Goal: Task Accomplishment & Management: Manage account settings

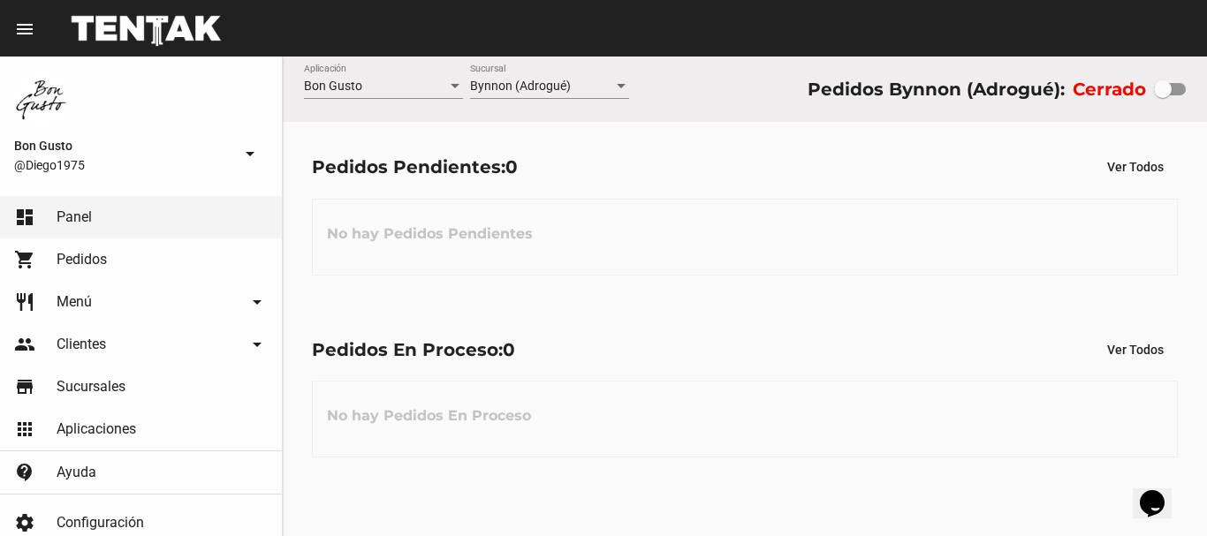
click at [1161, 101] on div "Cerrado" at bounding box center [1129, 89] width 113 height 28
click at [1161, 93] on div "Cerrado" at bounding box center [1129, 89] width 113 height 28
click at [1161, 93] on div at bounding box center [1163, 89] width 18 height 18
click at [1162, 95] on input "checkbox" at bounding box center [1162, 95] width 1 height 1
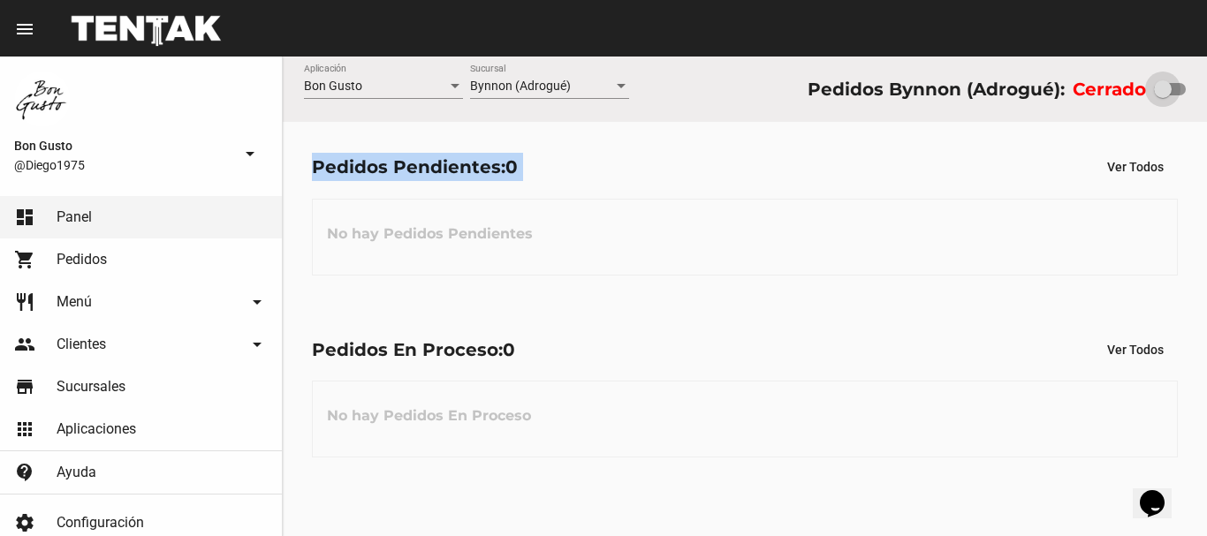
checkbox input "true"
drag, startPoint x: 1161, startPoint y: 93, endPoint x: 1206, endPoint y: 78, distance: 47.5
click at [1206, 78] on div "Bon Gusto Aplicación Bynnon (Adrogué) Sucursal Pedidos Bynnon (Adrogué): Abierto" at bounding box center [745, 89] width 924 height 65
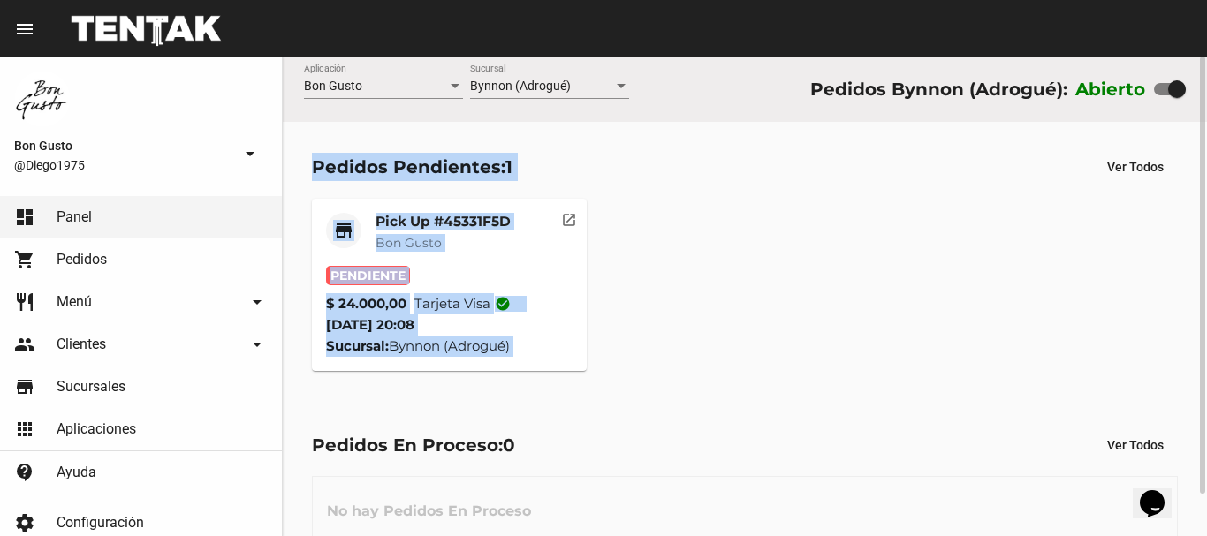
click at [736, 158] on div "Pedidos Pendientes: 1 Ver Todos" at bounding box center [745, 167] width 866 height 32
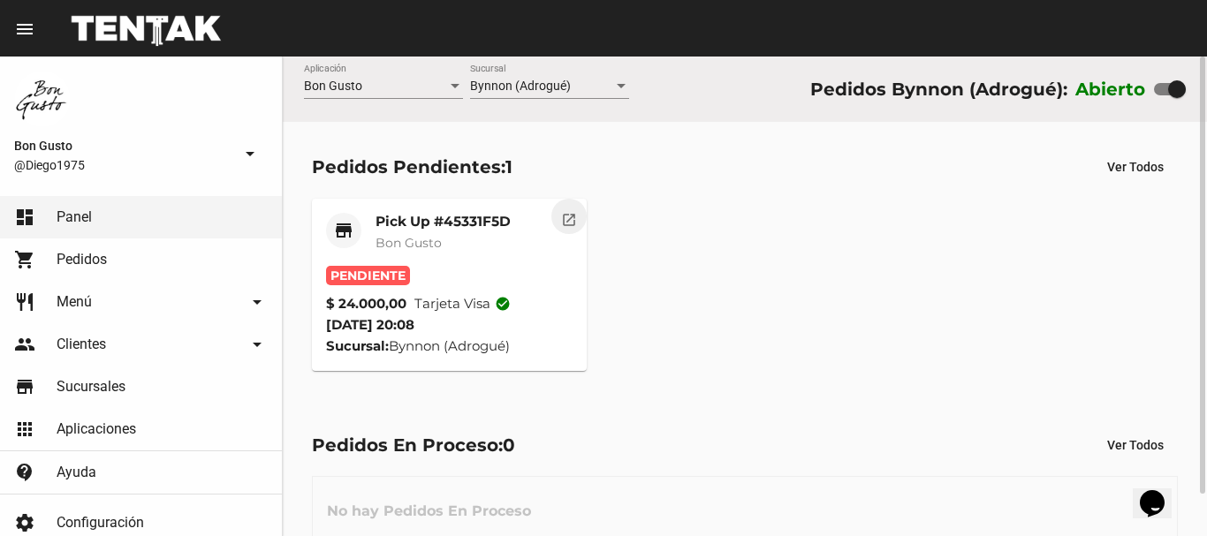
click at [558, 223] on button "open_in_new" at bounding box center [568, 216] width 35 height 35
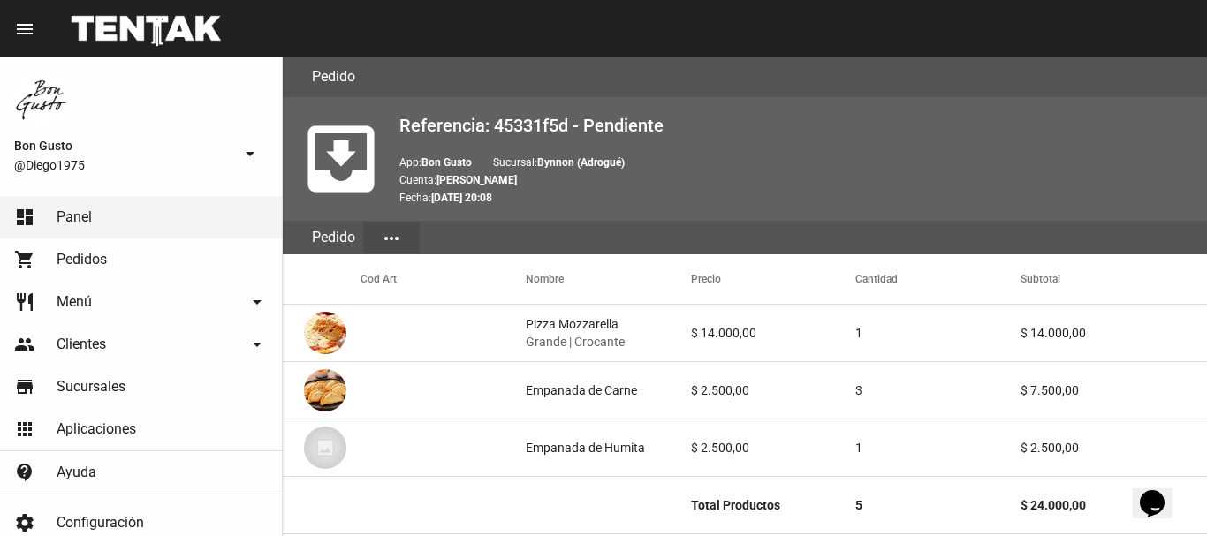
scroll to position [941, 0]
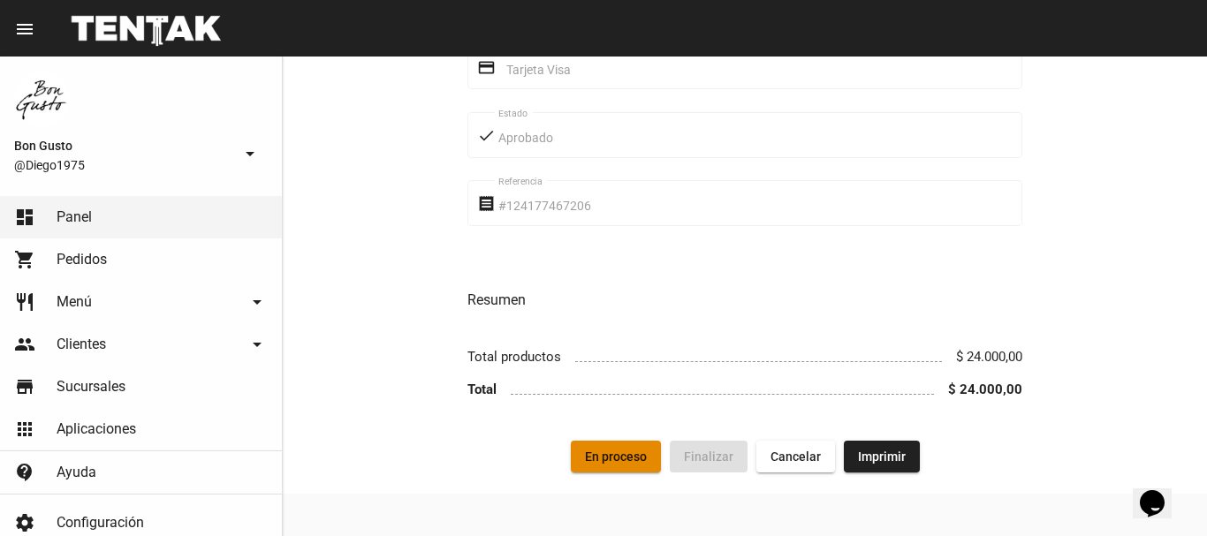
click at [622, 463] on span "En proceso" at bounding box center [616, 457] width 62 height 14
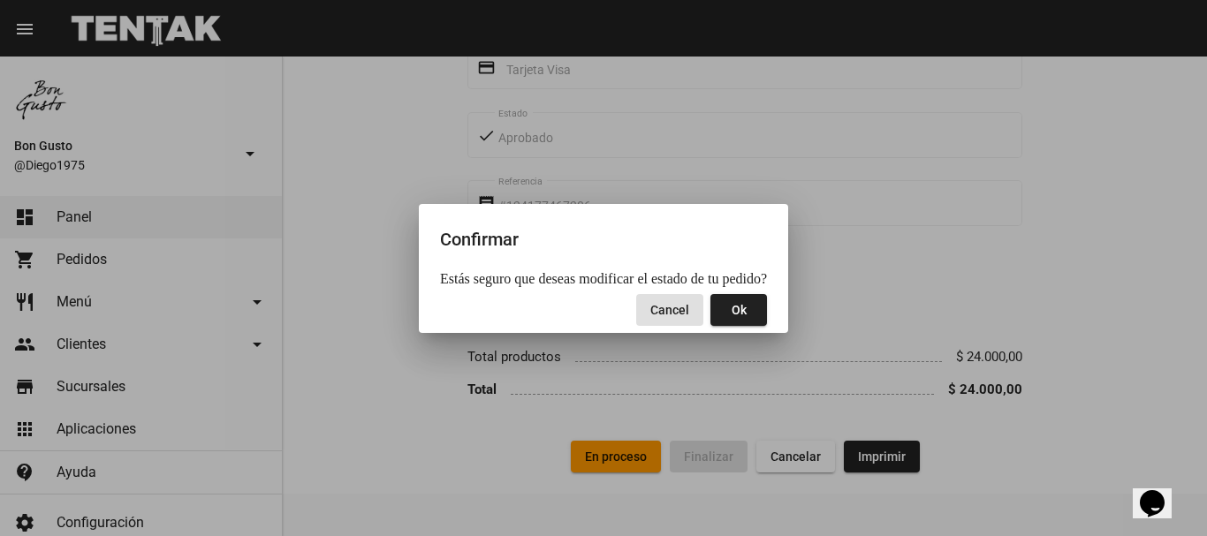
click at [736, 318] on button "Ok" at bounding box center [738, 310] width 57 height 32
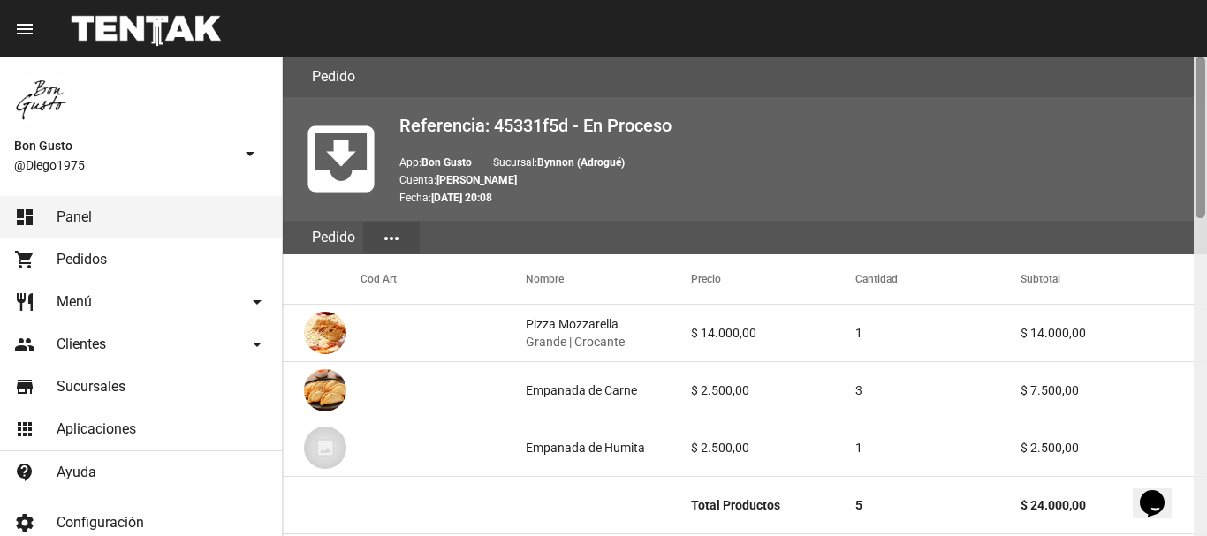
scroll to position [480, 0]
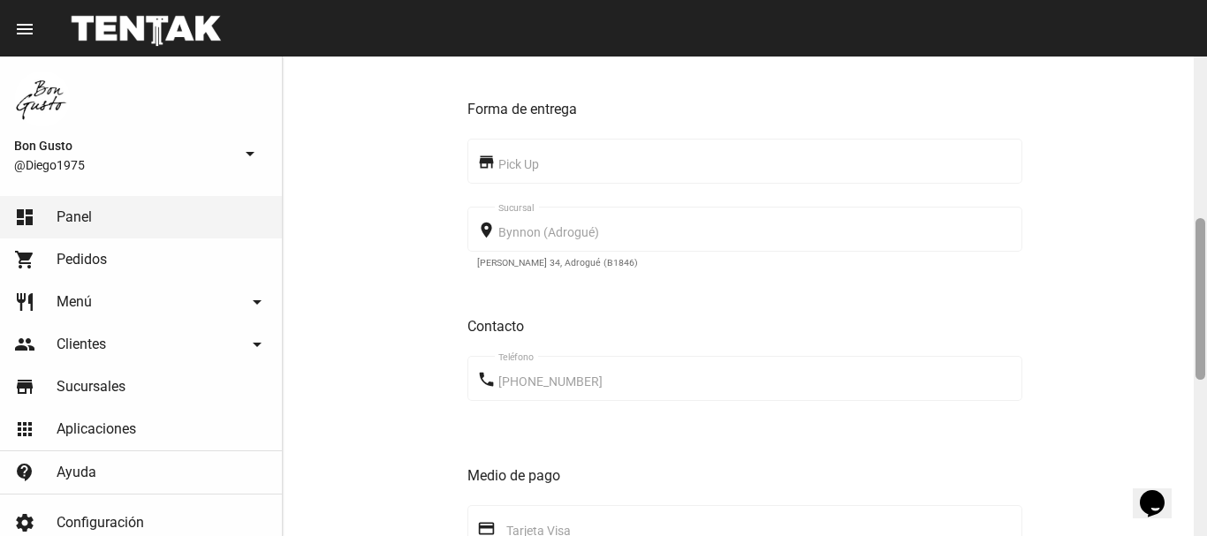
drag, startPoint x: 1206, startPoint y: 107, endPoint x: 1206, endPoint y: 153, distance: 45.9
click at [1206, 153] on div at bounding box center [1200, 297] width 13 height 480
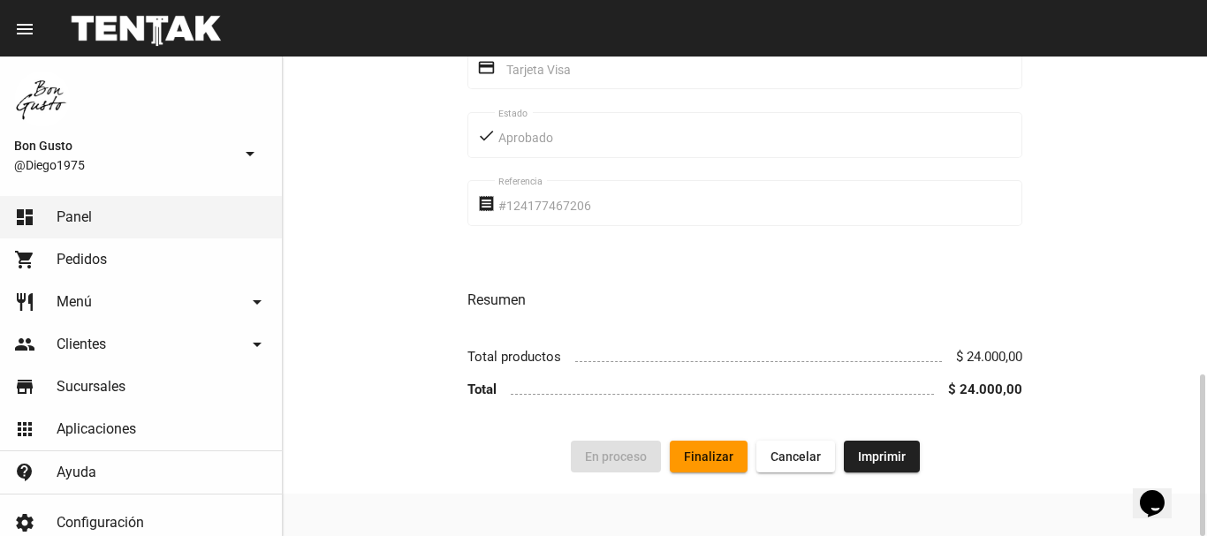
scroll to position [0, 0]
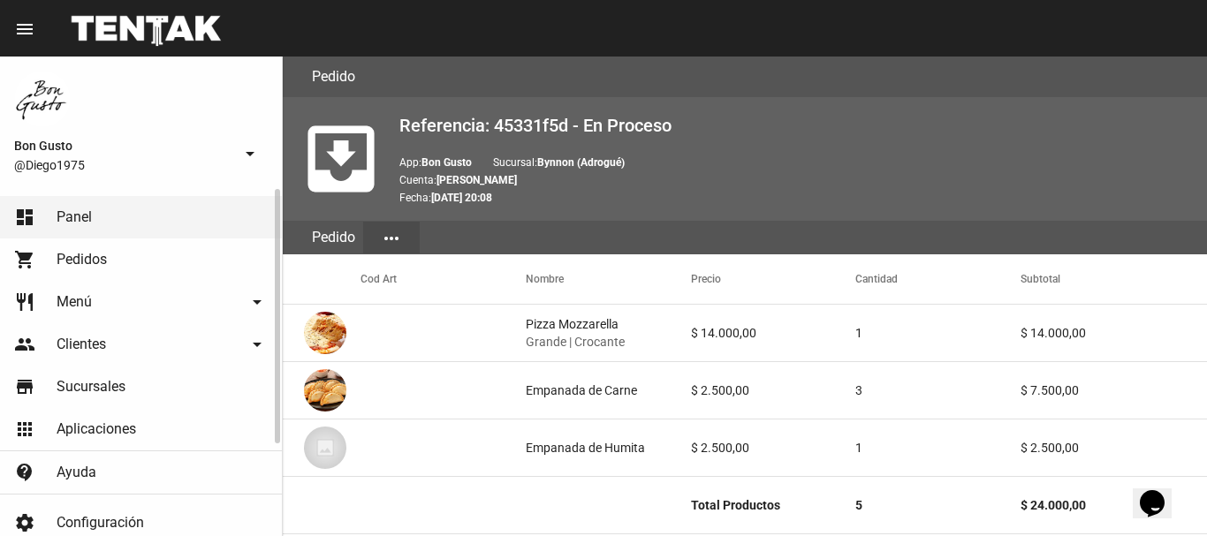
click at [163, 218] on link "dashboard Panel" at bounding box center [141, 217] width 282 height 42
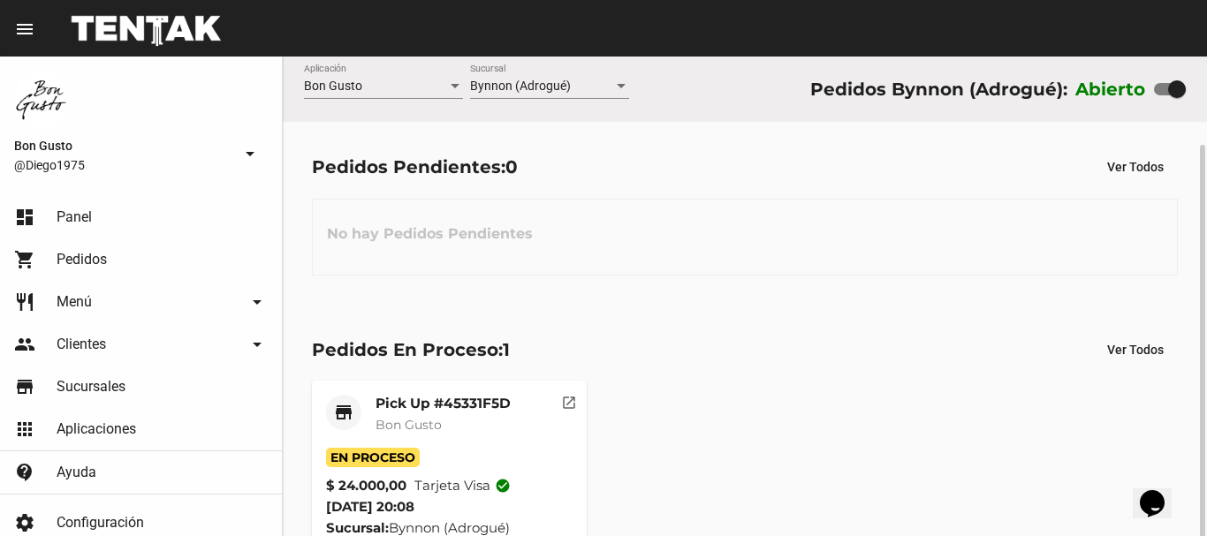
scroll to position [46, 0]
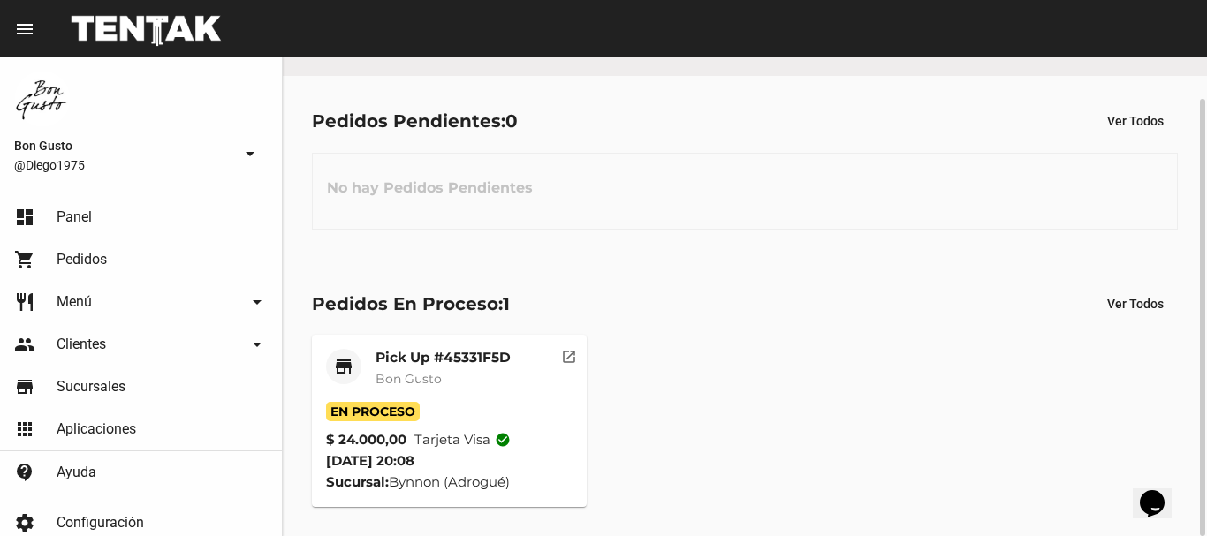
click at [475, 389] on div "Pick Up #45331F5D Bon Gusto" at bounding box center [443, 375] width 135 height 53
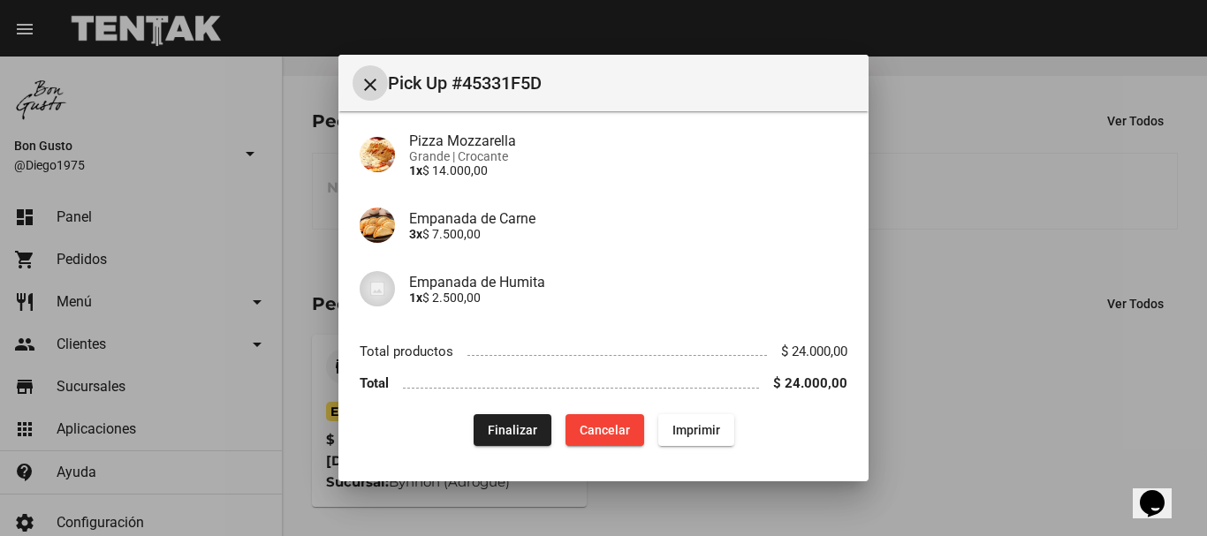
scroll to position [0, 0]
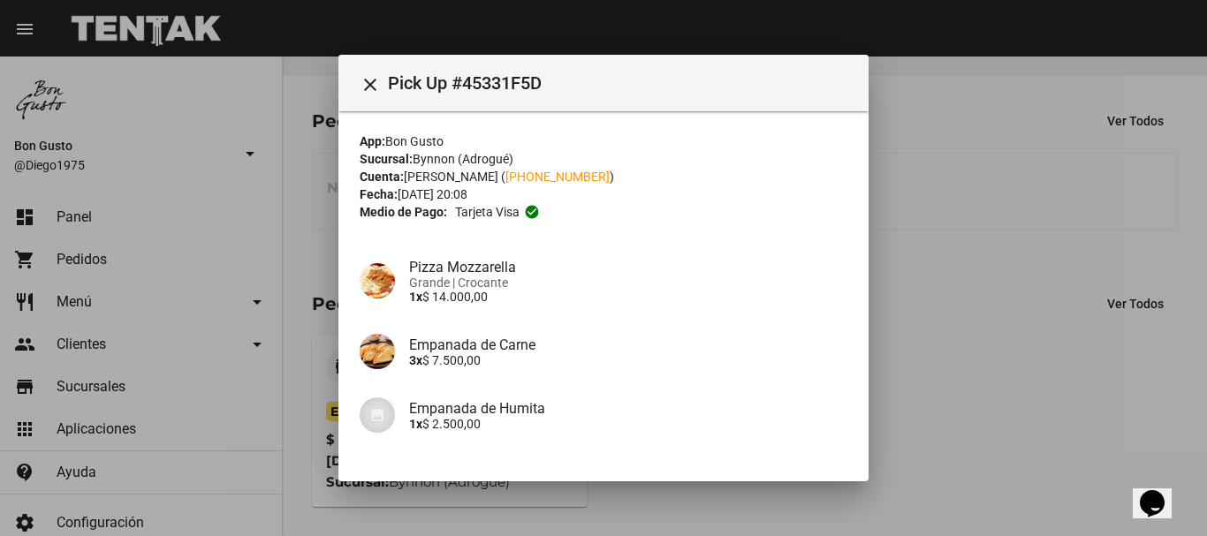
click at [1123, 188] on div at bounding box center [603, 268] width 1207 height 536
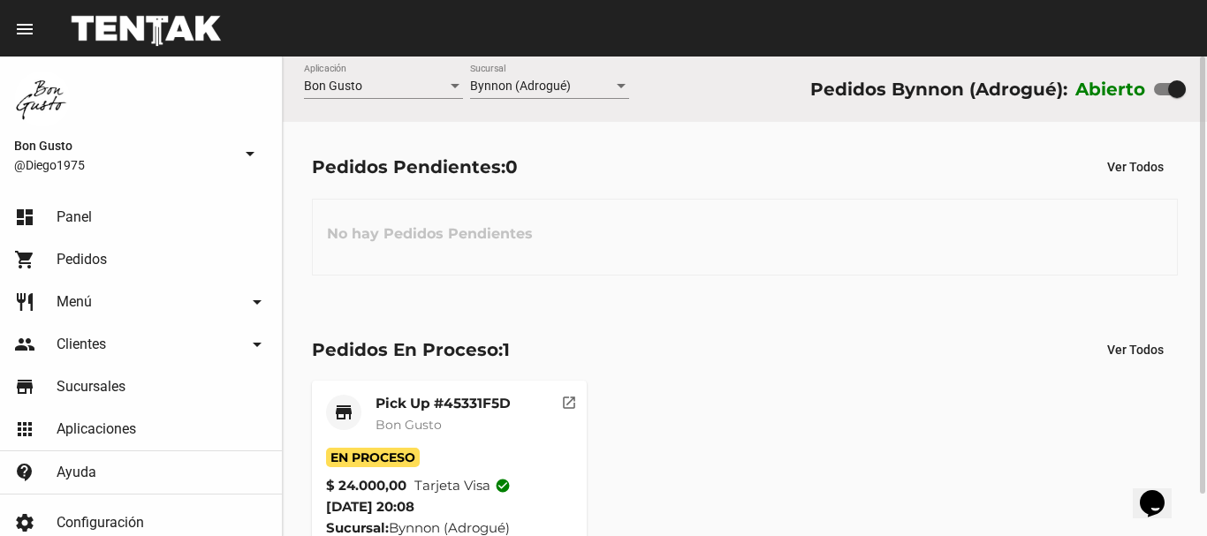
click at [392, 475] on strong "$ 24.000,00" at bounding box center [366, 485] width 80 height 21
click at [463, 438] on div "Pick Up #45331F5D Bon Gusto" at bounding box center [443, 421] width 135 height 53
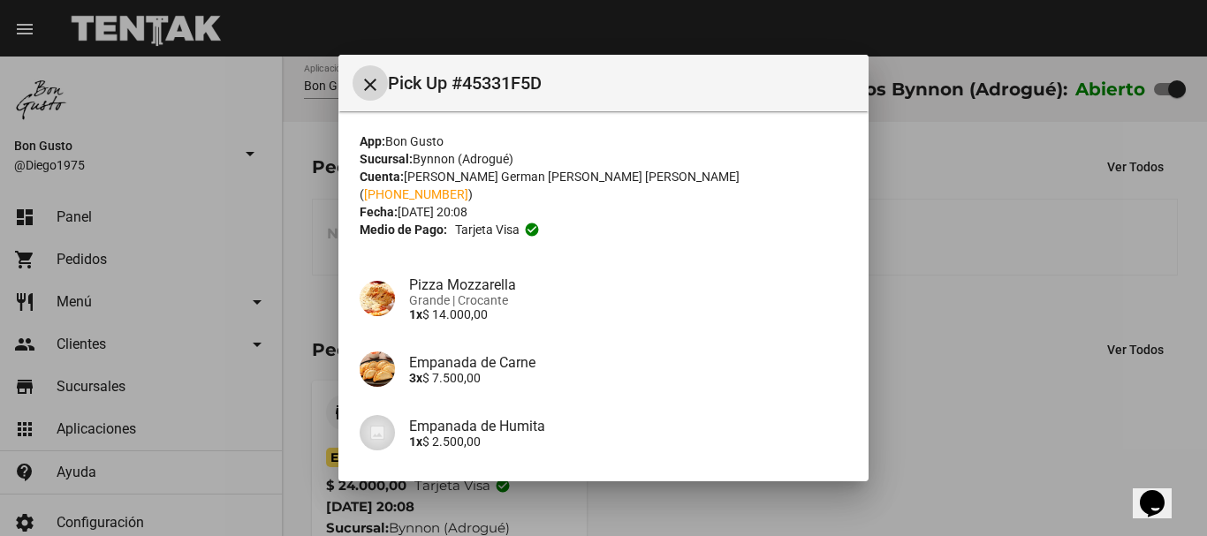
scroll to position [126, 0]
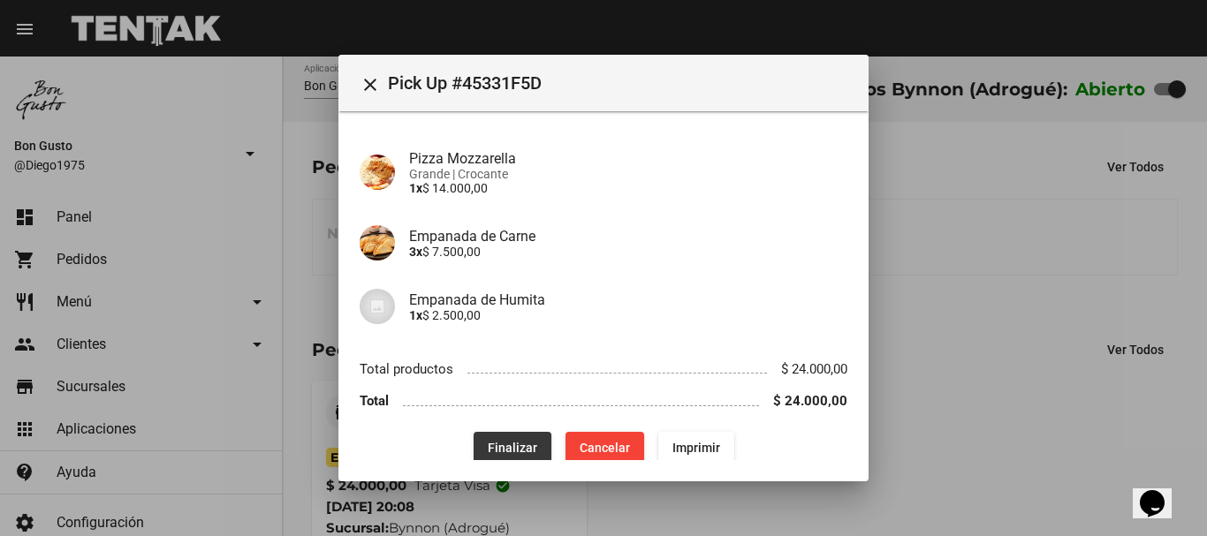
click at [526, 441] on span "Finalizar" at bounding box center [512, 448] width 49 height 14
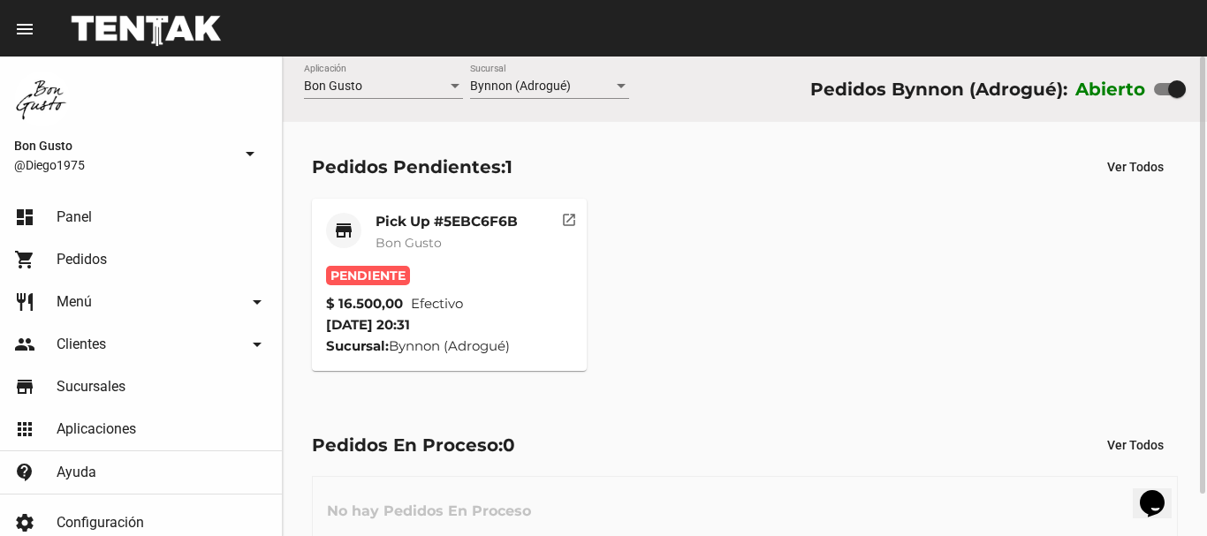
click at [413, 257] on div "Pick Up #5EBC6F6B Bon Gusto" at bounding box center [447, 239] width 142 height 53
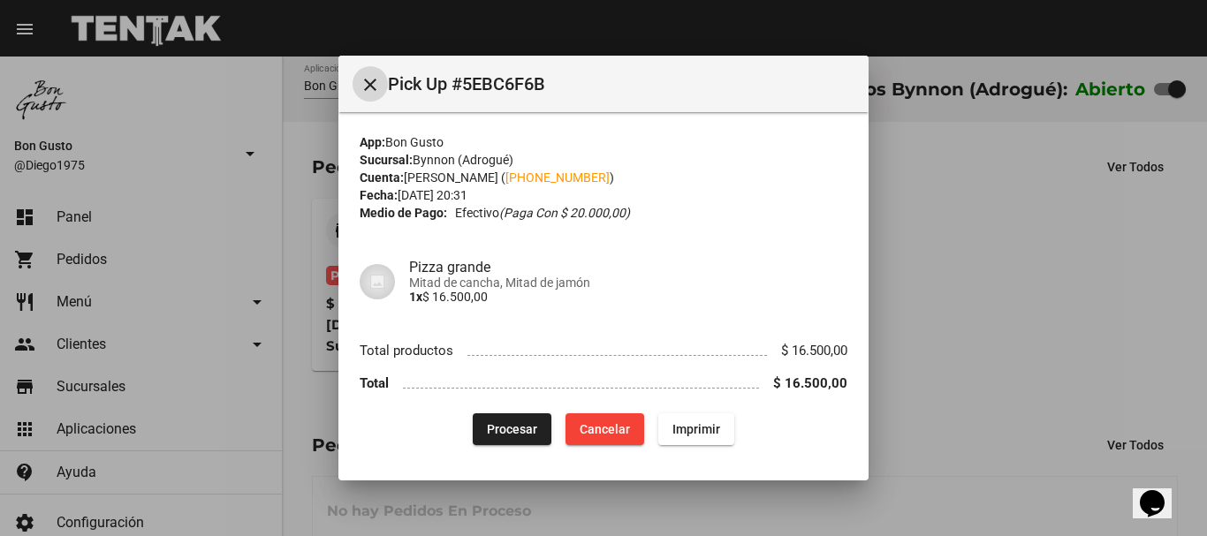
click at [518, 421] on button "Procesar" at bounding box center [512, 430] width 79 height 32
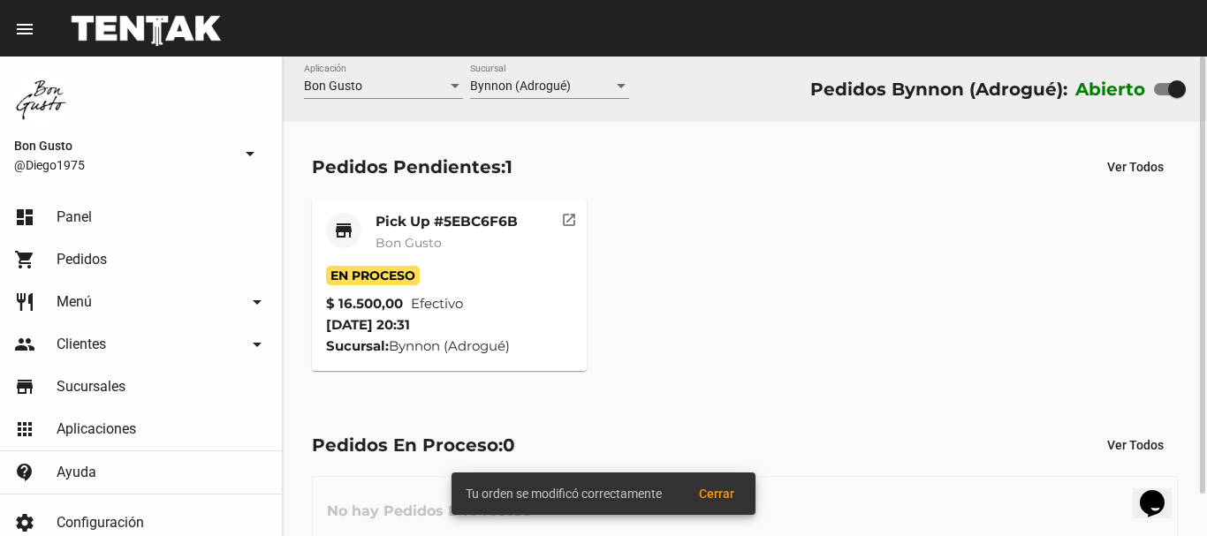
click at [436, 239] on span "Bon Gusto" at bounding box center [409, 243] width 66 height 16
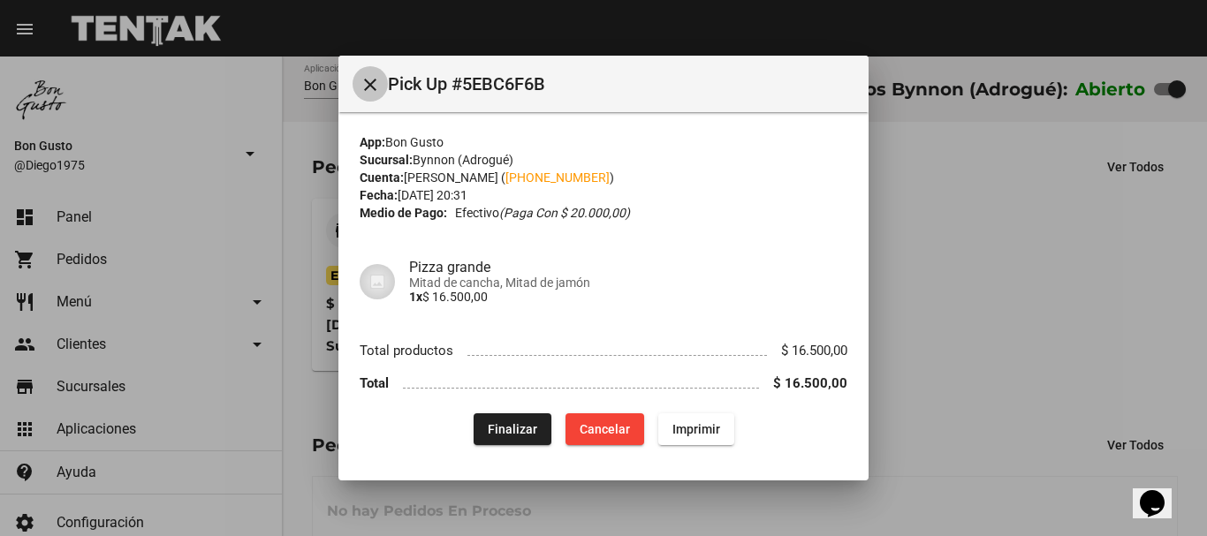
click at [370, 88] on mat-icon "close" at bounding box center [370, 84] width 21 height 21
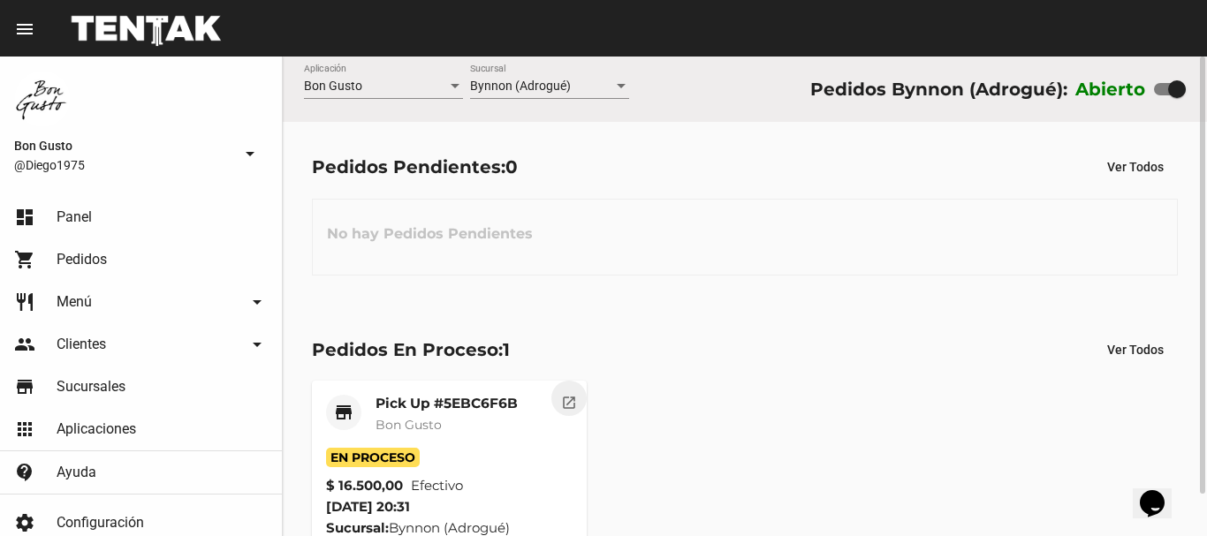
click at [572, 399] on mat-icon "open_in_new" at bounding box center [569, 400] width 16 height 16
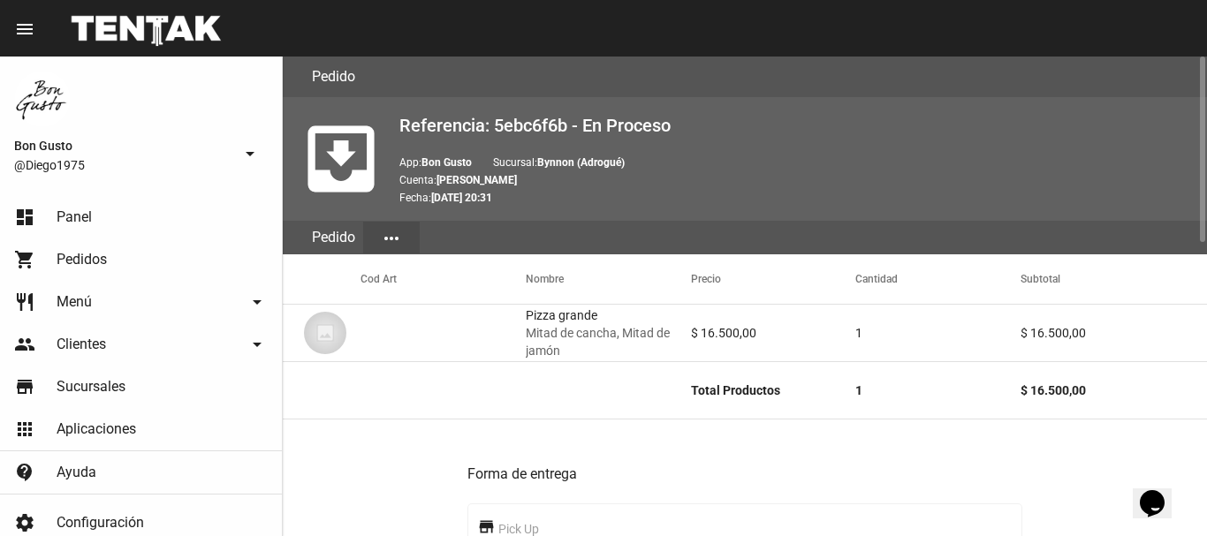
click at [814, 402] on mat-cell "Total Productos" at bounding box center [773, 390] width 165 height 57
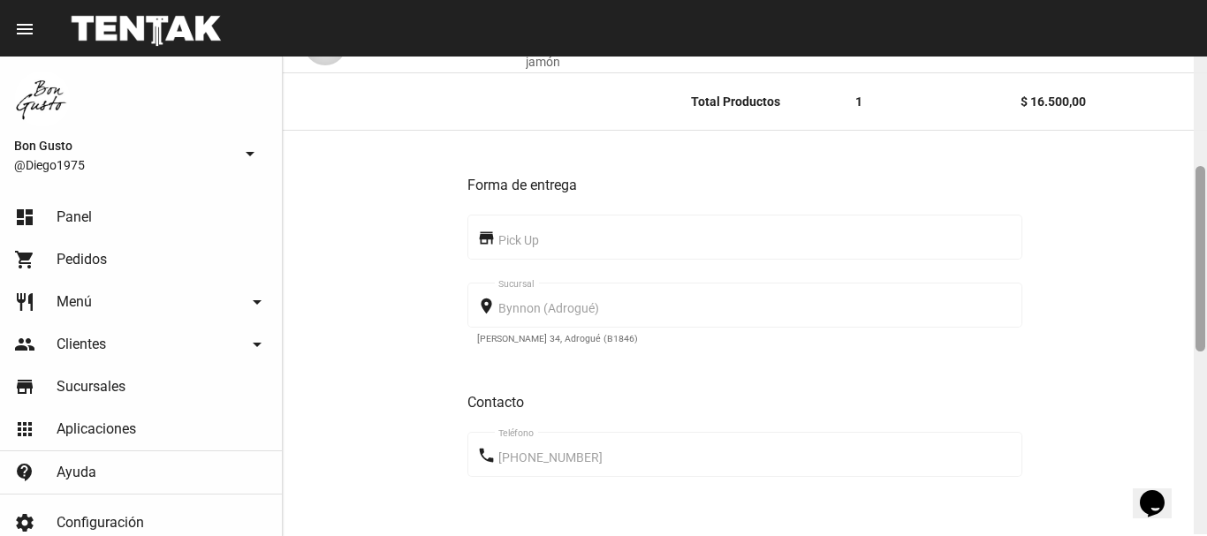
scroll to position [292, 0]
drag, startPoint x: 1202, startPoint y: 154, endPoint x: 1206, endPoint y: 267, distance: 113.2
click at [1206, 267] on div at bounding box center [1200, 297] width 13 height 480
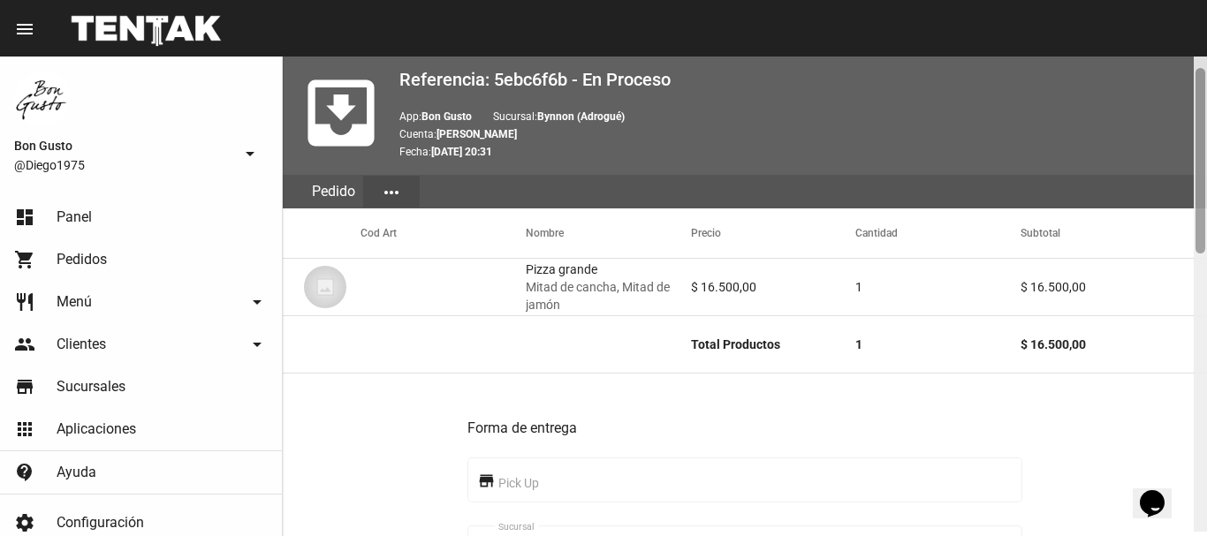
scroll to position [0, 0]
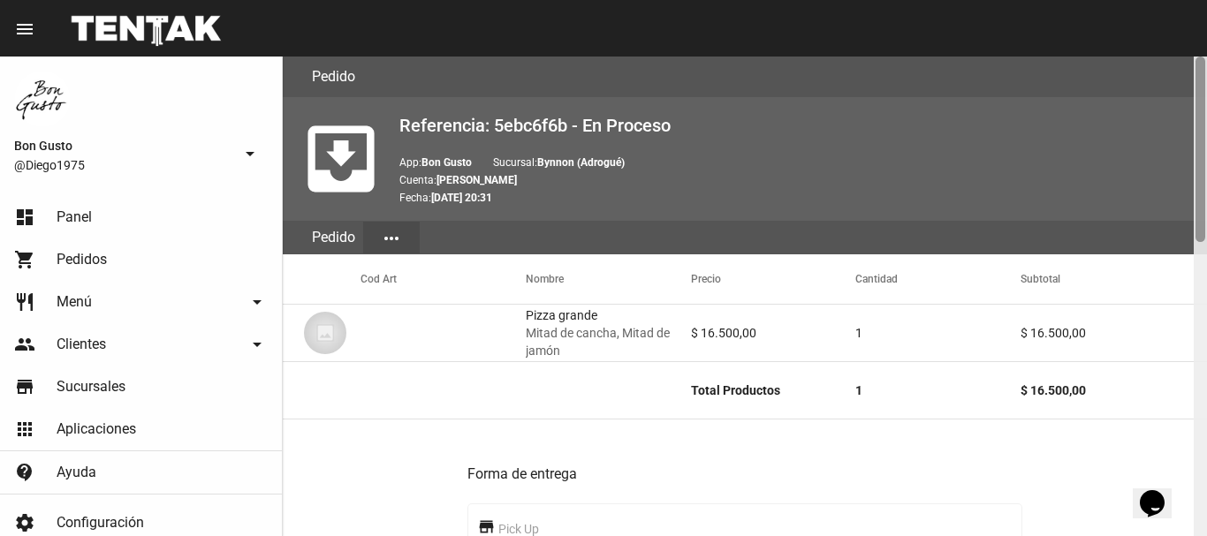
drag, startPoint x: 1199, startPoint y: 290, endPoint x: 1183, endPoint y: 174, distance: 116.8
click at [1181, 174] on div "Pedido move_to_inbox Referencia: 5ebc6f6b - En Proceso App: Bon Gusto Sucursal:…" at bounding box center [745, 297] width 924 height 480
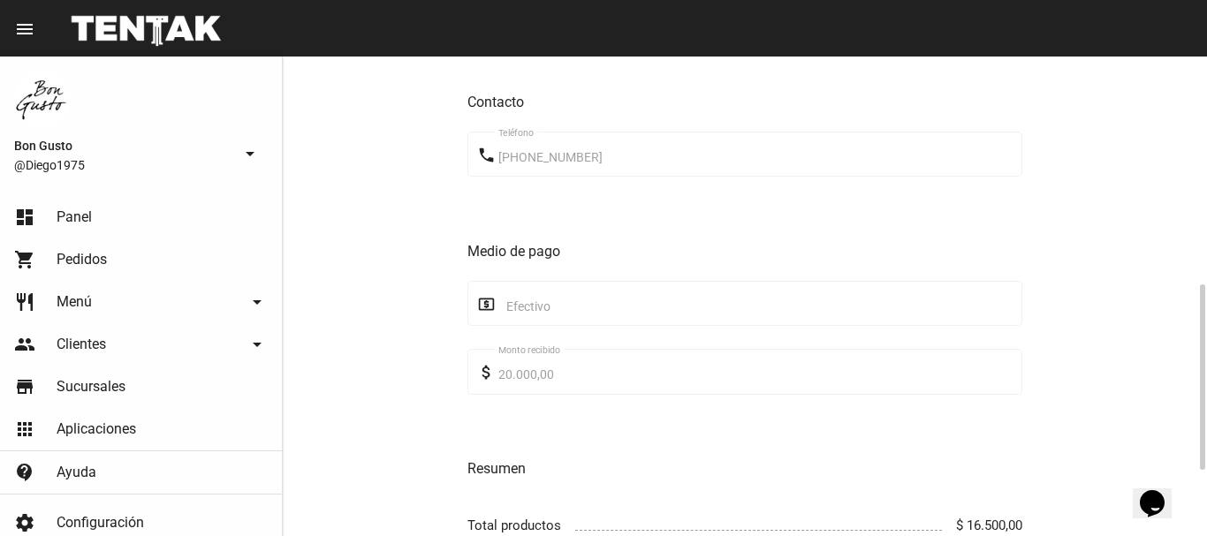
scroll to position [758, 0]
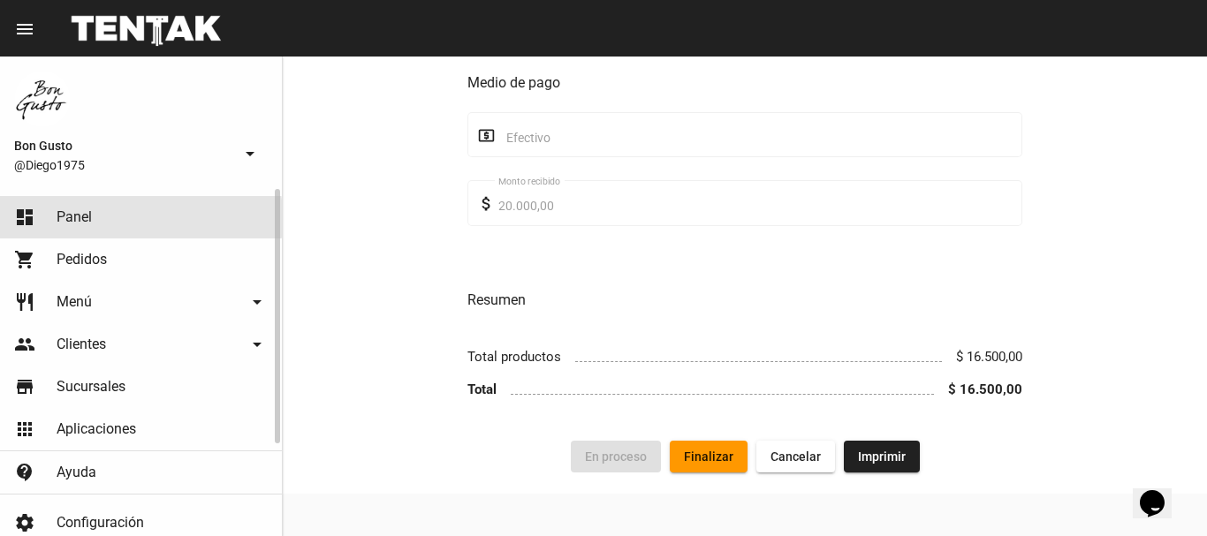
click at [93, 218] on link "dashboard Panel" at bounding box center [141, 217] width 282 height 42
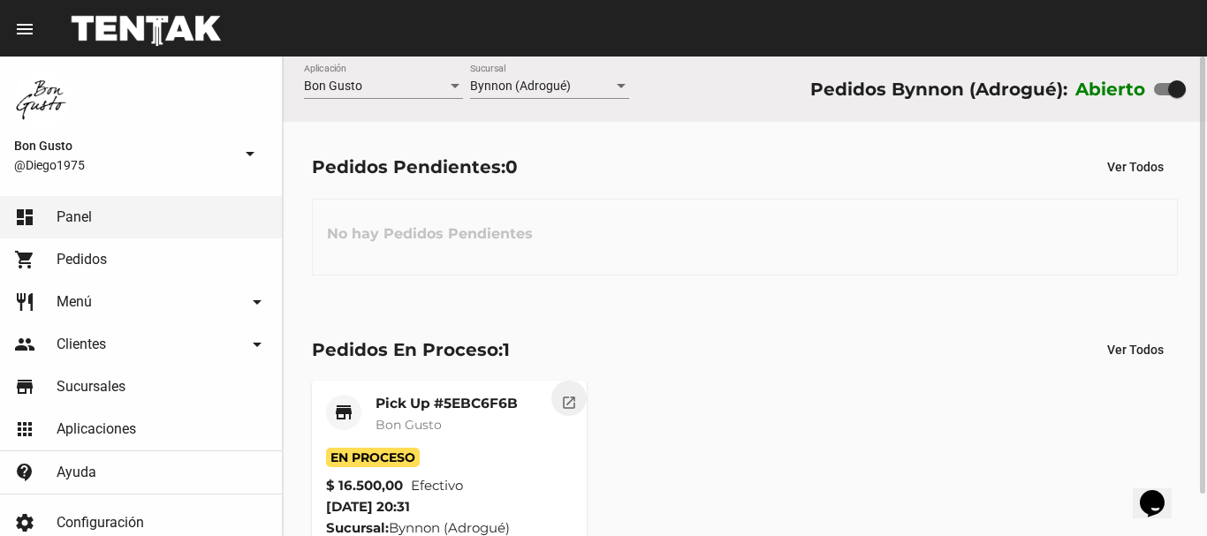
click at [563, 407] on mat-icon "open_in_new" at bounding box center [569, 400] width 16 height 16
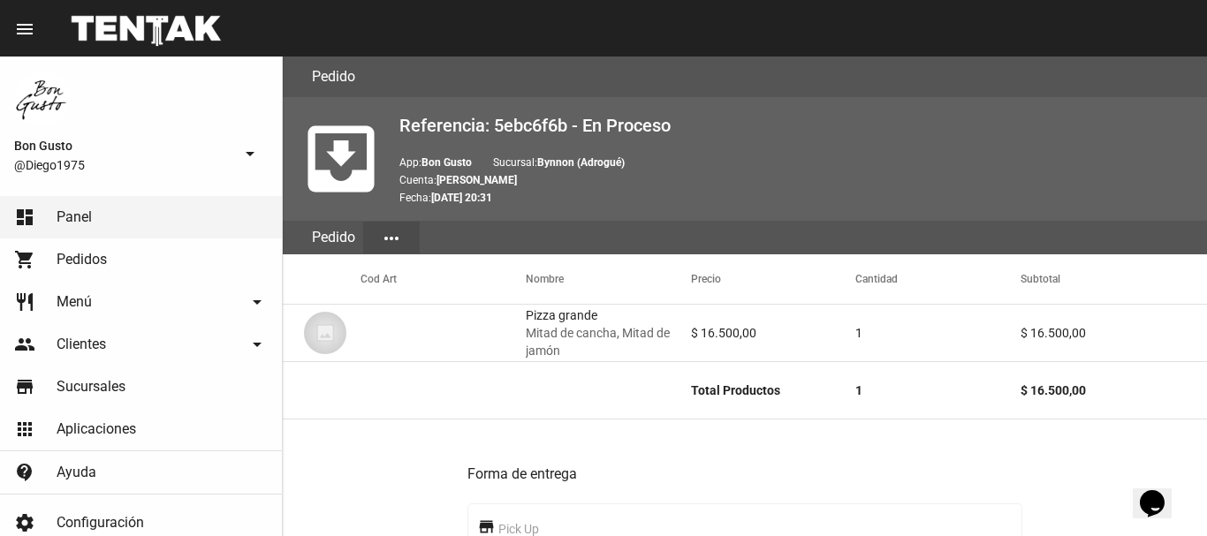
scroll to position [758, 0]
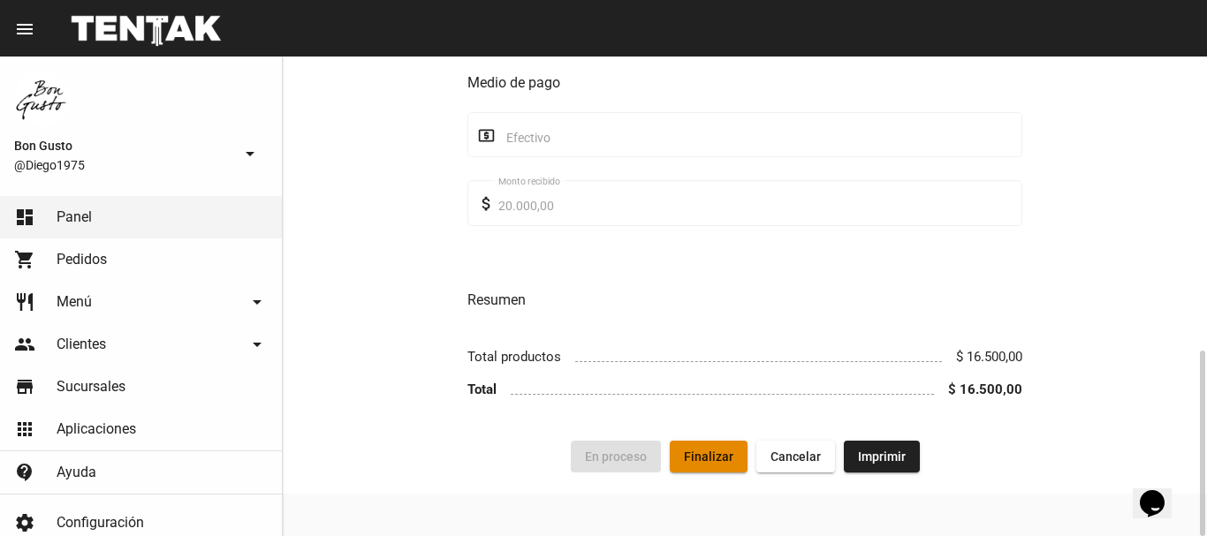
click at [692, 453] on span "Finalizar" at bounding box center [708, 457] width 49 height 14
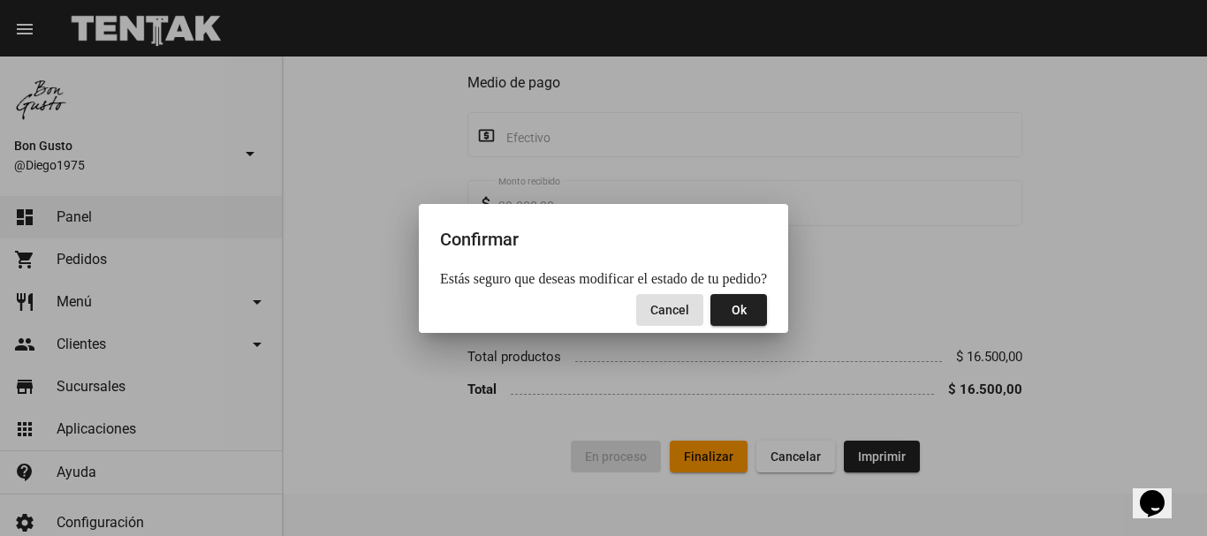
click at [735, 320] on button "Ok" at bounding box center [738, 310] width 57 height 32
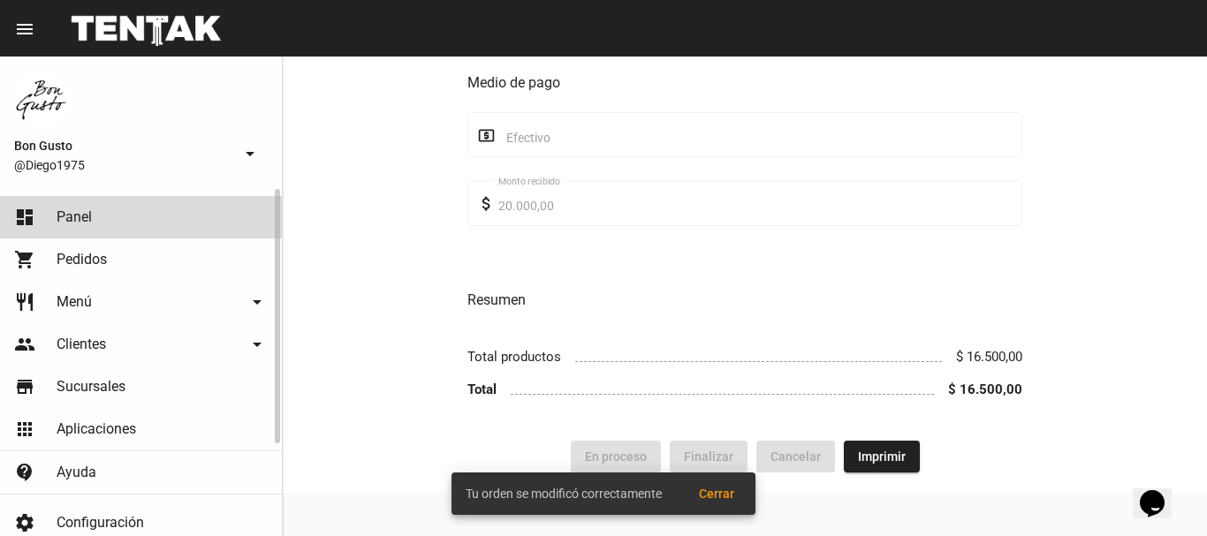
click at [145, 216] on link "dashboard Panel" at bounding box center [141, 217] width 282 height 42
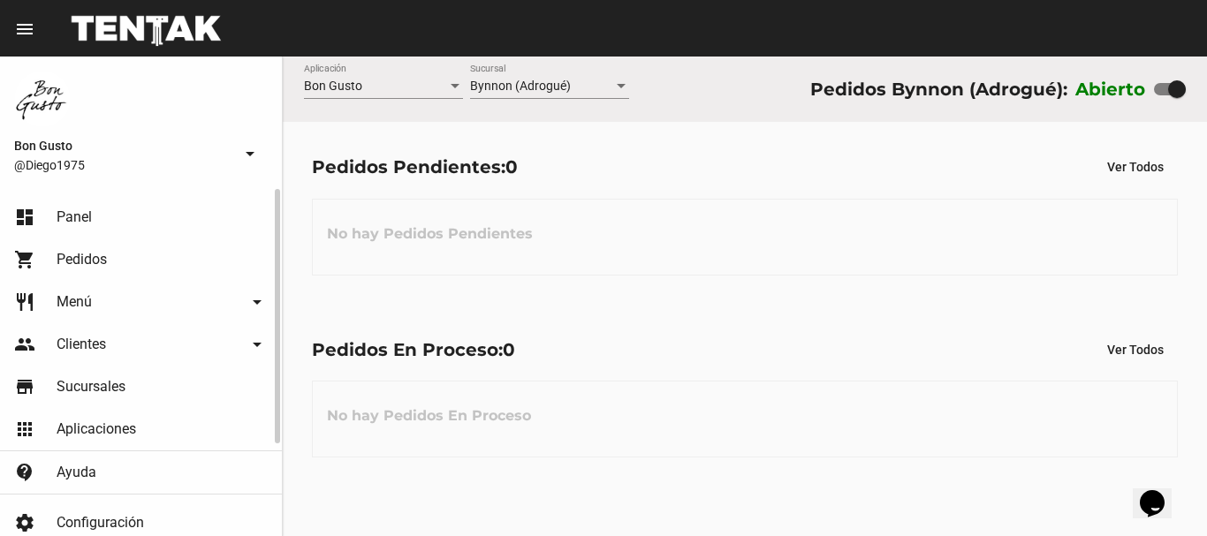
click at [161, 268] on link "shopping_cart Pedidos" at bounding box center [141, 260] width 282 height 42
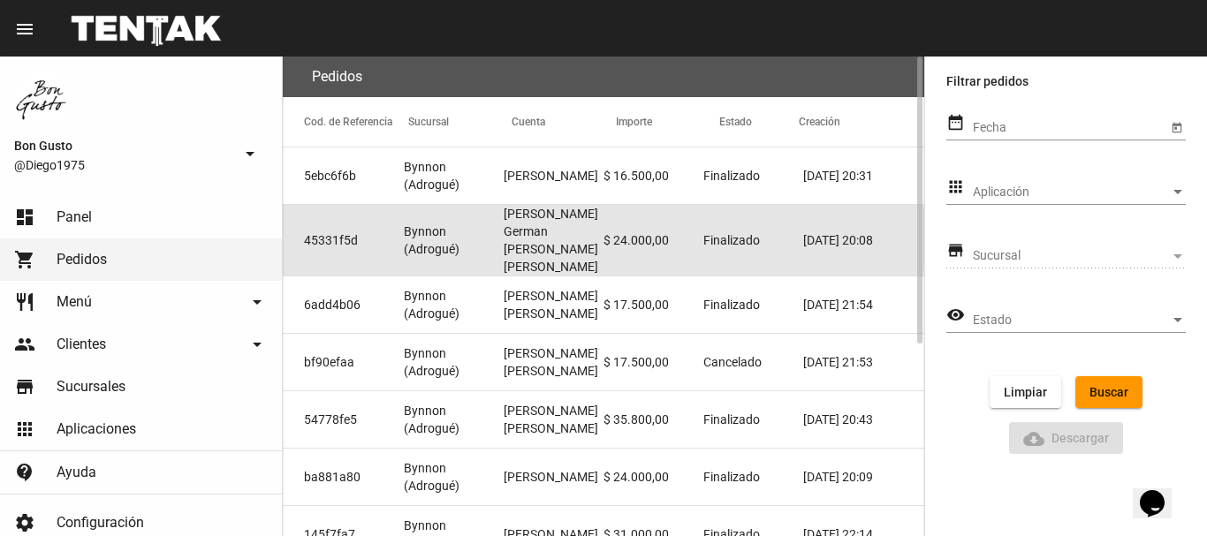
click at [490, 239] on span "Bynnon (Adrogué)" at bounding box center [454, 240] width 100 height 35
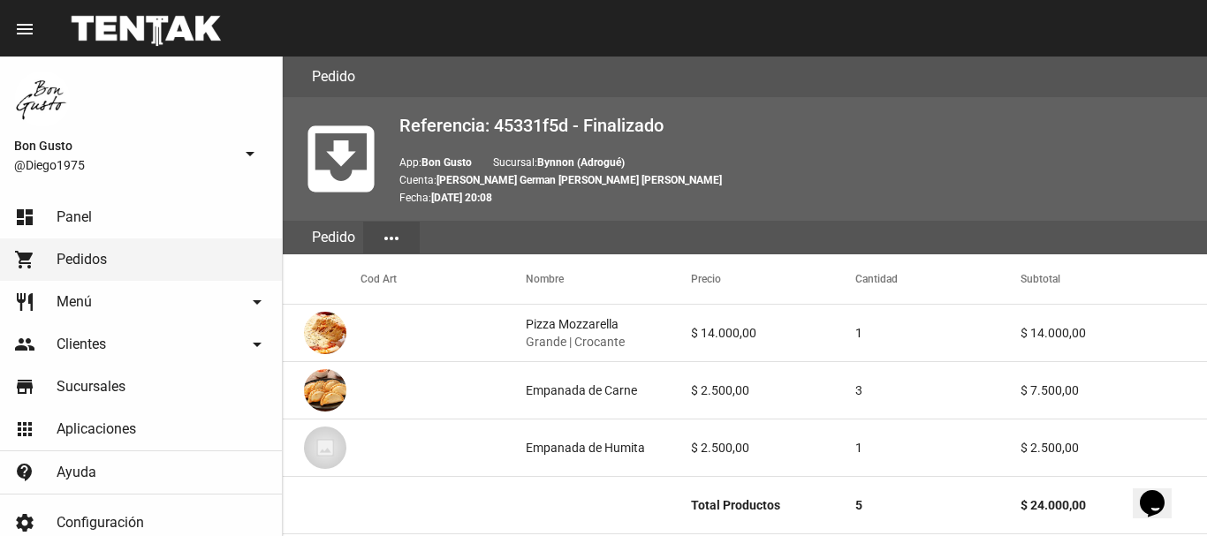
scroll to position [941, 0]
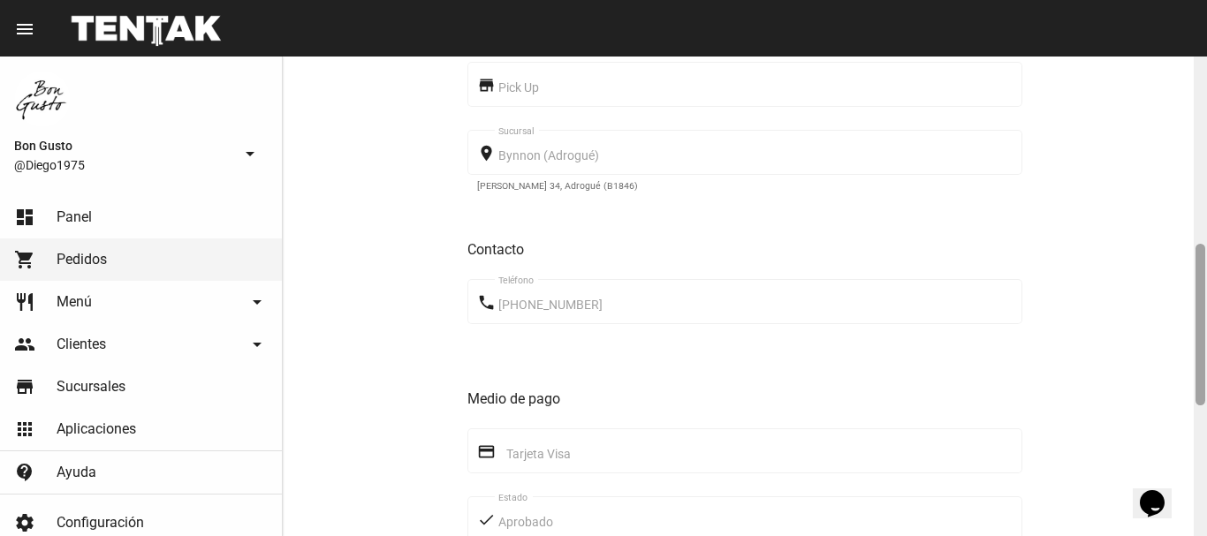
drag, startPoint x: 1198, startPoint y: 394, endPoint x: 725, endPoint y: 224, distance: 503.1
click at [1176, 260] on div "Pedido move_to_inbox Referencia: 45331f5d - Finalizado App: Bon Gusto Sucursal:…" at bounding box center [745, 297] width 924 height 480
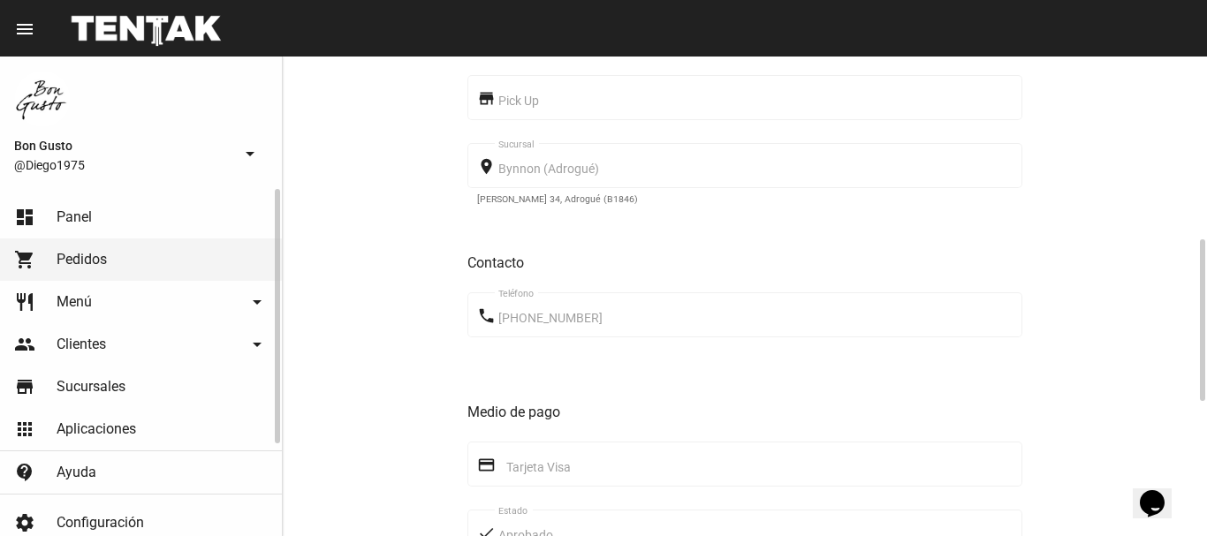
click at [103, 201] on link "dashboard Panel" at bounding box center [141, 217] width 282 height 42
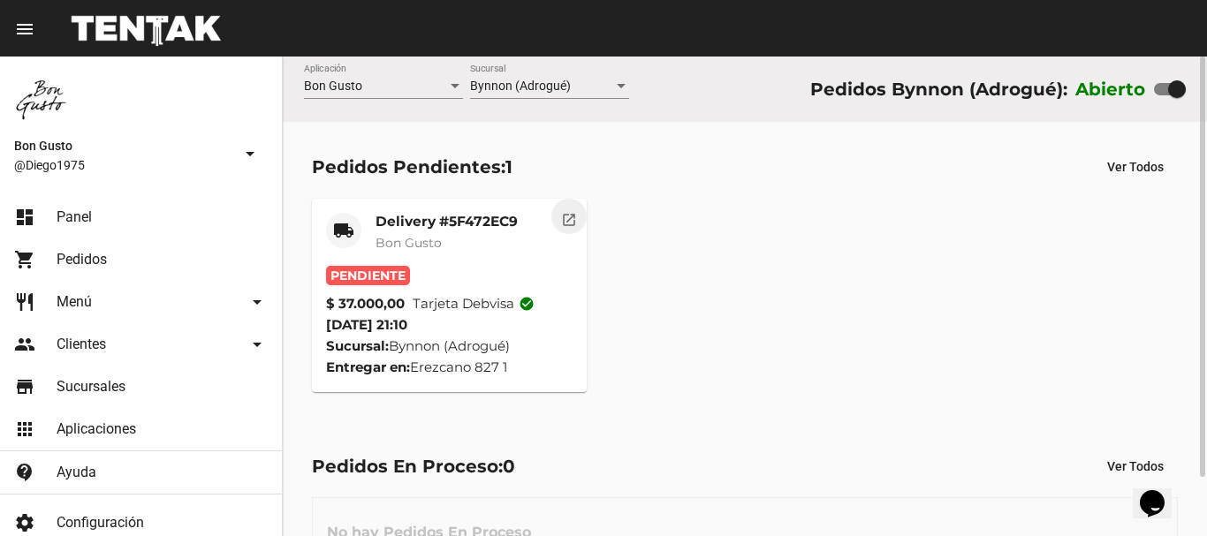
click at [572, 217] on mat-icon "open_in_new" at bounding box center [569, 217] width 16 height 16
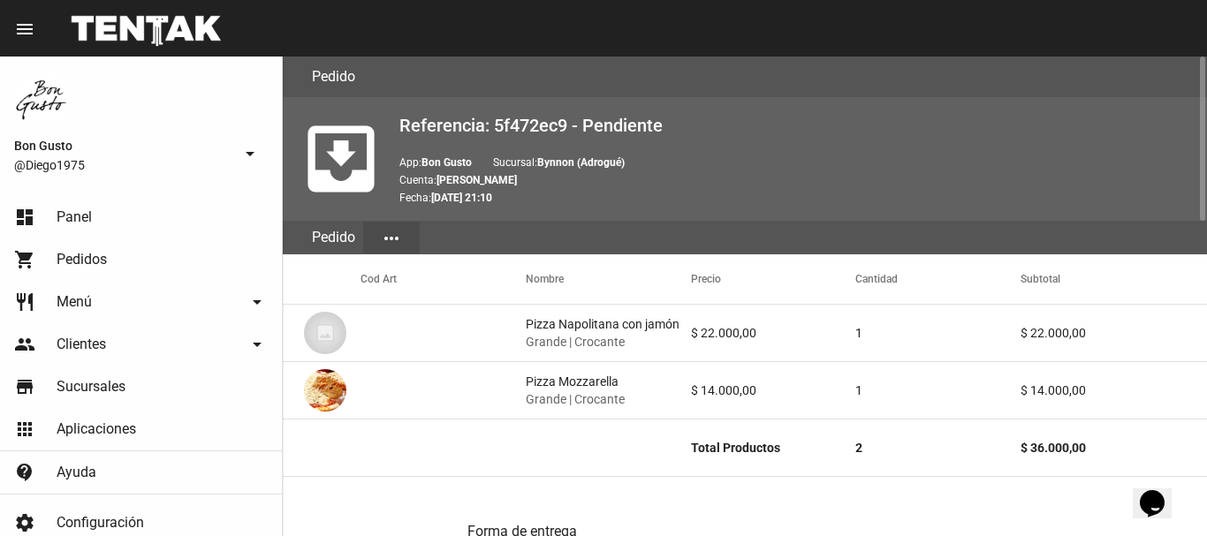
scroll to position [916, 0]
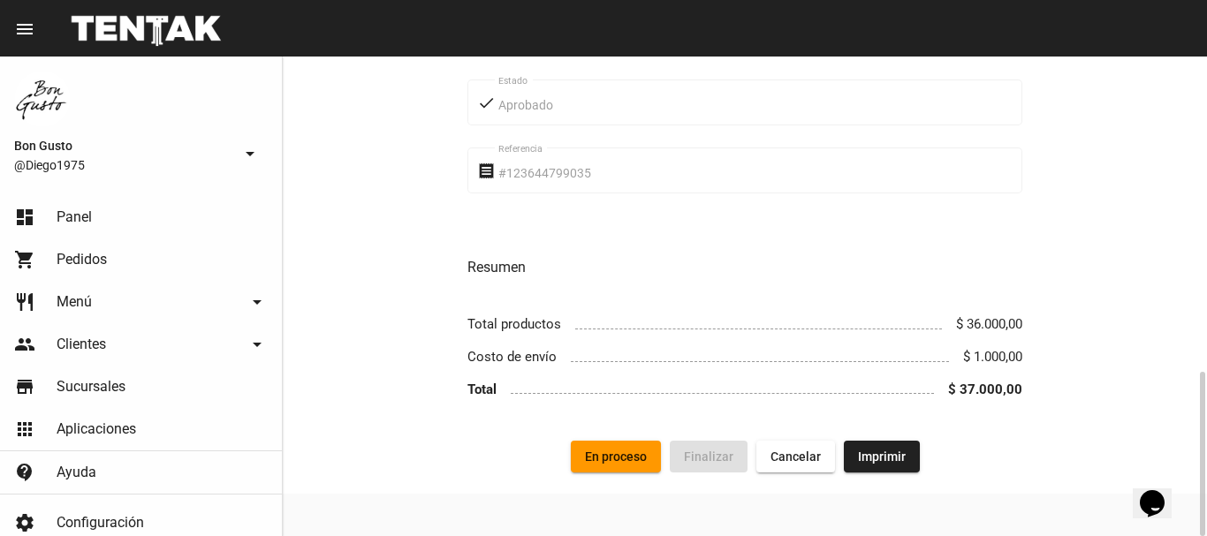
click at [616, 454] on span "En proceso" at bounding box center [616, 457] width 62 height 14
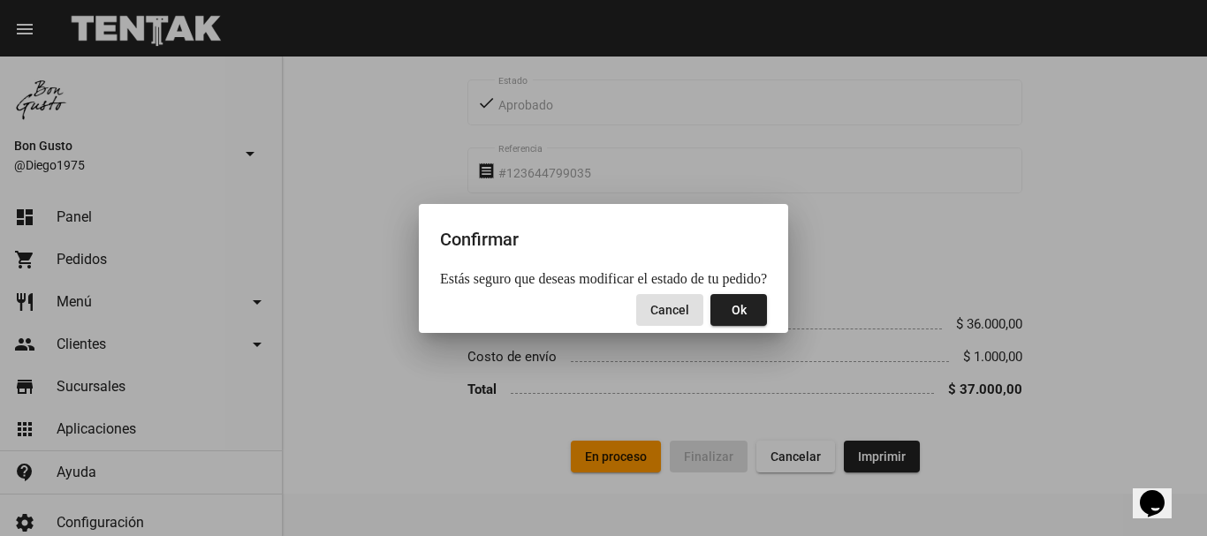
click at [722, 304] on button "Ok" at bounding box center [738, 310] width 57 height 32
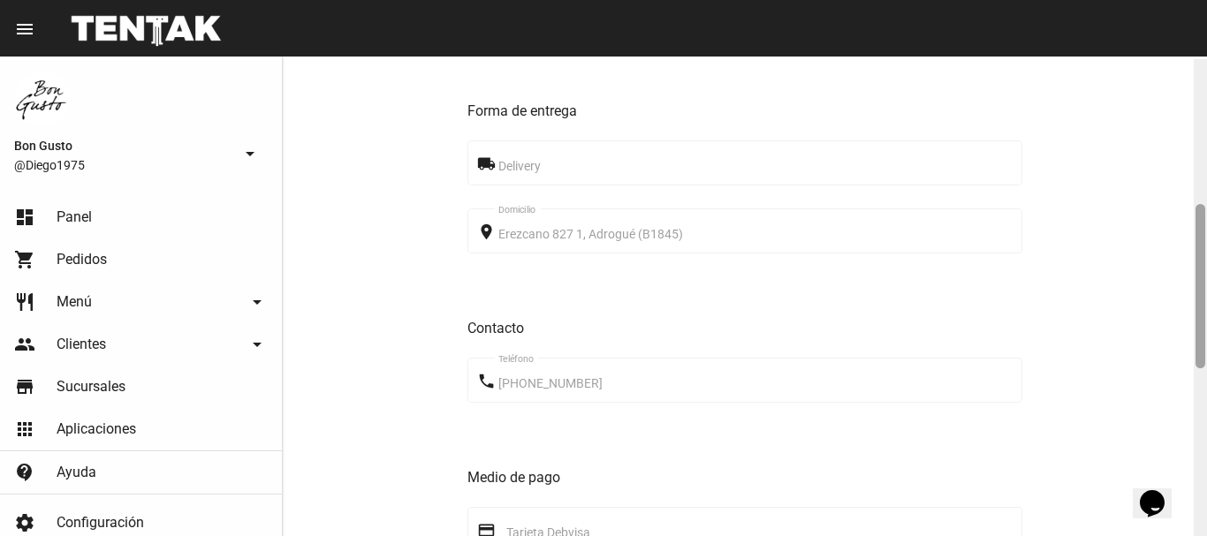
scroll to position [423, 0]
drag, startPoint x: 1200, startPoint y: 143, endPoint x: 1193, endPoint y: 289, distance: 146.0
click at [1193, 289] on div "Pedido move_to_inbox Referencia: 5f472ec9 - En Proceso App: Bon Gusto Sucursal:…" at bounding box center [745, 297] width 924 height 480
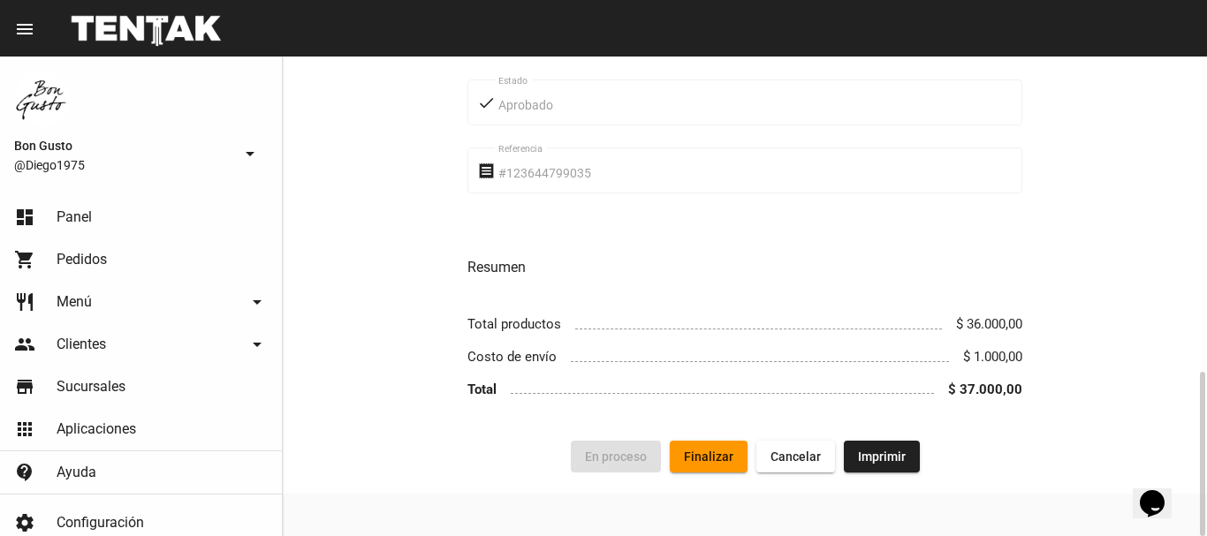
scroll to position [0, 0]
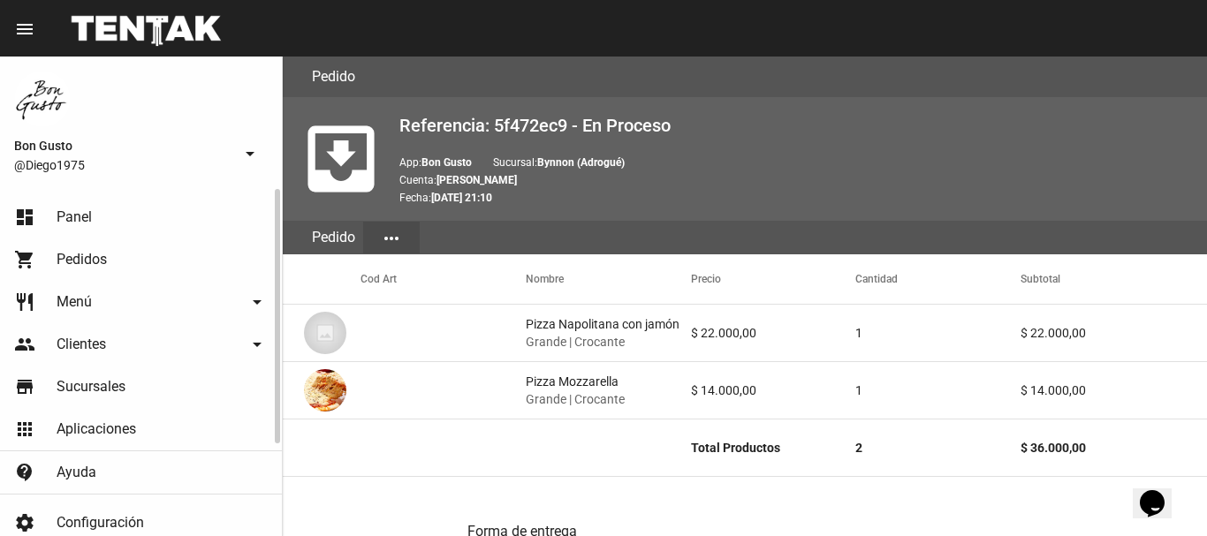
click at [130, 226] on link "dashboard Panel" at bounding box center [141, 217] width 282 height 42
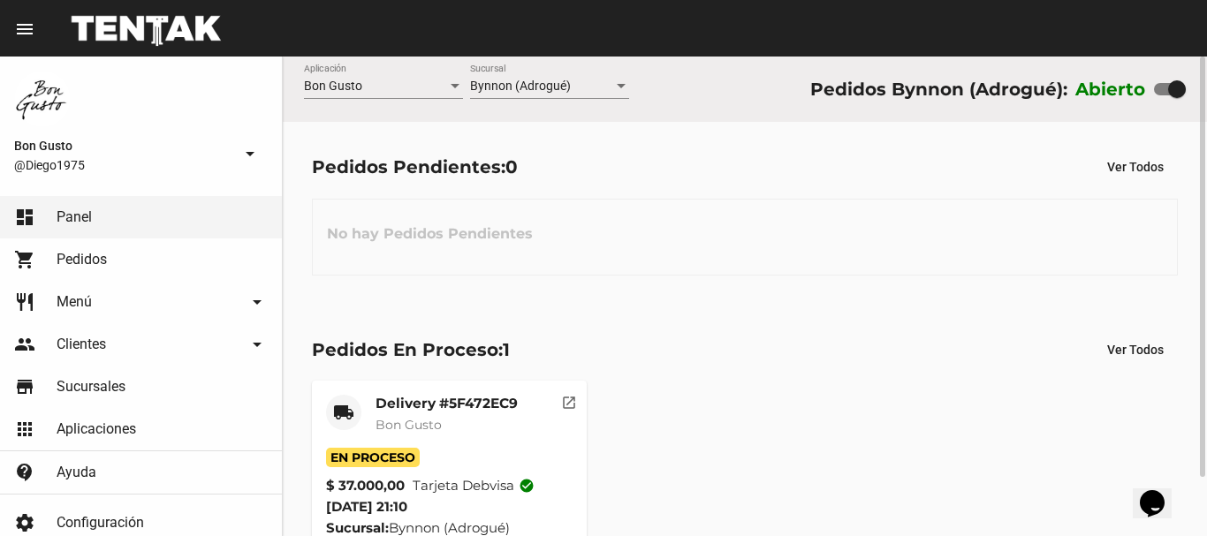
scroll to position [67, 0]
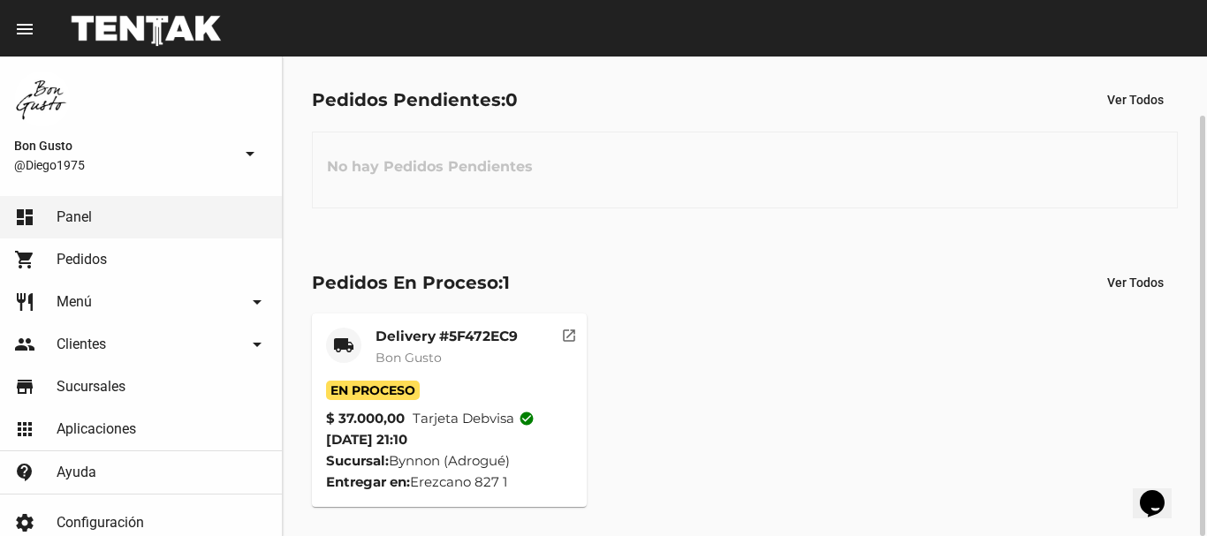
click at [566, 354] on mat-card-header "local_shipping Delivery #5F472EC9 Bon Gusto" at bounding box center [449, 354] width 247 height 53
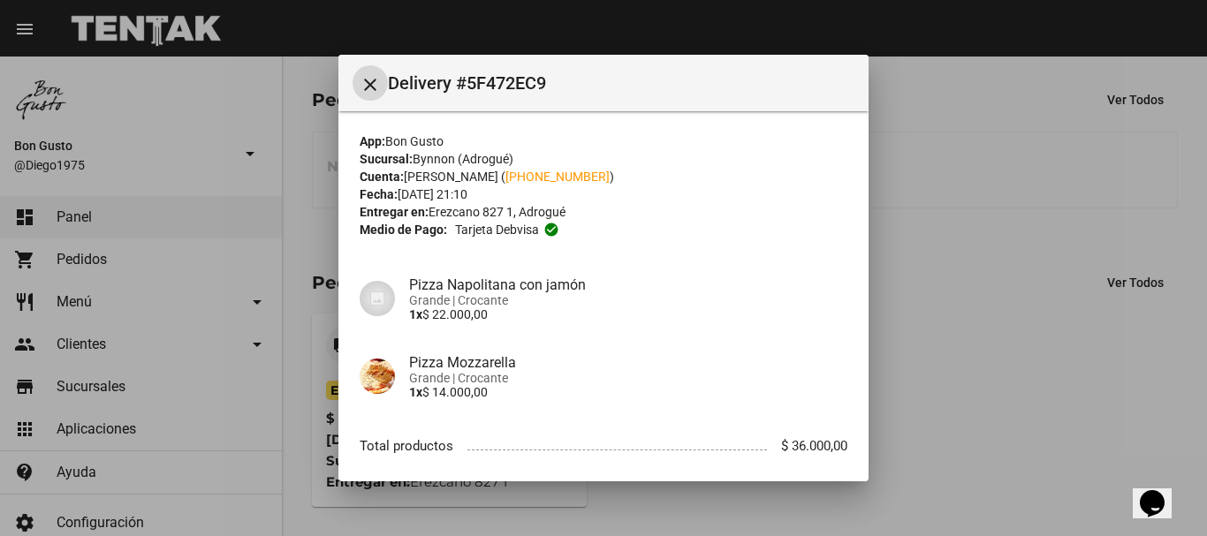
click at [1023, 336] on div at bounding box center [603, 268] width 1207 height 536
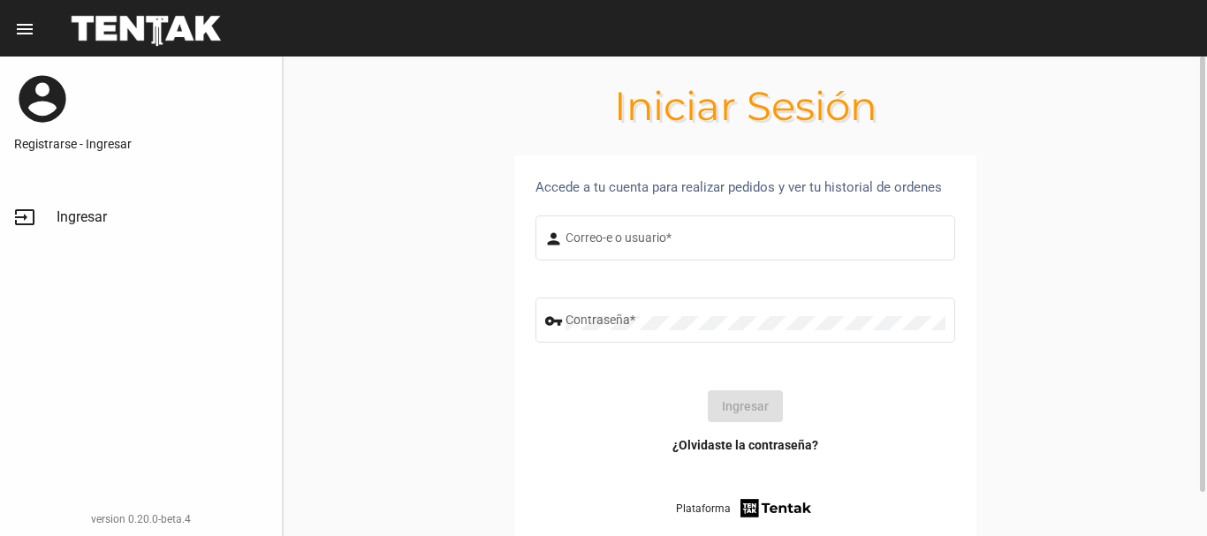
type input "diego1975"
drag, startPoint x: 1023, startPoint y: 336, endPoint x: 980, endPoint y: 387, distance: 67.1
click at [1025, 339] on section "Accede a tu cuenta para realizar pedidos y ver tu historial de ordenes person d…" at bounding box center [745, 370] width 924 height 429
click at [740, 396] on button "Ingresar" at bounding box center [745, 407] width 75 height 32
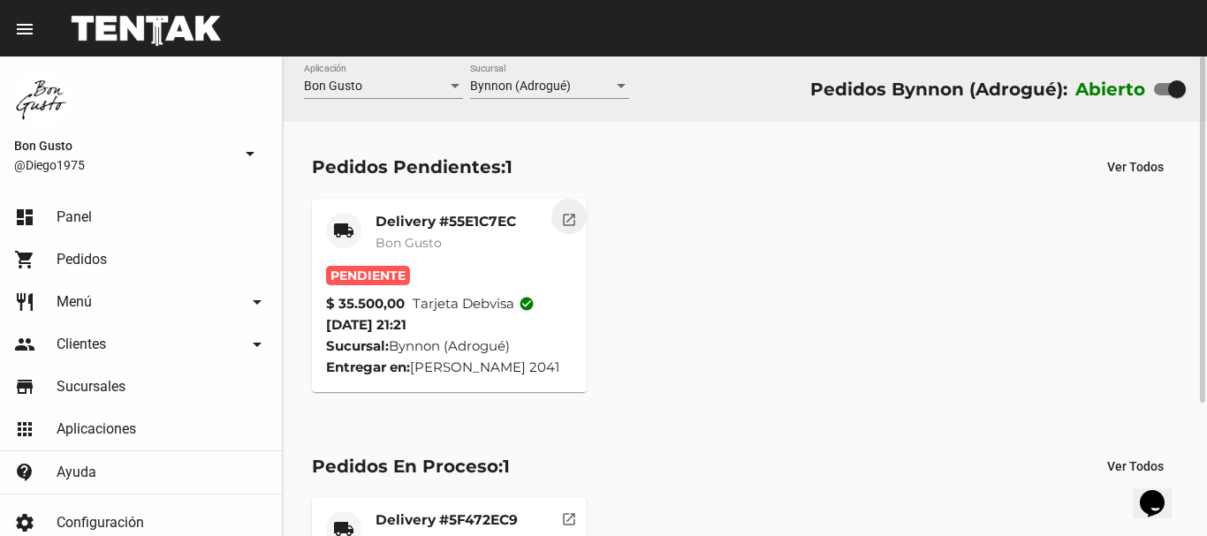
click at [574, 213] on mat-icon "open_in_new" at bounding box center [569, 217] width 16 height 16
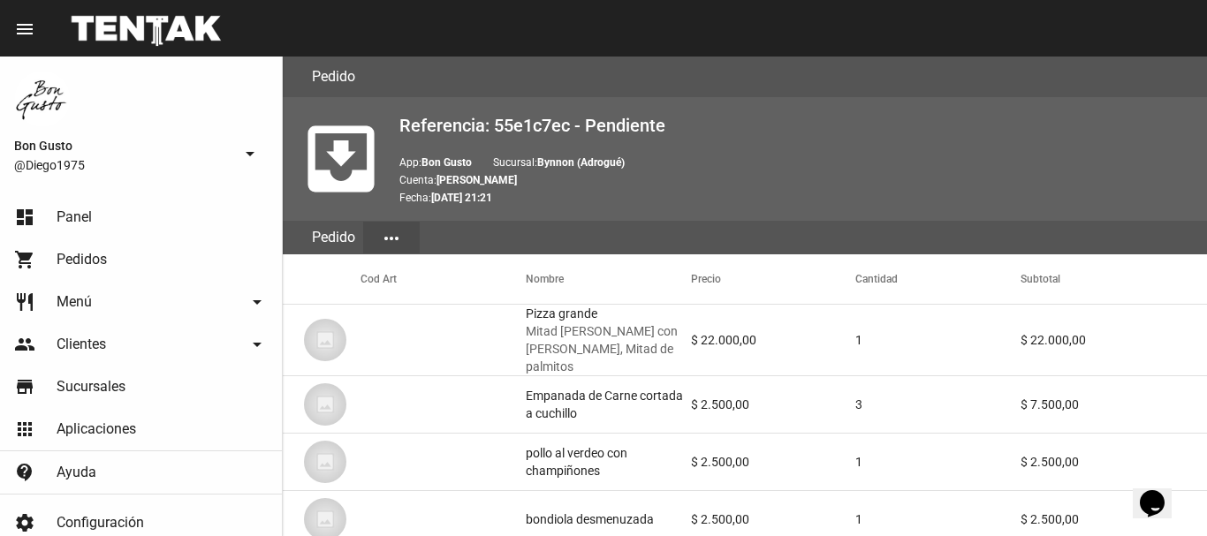
scroll to position [1031, 0]
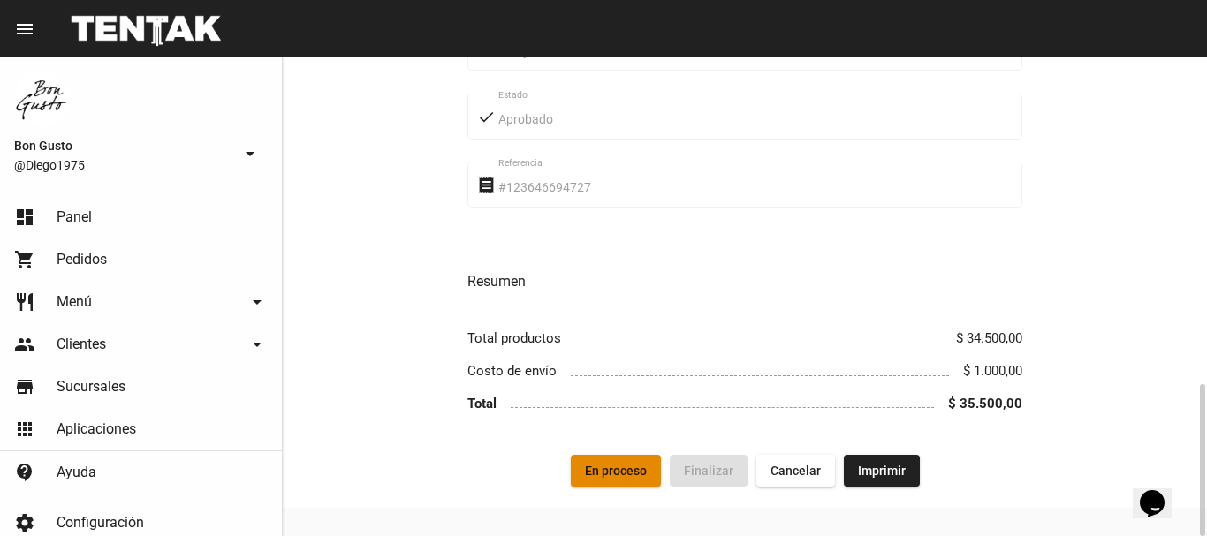
click at [627, 455] on button "En proceso" at bounding box center [616, 471] width 90 height 32
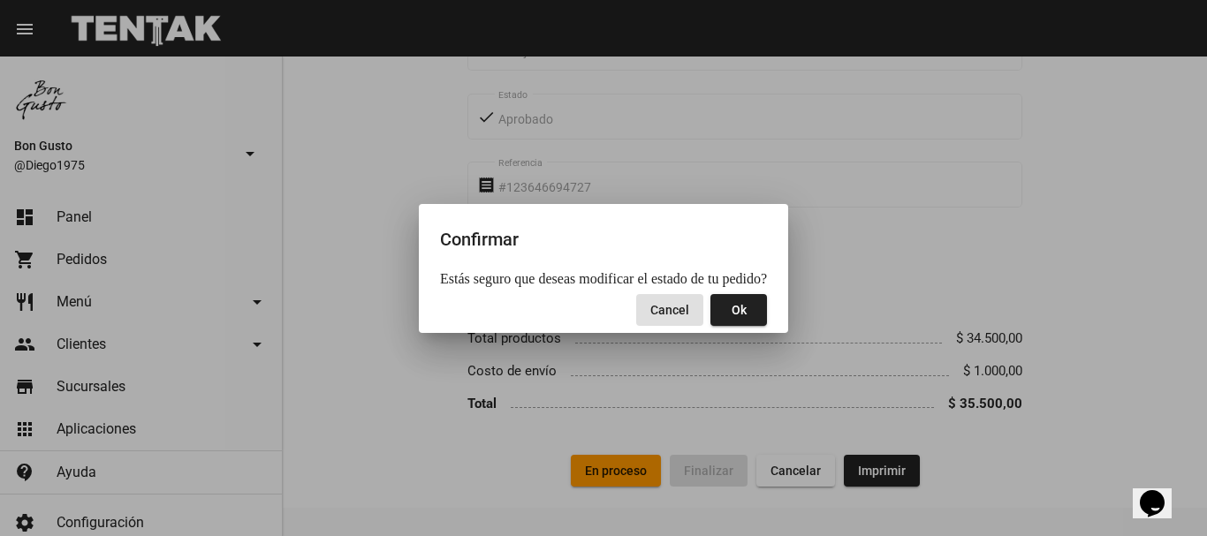
click at [732, 312] on span "Ok" at bounding box center [739, 310] width 15 height 14
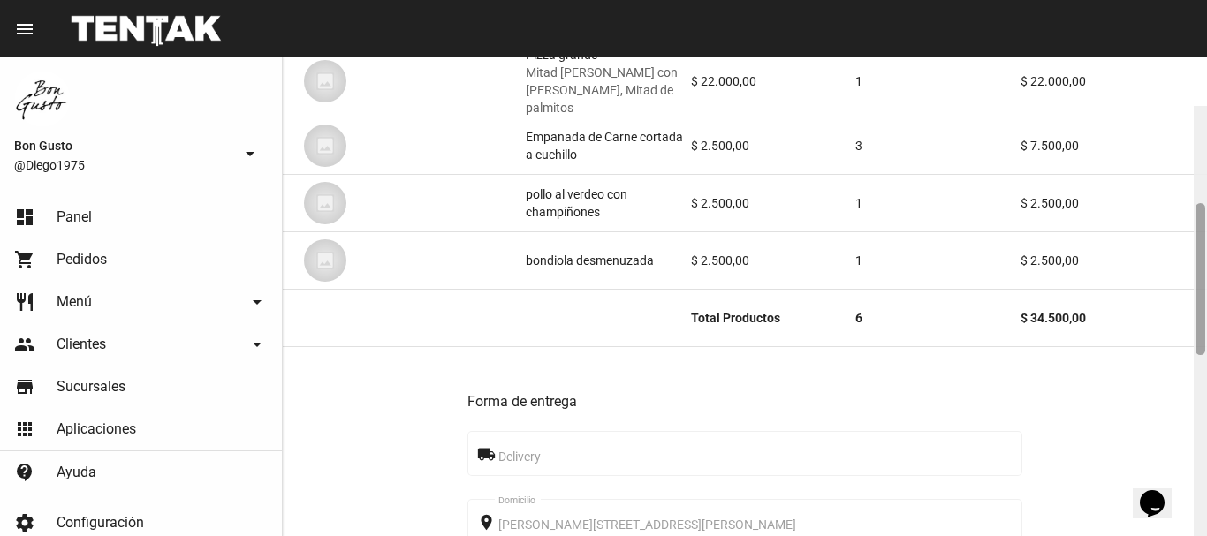
scroll to position [233, 0]
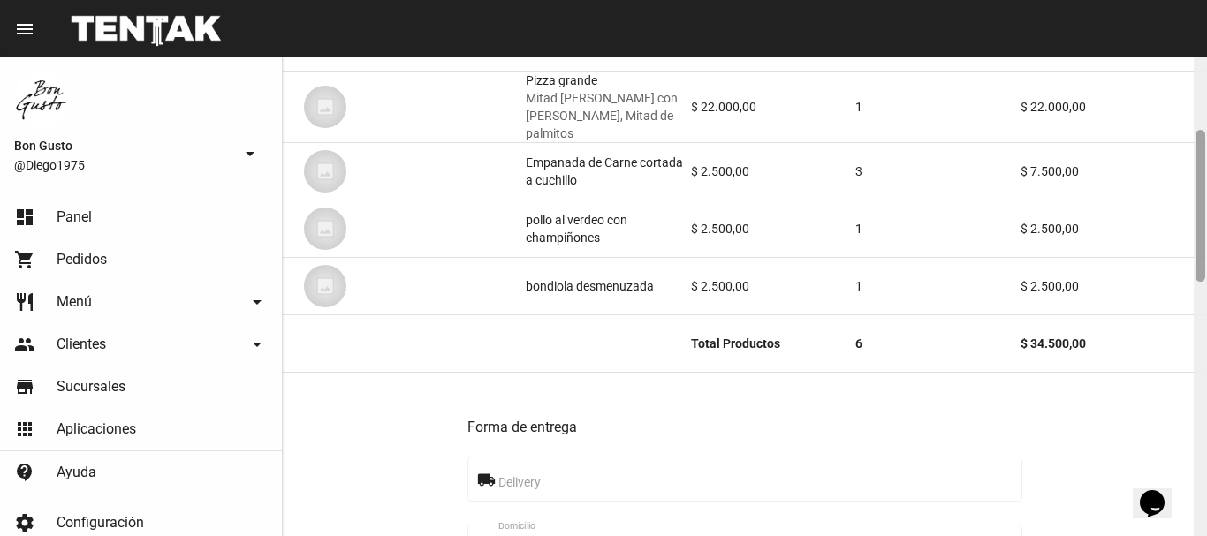
drag, startPoint x: 1202, startPoint y: 150, endPoint x: 1206, endPoint y: 224, distance: 74.4
click at [1206, 224] on div at bounding box center [1200, 297] width 13 height 480
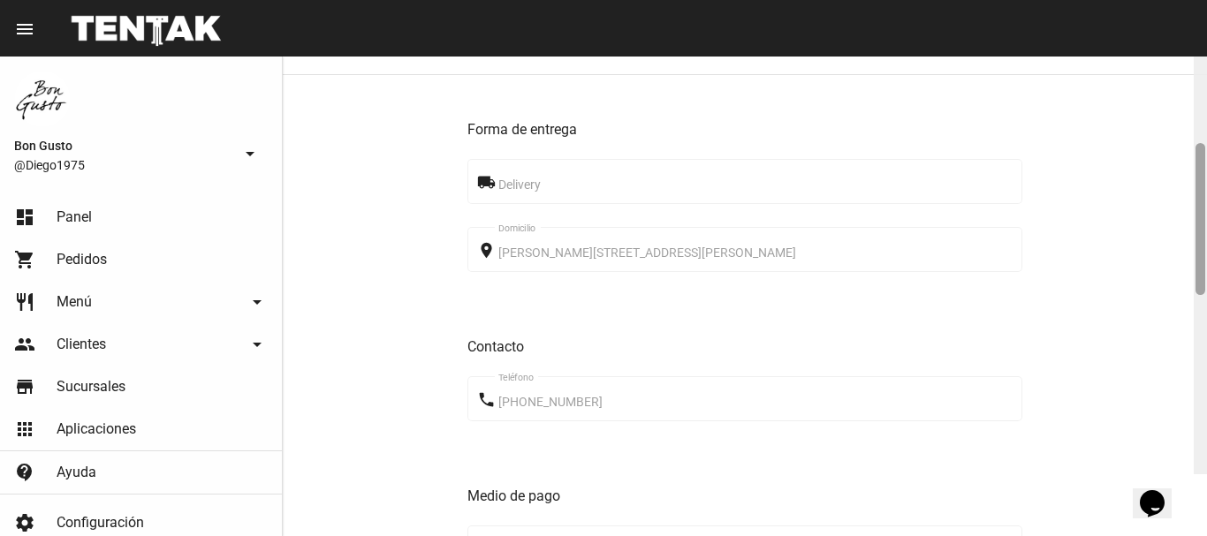
scroll to position [553, 0]
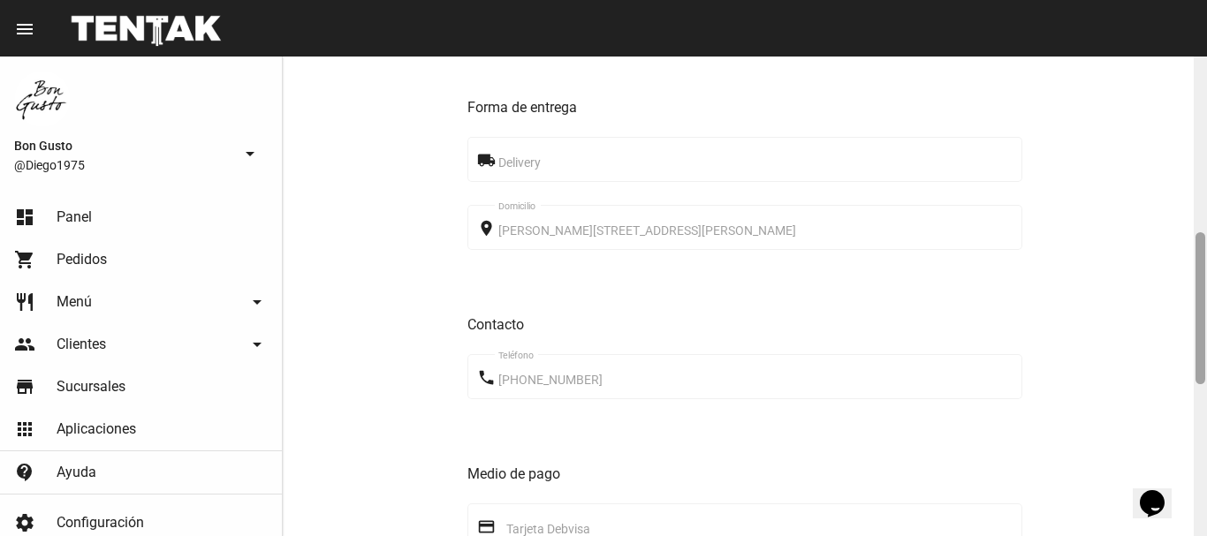
drag, startPoint x: 1200, startPoint y: 186, endPoint x: 1206, endPoint y: 287, distance: 101.8
click at [1206, 287] on div at bounding box center [1200, 297] width 13 height 480
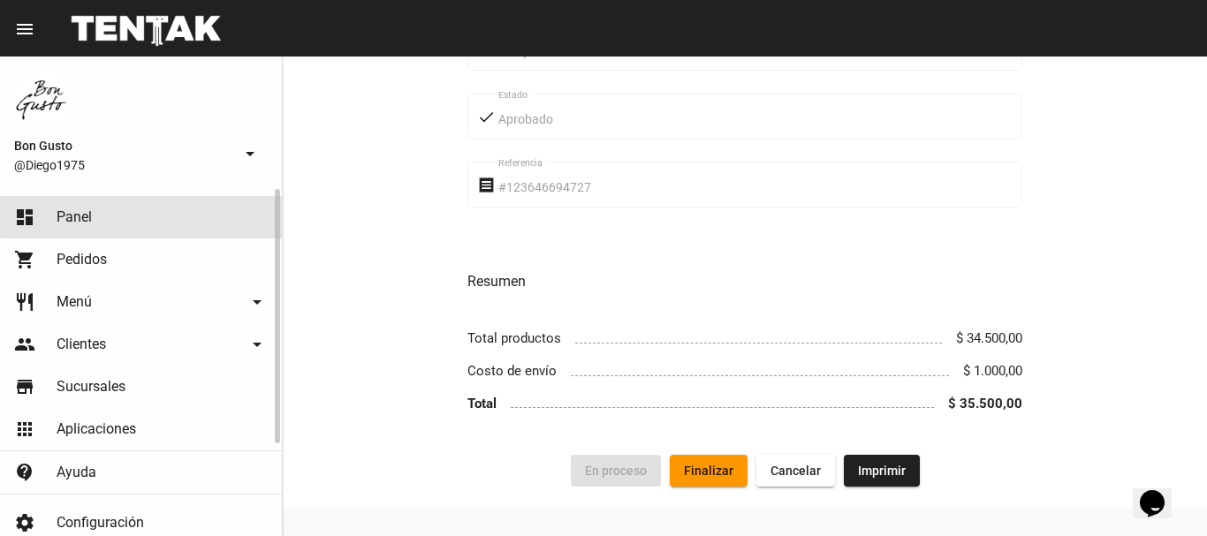
click at [156, 208] on link "dashboard Panel" at bounding box center [141, 217] width 282 height 42
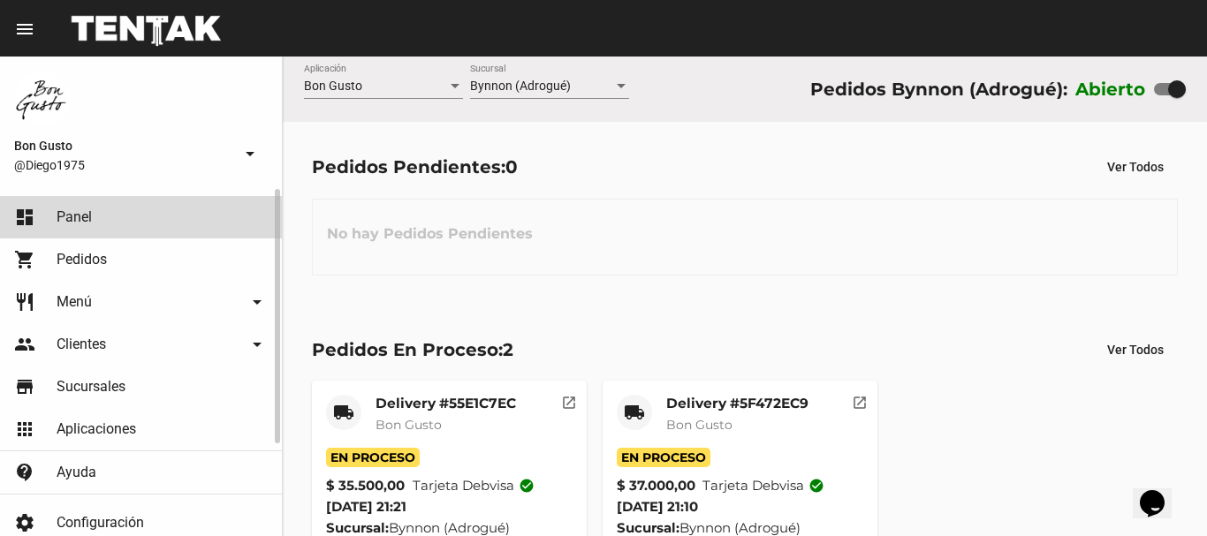
click at [161, 209] on link "dashboard Panel" at bounding box center [141, 217] width 282 height 42
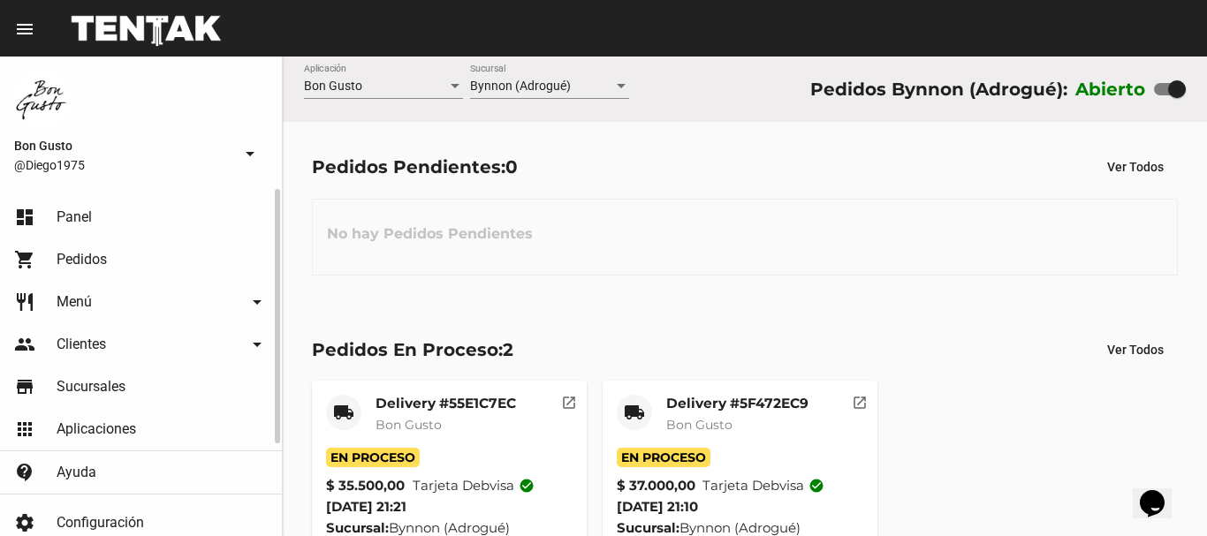
click at [161, 209] on link "dashboard Panel" at bounding box center [141, 217] width 282 height 42
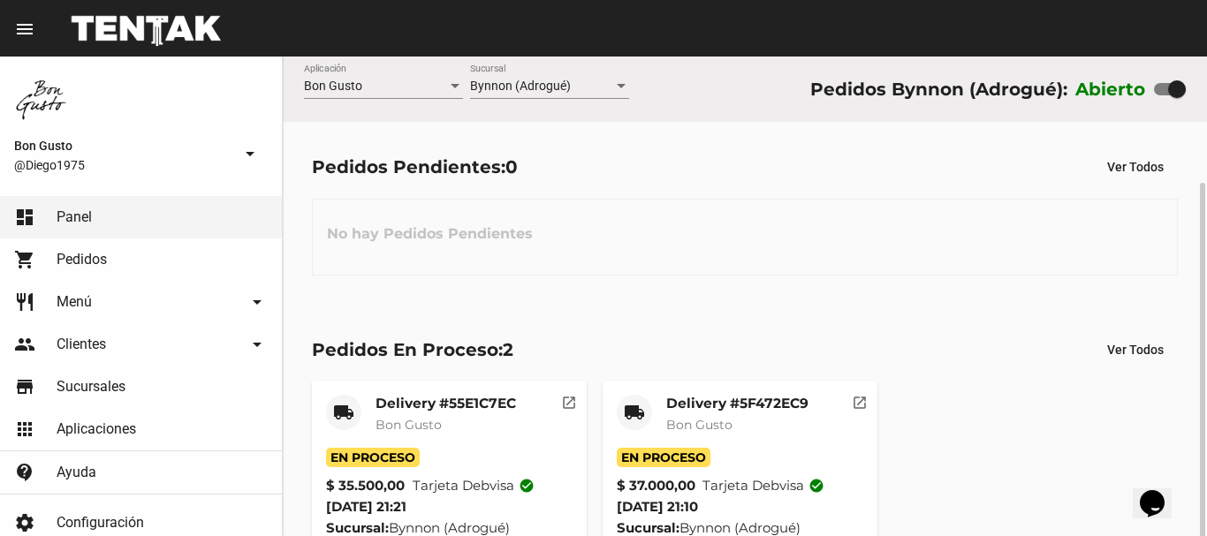
scroll to position [67, 0]
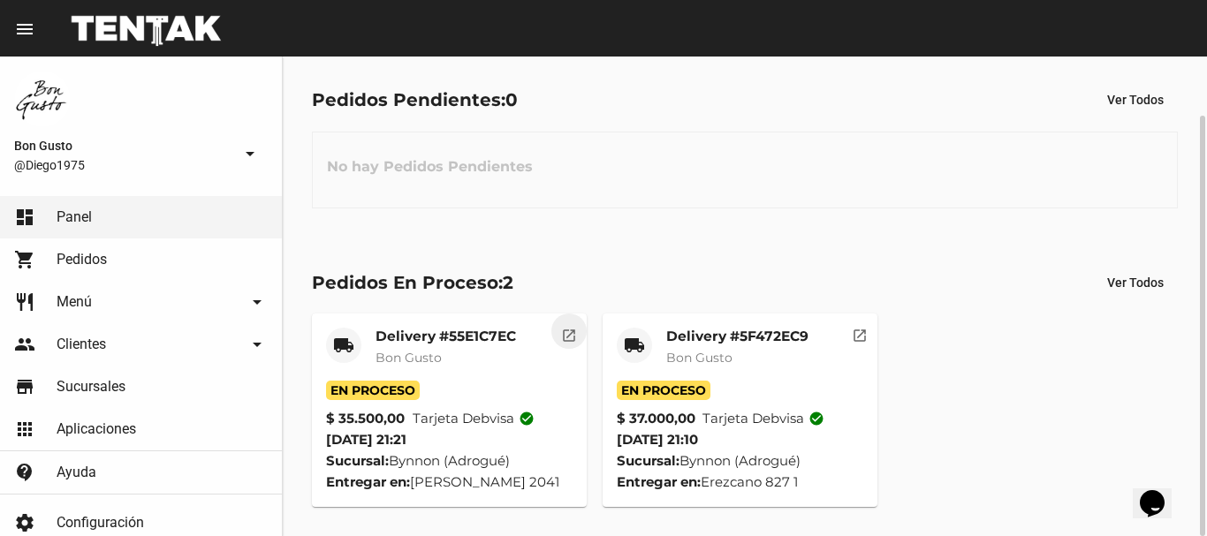
click at [559, 339] on button "open_in_new" at bounding box center [568, 331] width 35 height 35
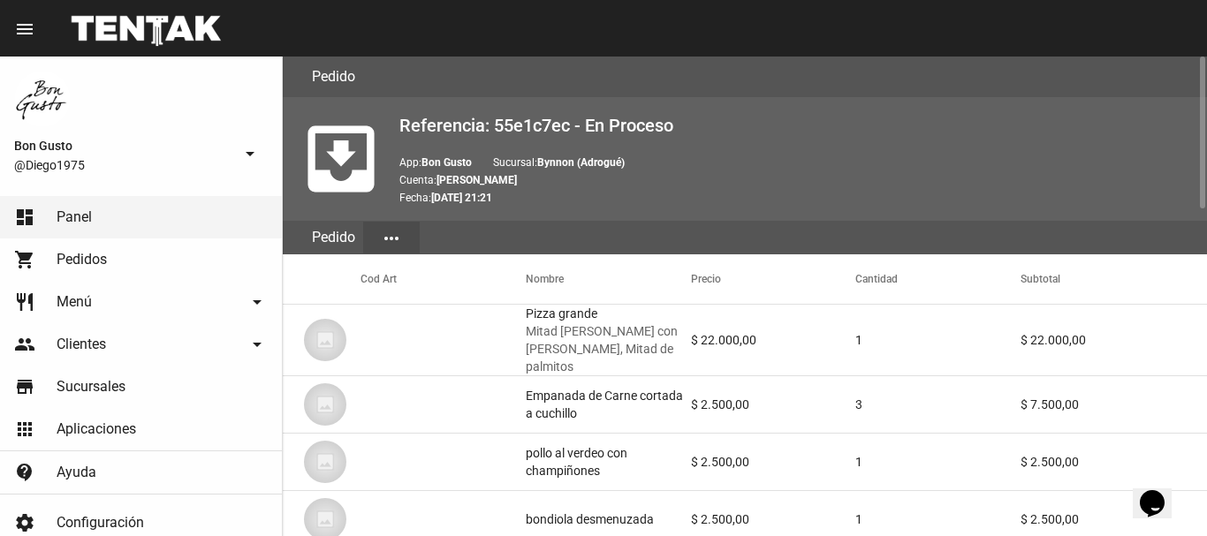
scroll to position [1031, 0]
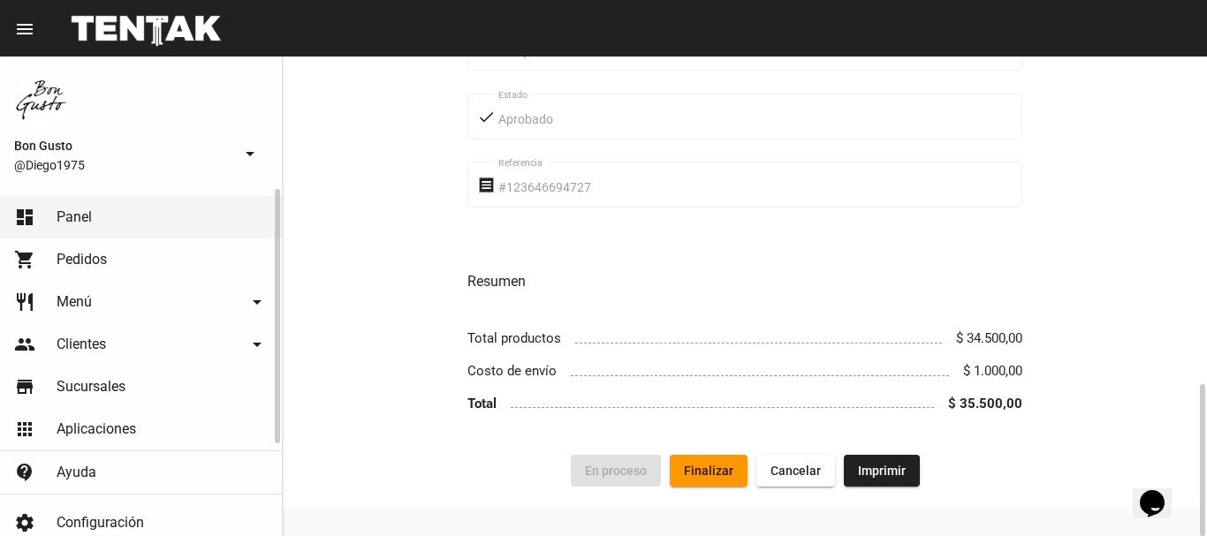
click at [65, 220] on span "Panel" at bounding box center [74, 218] width 35 height 18
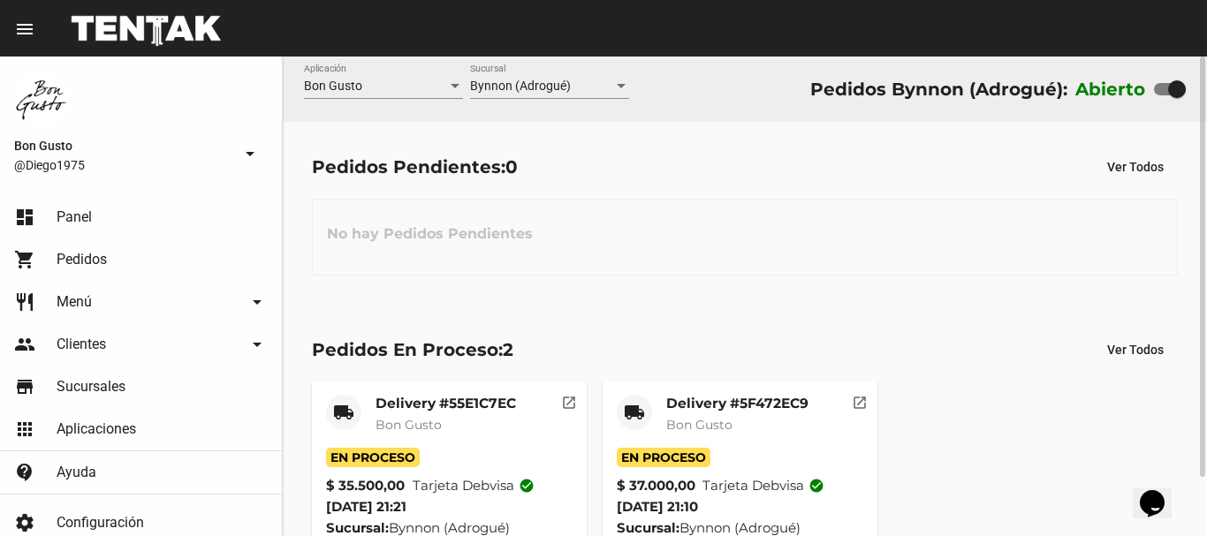
click at [581, 144] on div "Pedidos Pendientes: 0 Ver Todos No hay Pedidos Pendientes" at bounding box center [745, 213] width 924 height 182
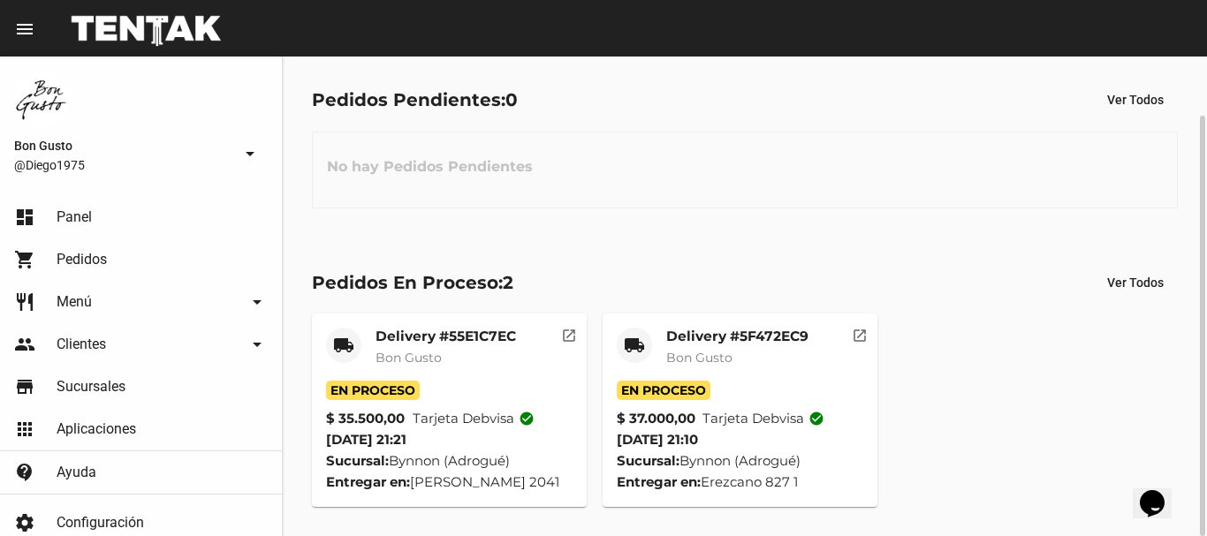
click at [862, 340] on mat-icon "open_in_new" at bounding box center [860, 333] width 16 height 16
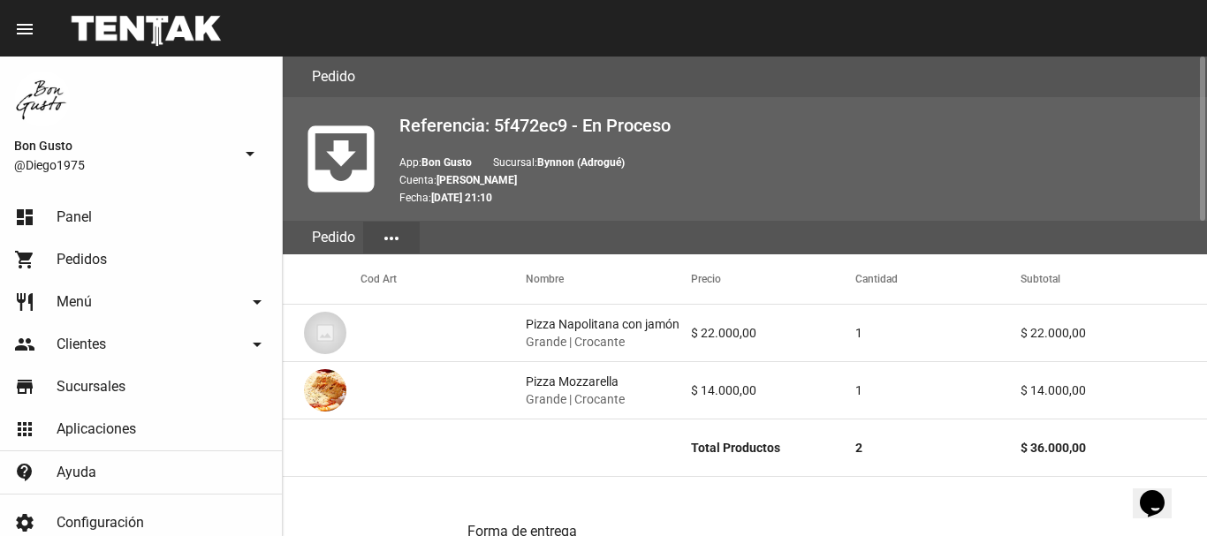
scroll to position [916, 0]
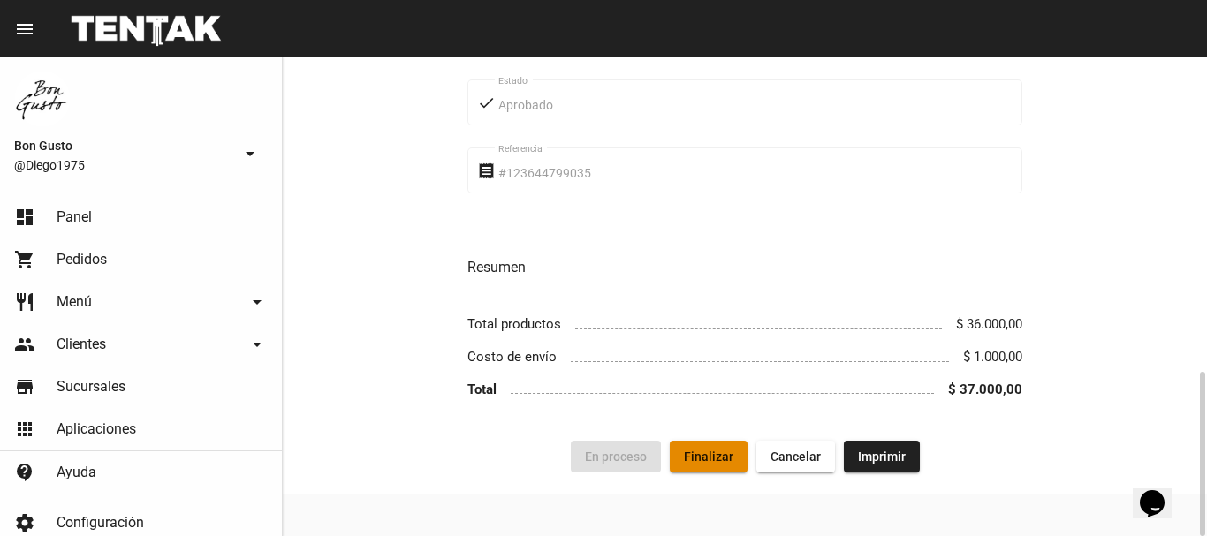
click at [698, 460] on span "Finalizar" at bounding box center [708, 457] width 49 height 14
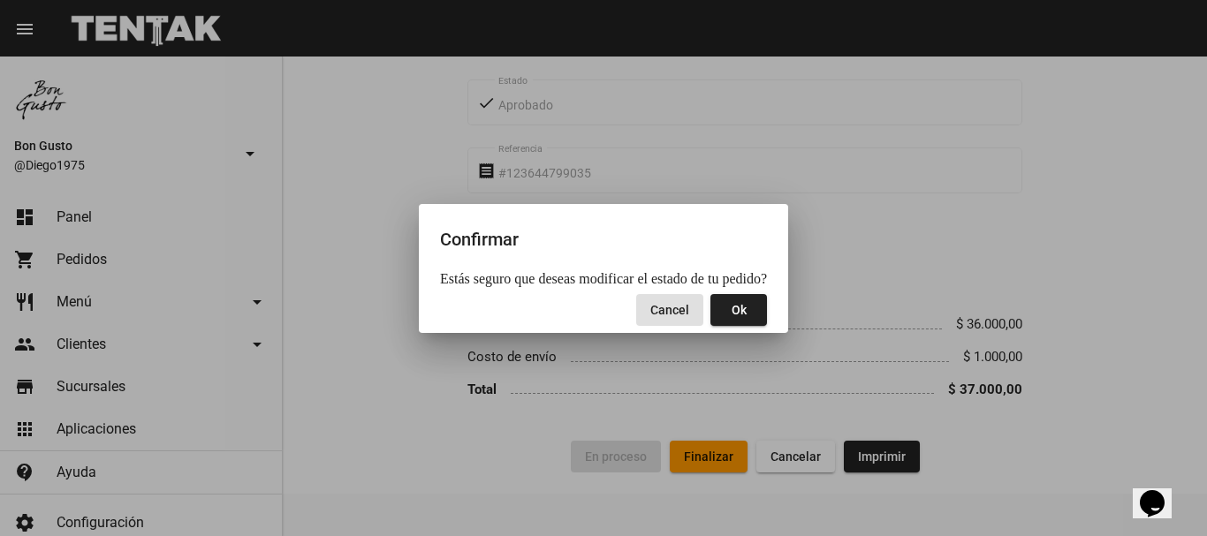
click at [742, 306] on button "Ok" at bounding box center [738, 310] width 57 height 32
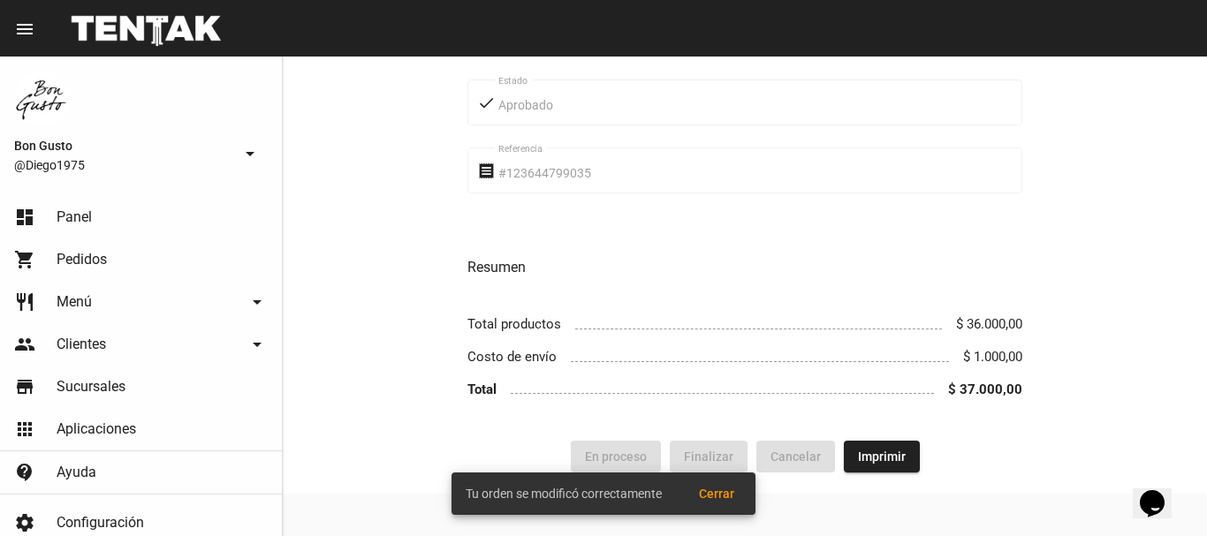
click at [730, 484] on button "Cerrar" at bounding box center [717, 494] width 64 height 32
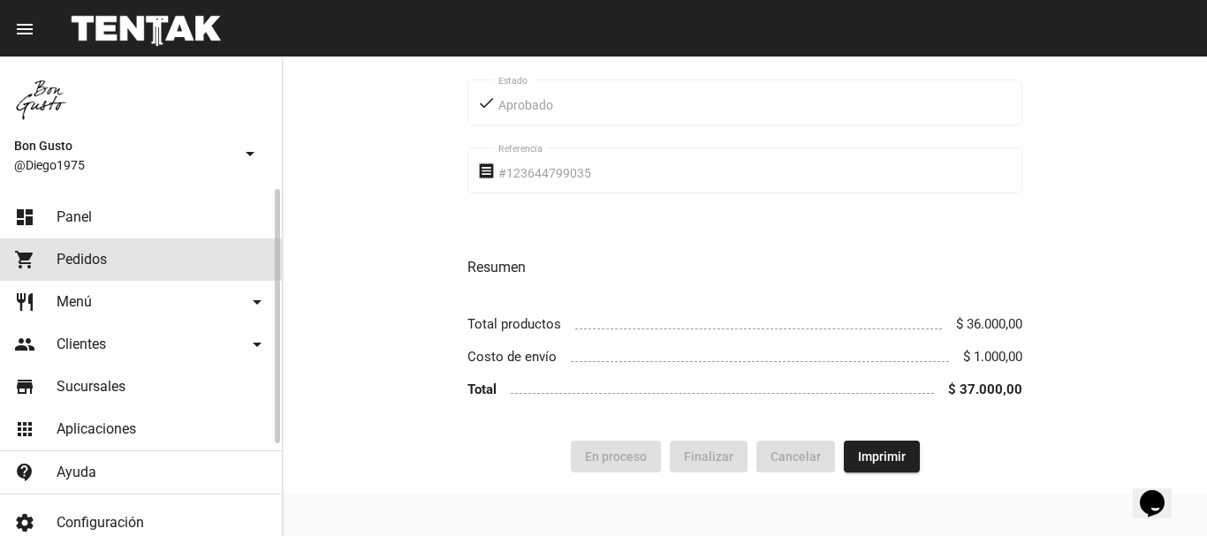
click at [80, 258] on span "Pedidos" at bounding box center [82, 260] width 50 height 18
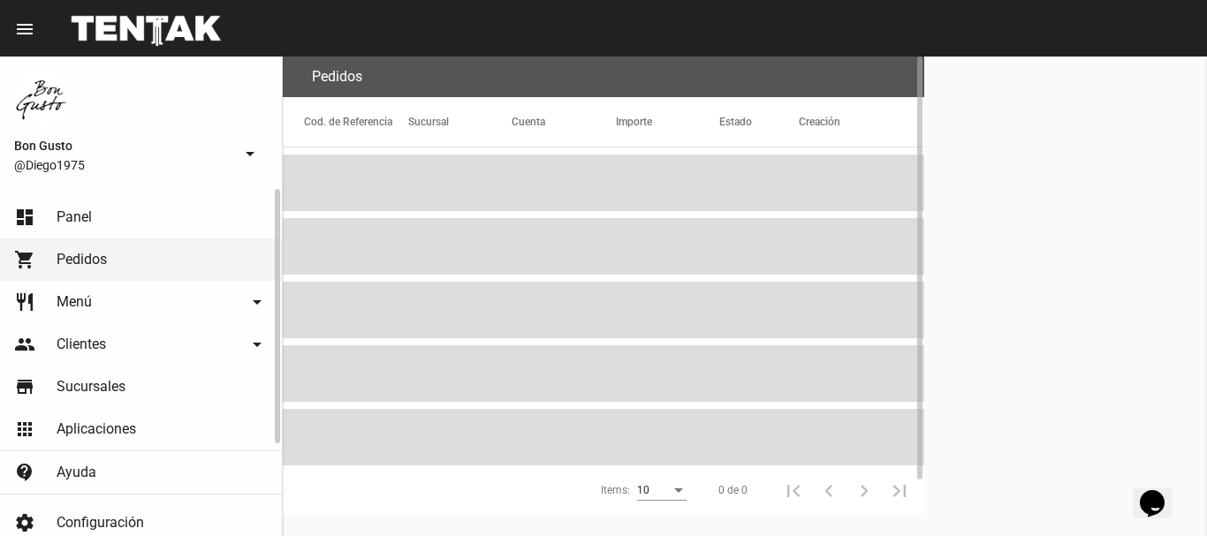
click at [92, 219] on link "dashboard Panel" at bounding box center [141, 217] width 282 height 42
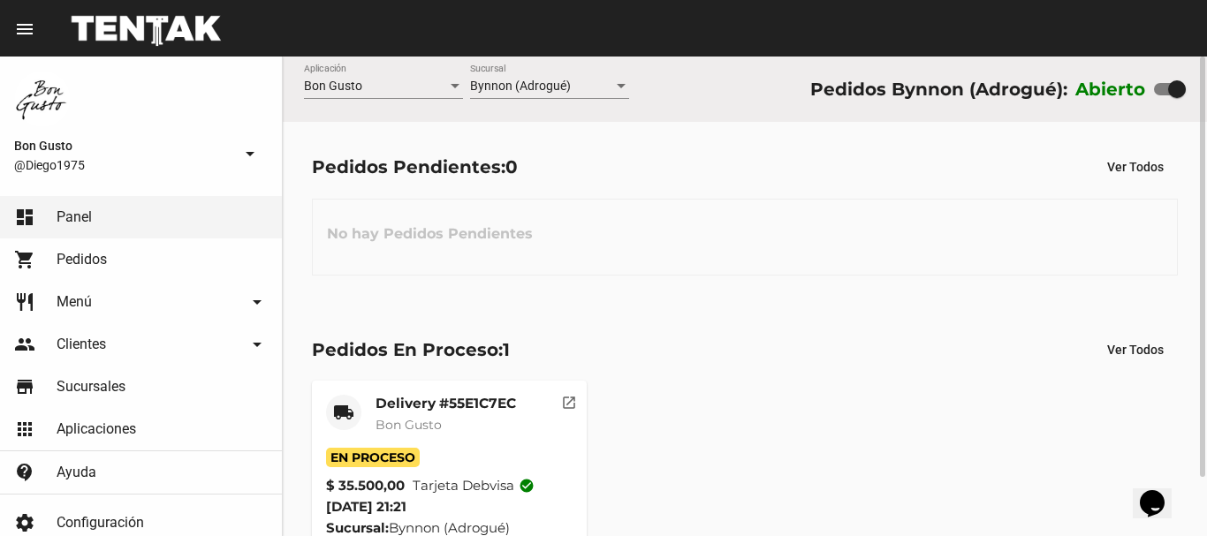
scroll to position [67, 0]
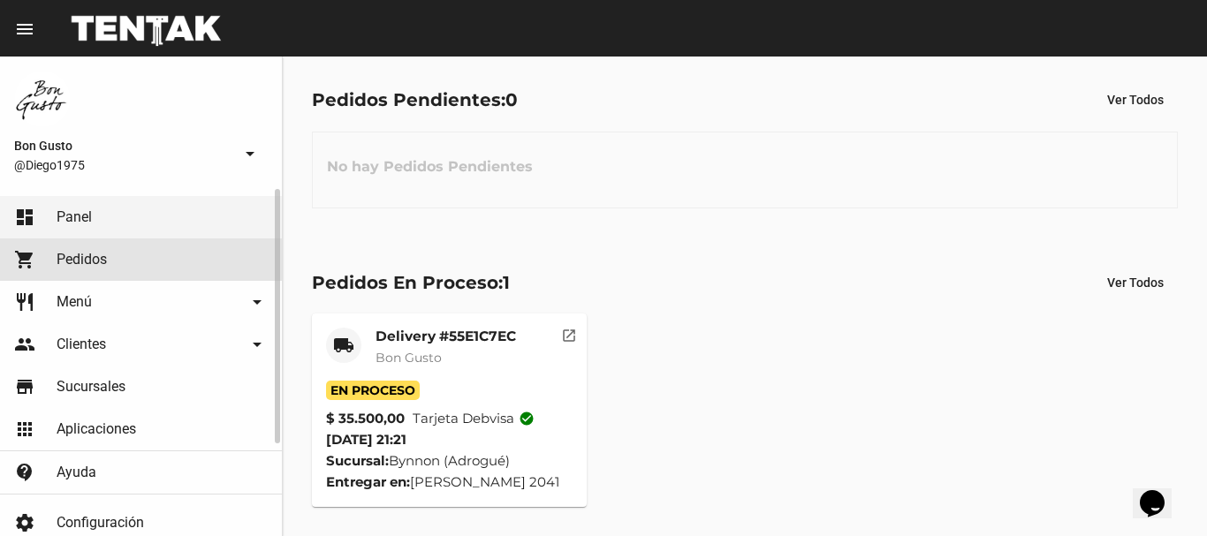
click at [94, 258] on span "Pedidos" at bounding box center [82, 260] width 50 height 18
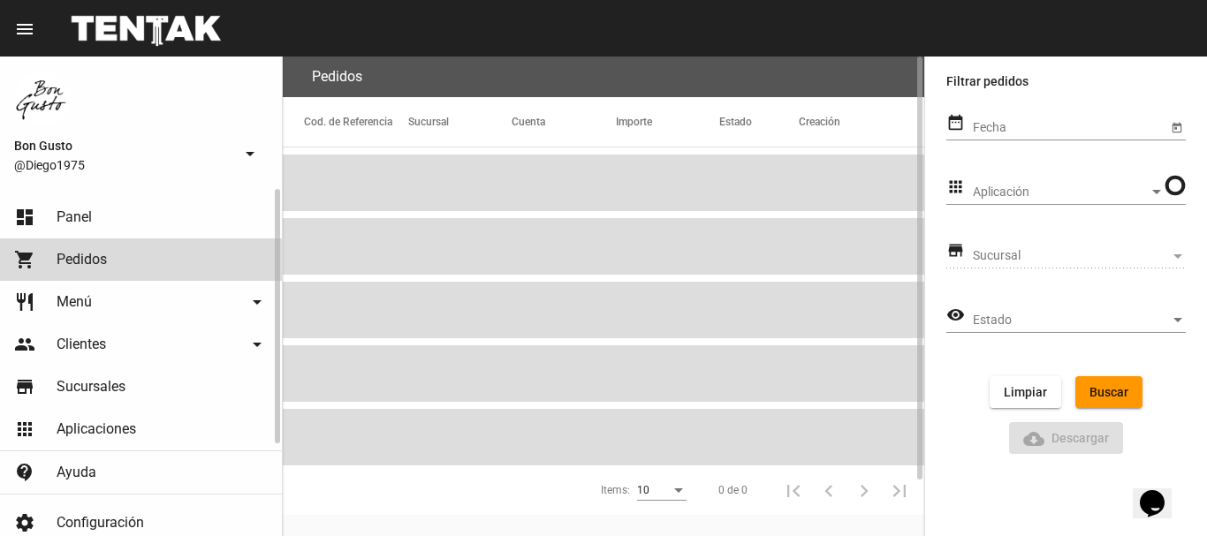
click at [95, 210] on link "dashboard Panel" at bounding box center [141, 217] width 282 height 42
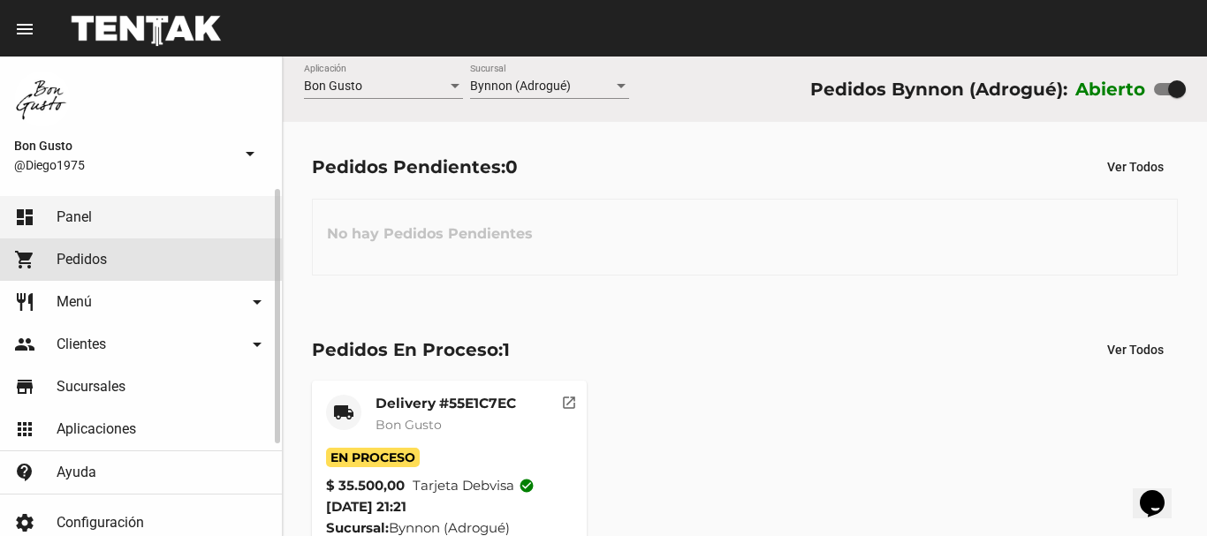
click at [108, 262] on link "shopping_cart Pedidos" at bounding box center [141, 260] width 282 height 42
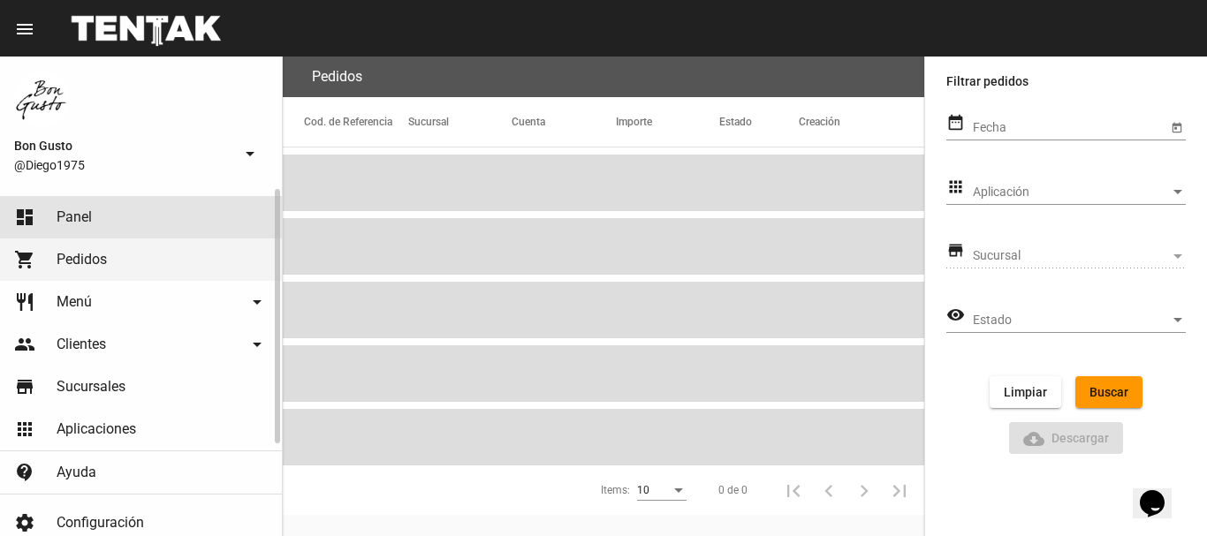
click at [95, 222] on link "dashboard Panel" at bounding box center [141, 217] width 282 height 42
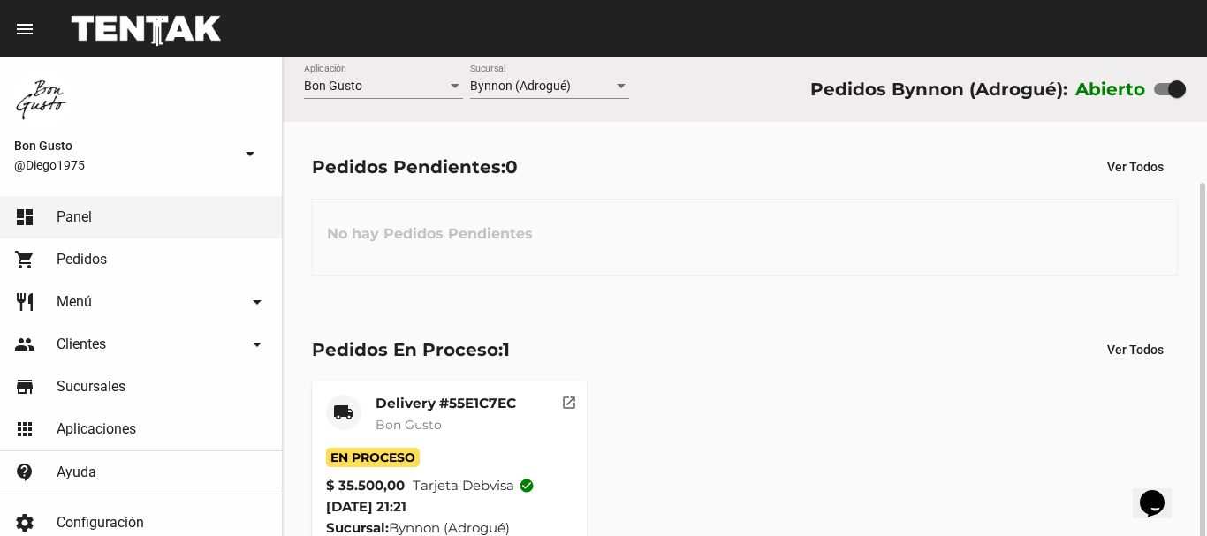
scroll to position [67, 0]
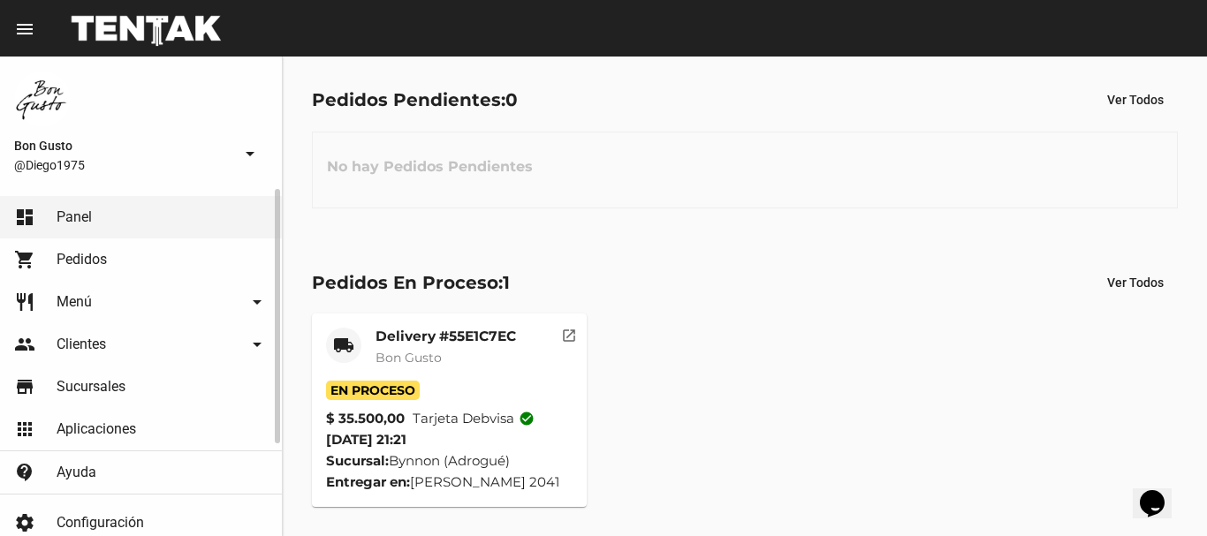
click at [115, 251] on link "shopping_cart Pedidos" at bounding box center [141, 260] width 282 height 42
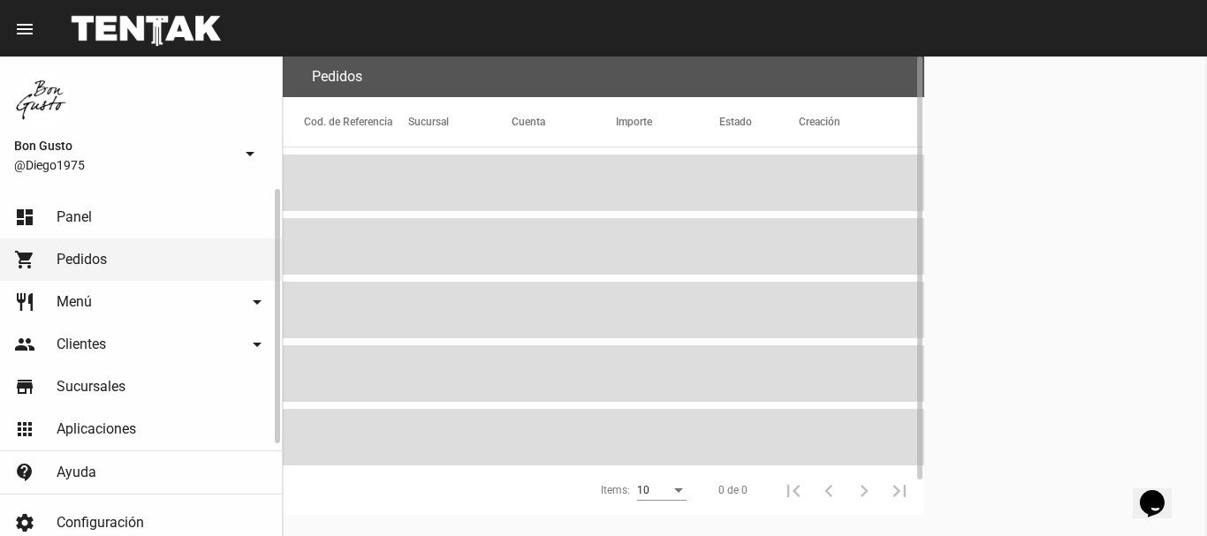
click at [118, 216] on link "dashboard Panel" at bounding box center [141, 217] width 282 height 42
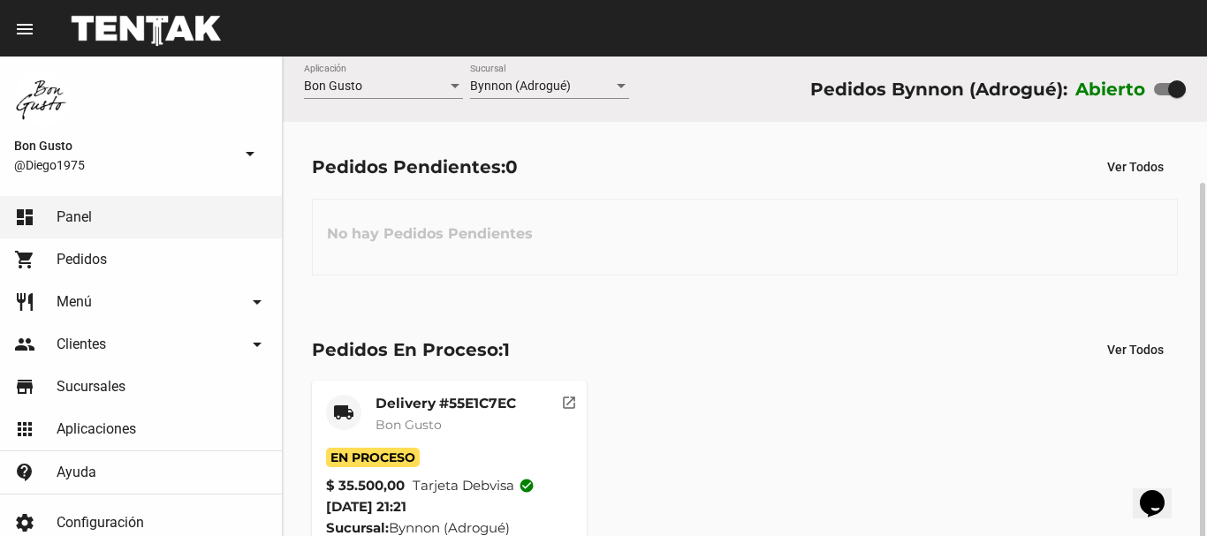
scroll to position [67, 0]
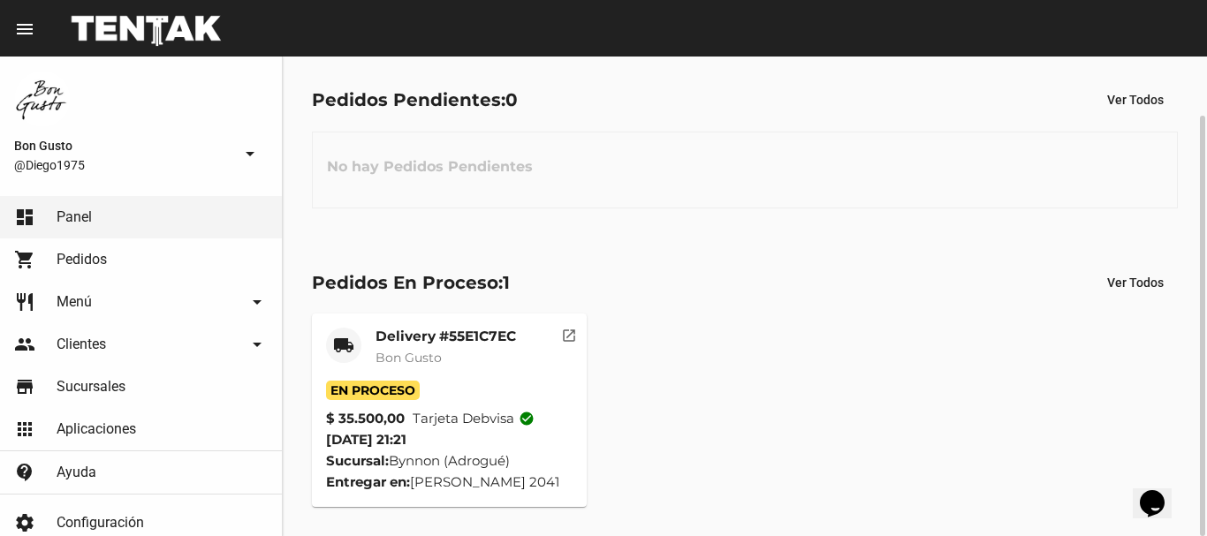
click at [567, 339] on mat-icon "open_in_new" at bounding box center [569, 333] width 16 height 16
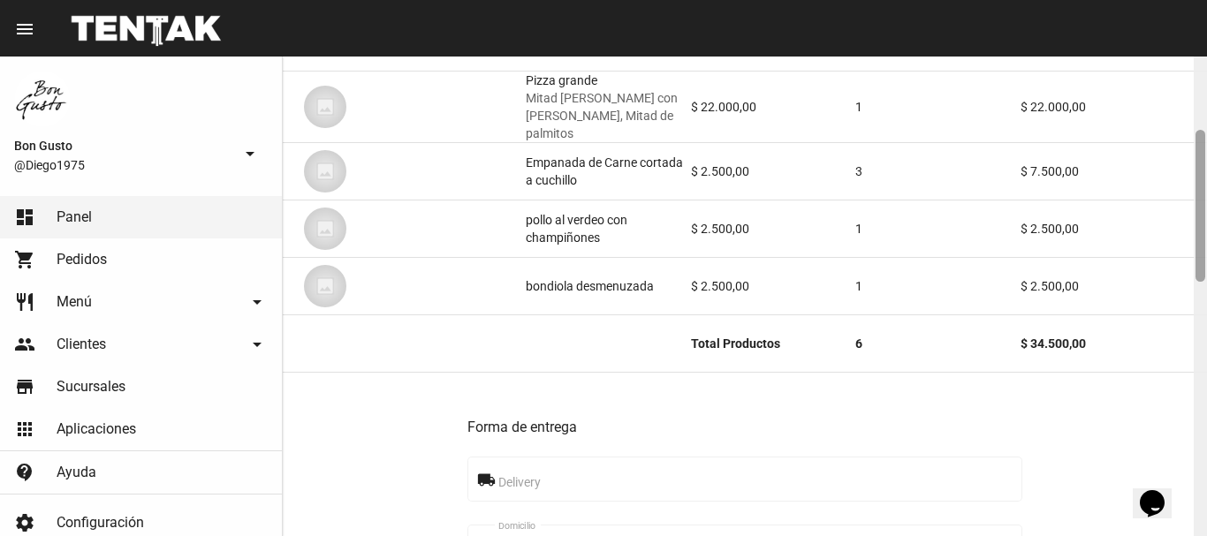
scroll to position [245, 0]
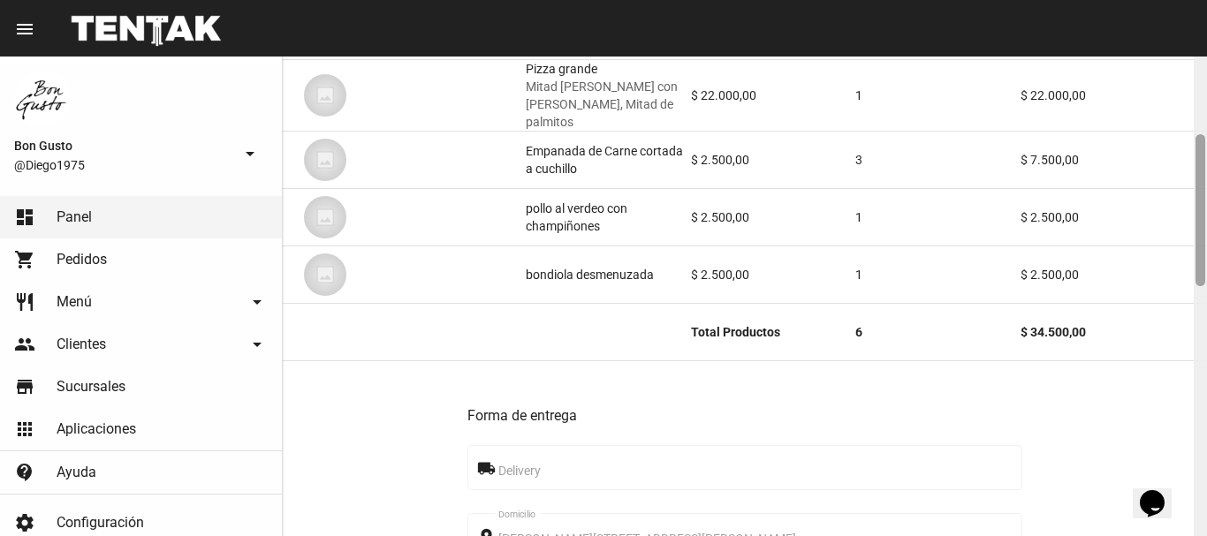
drag, startPoint x: 1198, startPoint y: 133, endPoint x: 1198, endPoint y: 210, distance: 77.8
click at [1198, 210] on div at bounding box center [1201, 210] width 10 height 152
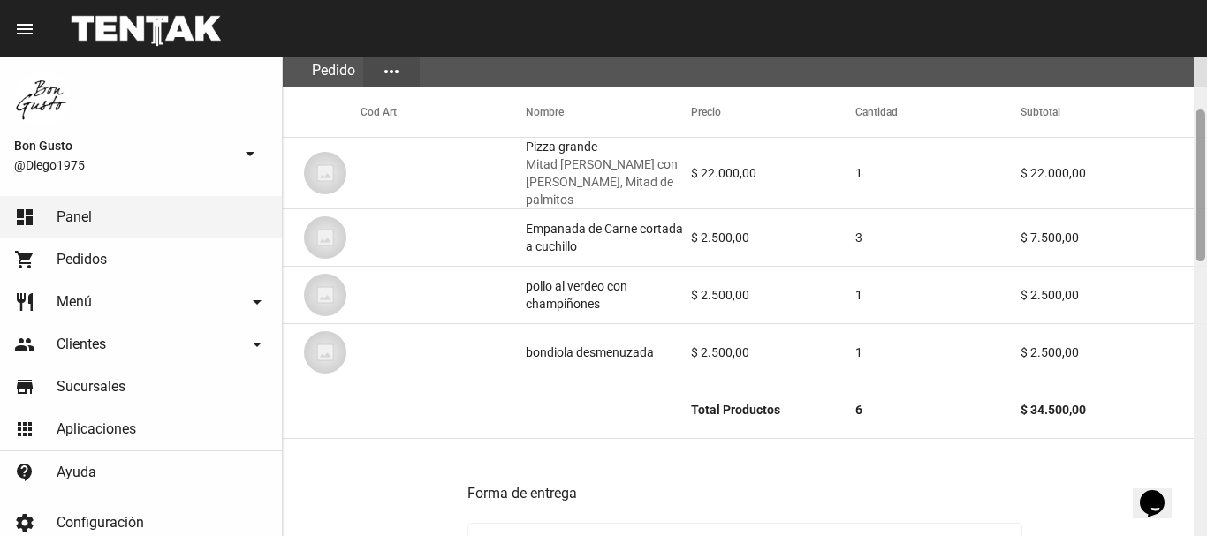
scroll to position [136, 0]
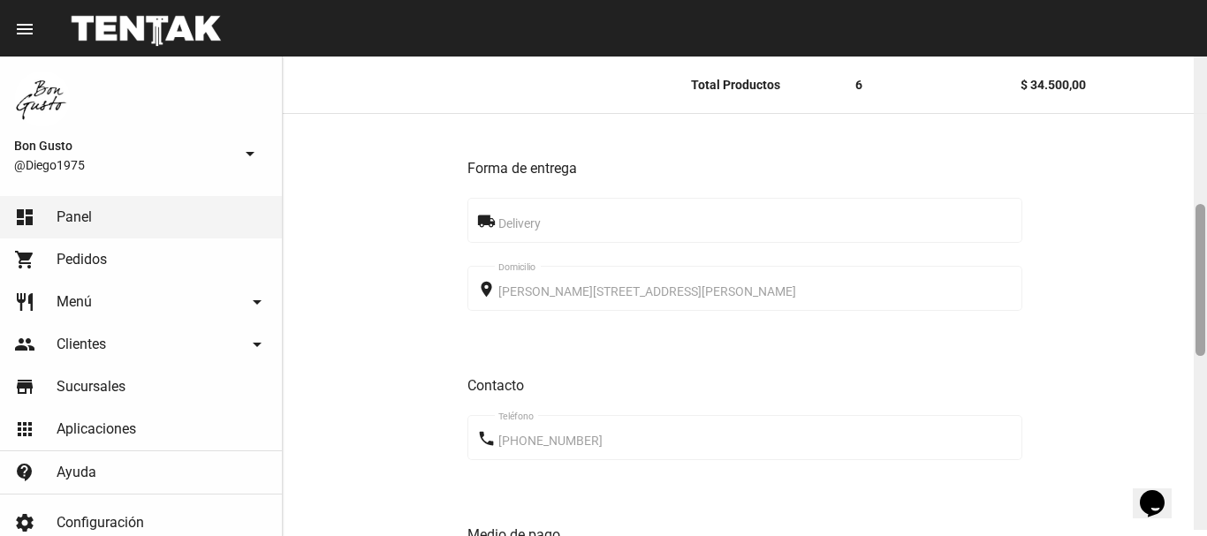
drag, startPoint x: 1204, startPoint y: 219, endPoint x: 1178, endPoint y: 235, distance: 30.9
click at [1178, 235] on div "Pedido move_to_inbox Referencia: 55e1c7ec - En Proceso App: Bon Gusto Sucursal:…" at bounding box center [745, 297] width 924 height 480
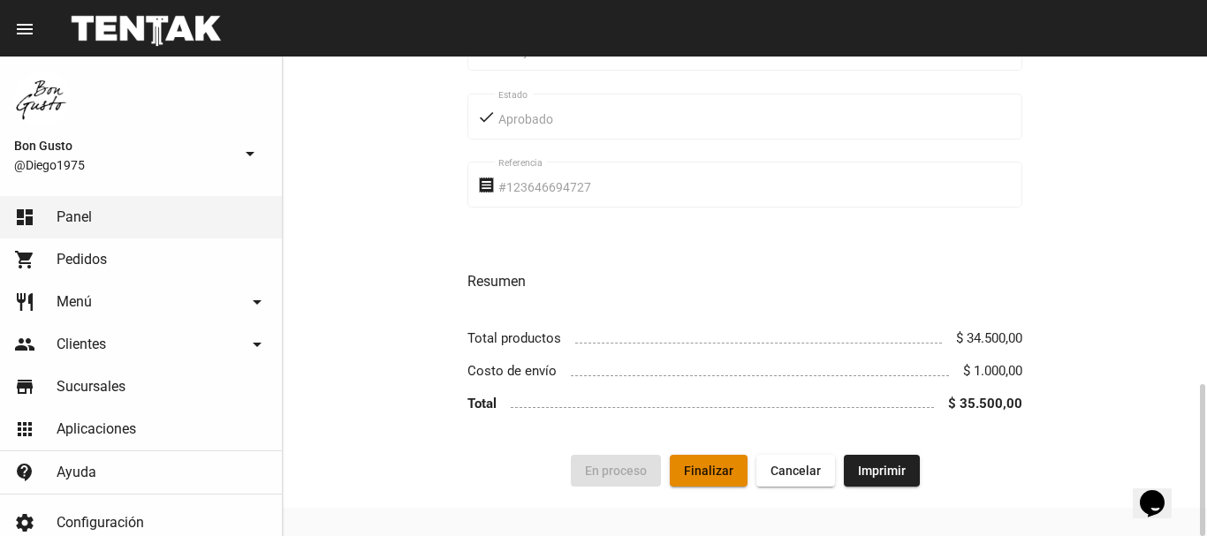
click at [697, 455] on button "Finalizar" at bounding box center [709, 471] width 78 height 32
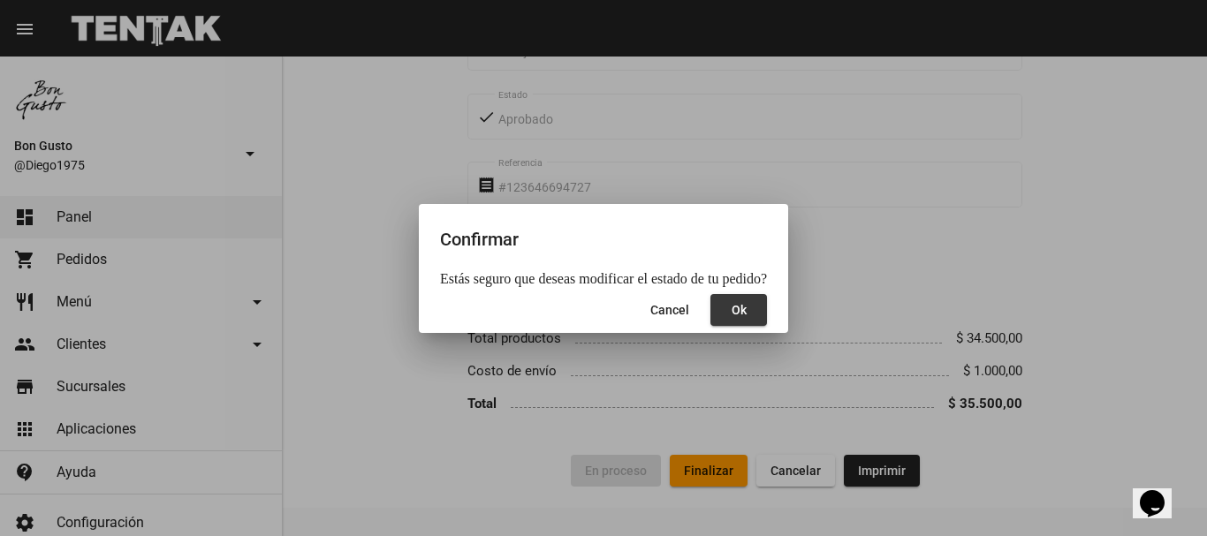
click at [716, 311] on button "Ok" at bounding box center [738, 310] width 57 height 32
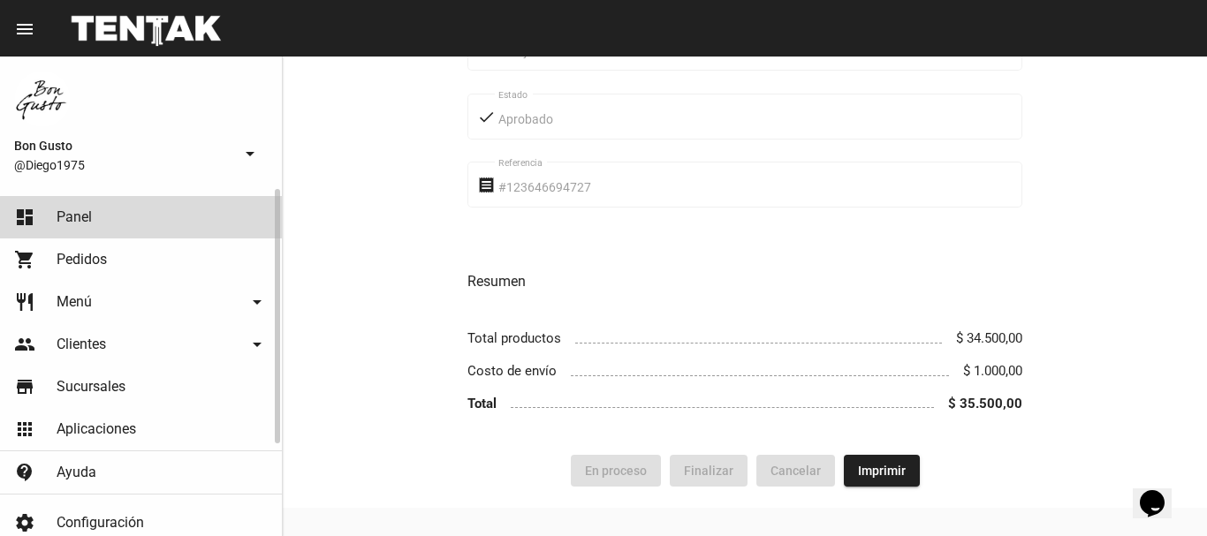
click at [157, 225] on link "dashboard Panel" at bounding box center [141, 217] width 282 height 42
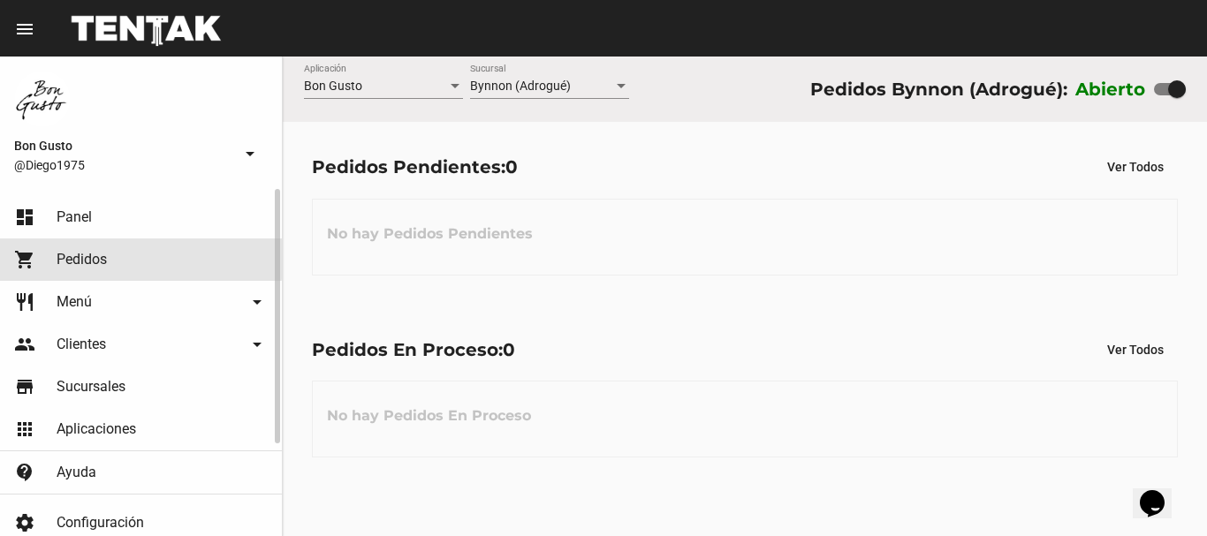
click at [110, 254] on link "shopping_cart Pedidos" at bounding box center [141, 260] width 282 height 42
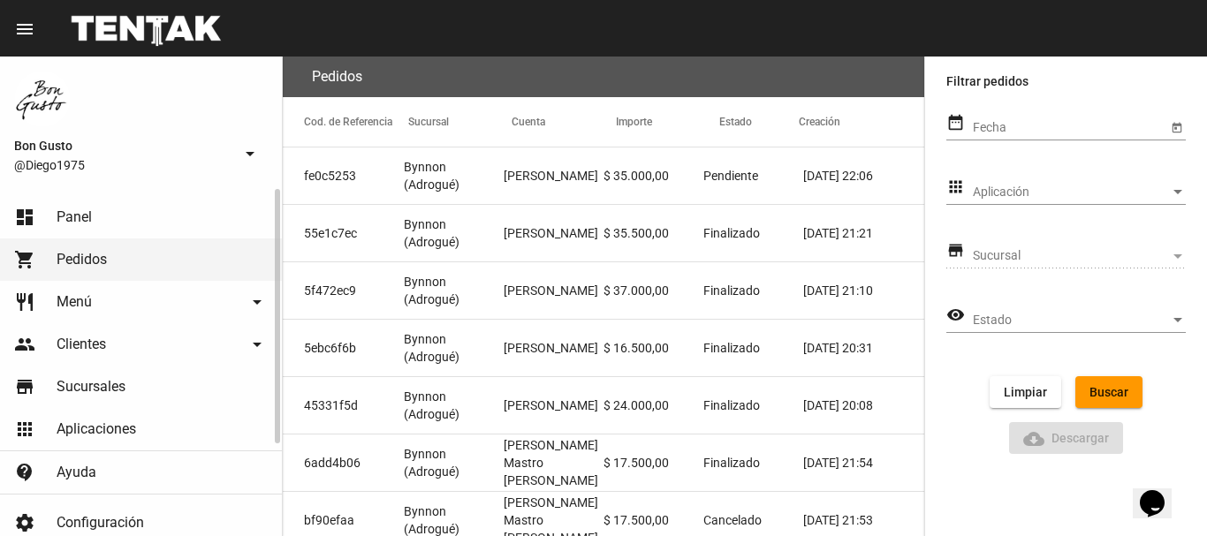
click at [117, 224] on link "dashboard Panel" at bounding box center [141, 217] width 282 height 42
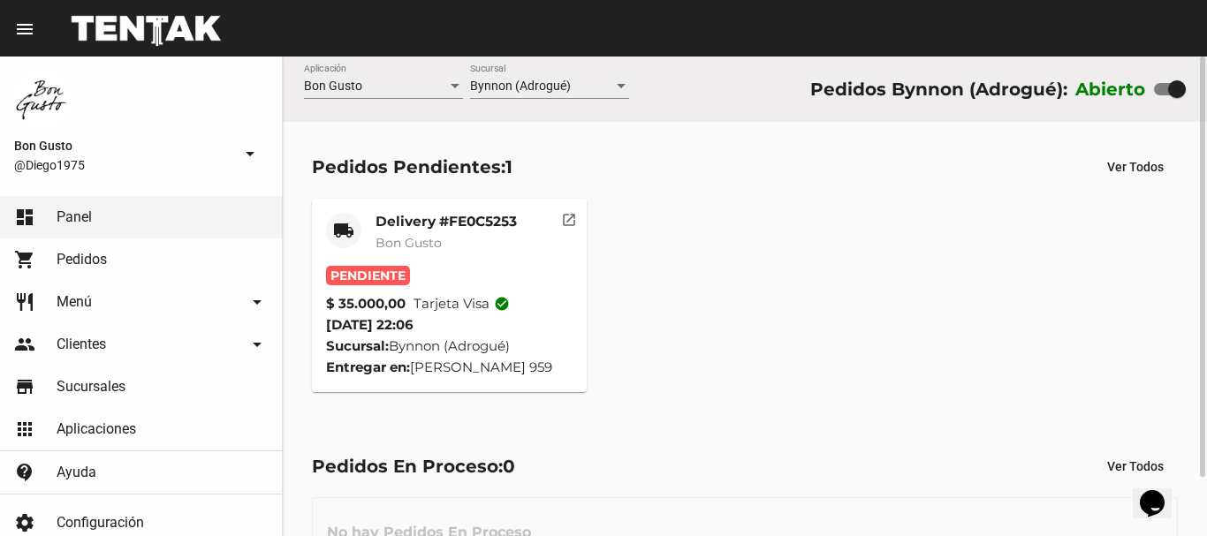
click at [569, 222] on mat-icon "open_in_new" at bounding box center [569, 217] width 16 height 16
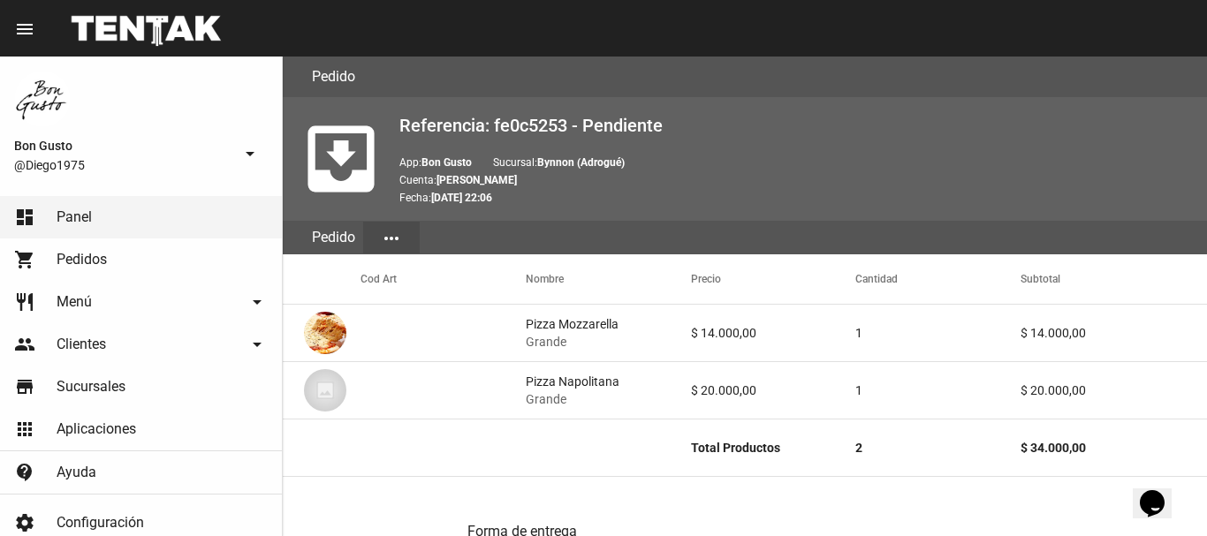
scroll to position [916, 0]
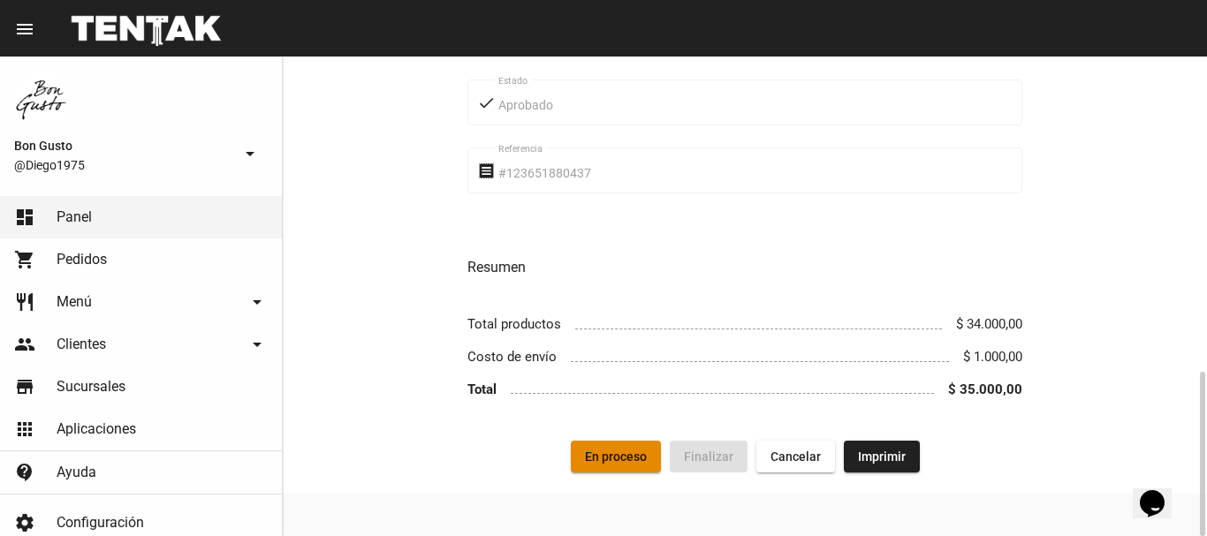
click at [613, 465] on button "En proceso" at bounding box center [616, 457] width 90 height 32
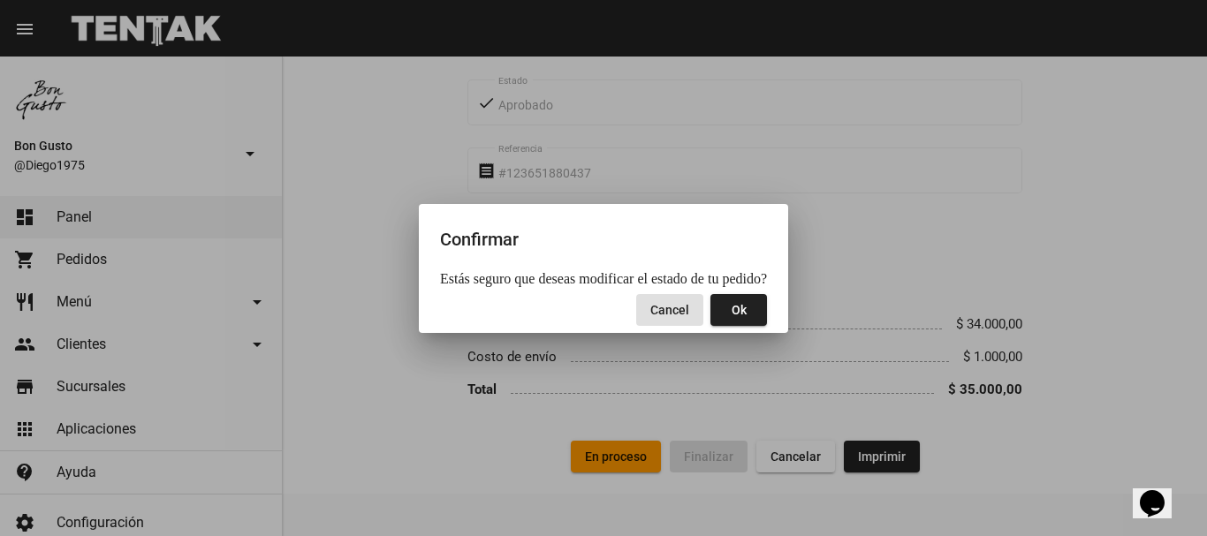
click at [757, 321] on button "Ok" at bounding box center [738, 310] width 57 height 32
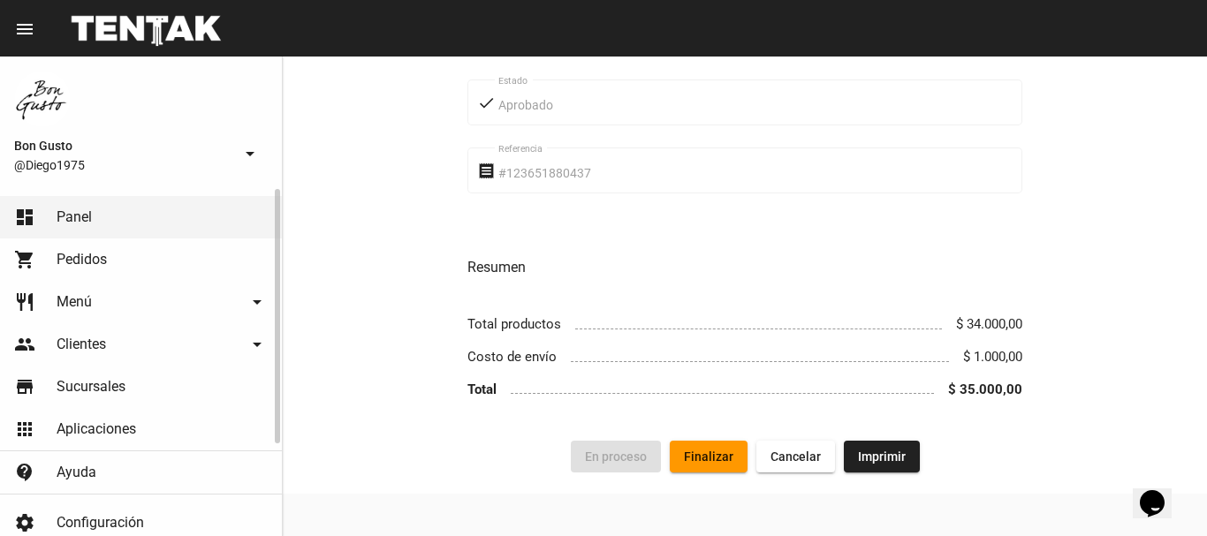
click at [109, 258] on link "shopping_cart Pedidos" at bounding box center [141, 260] width 282 height 42
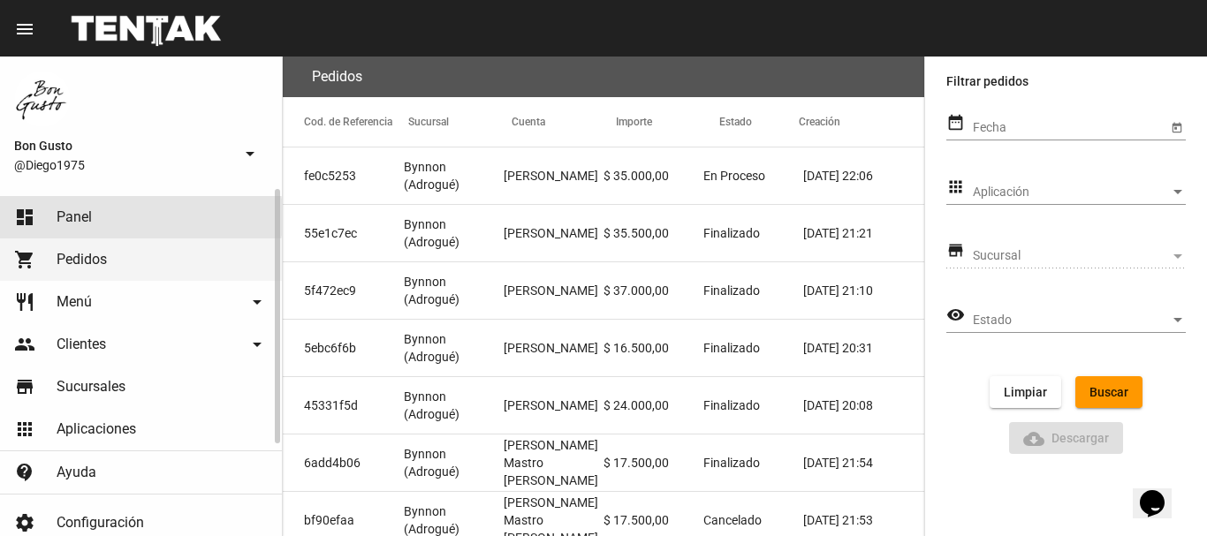
click at [115, 205] on link "dashboard Panel" at bounding box center [141, 217] width 282 height 42
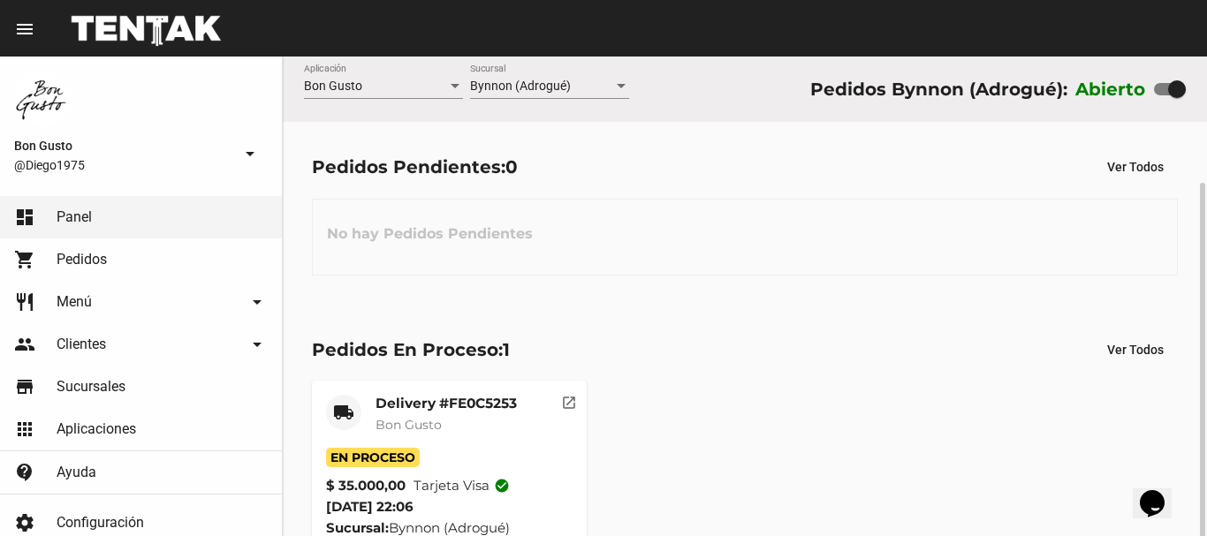
scroll to position [67, 0]
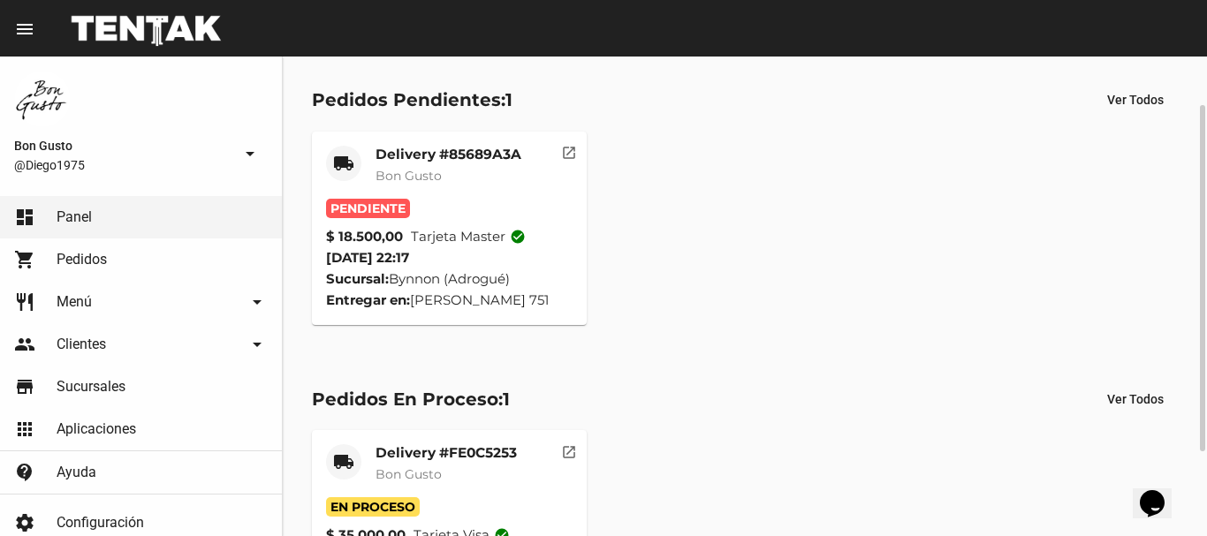
click at [572, 157] on mat-icon "open_in_new" at bounding box center [569, 150] width 16 height 16
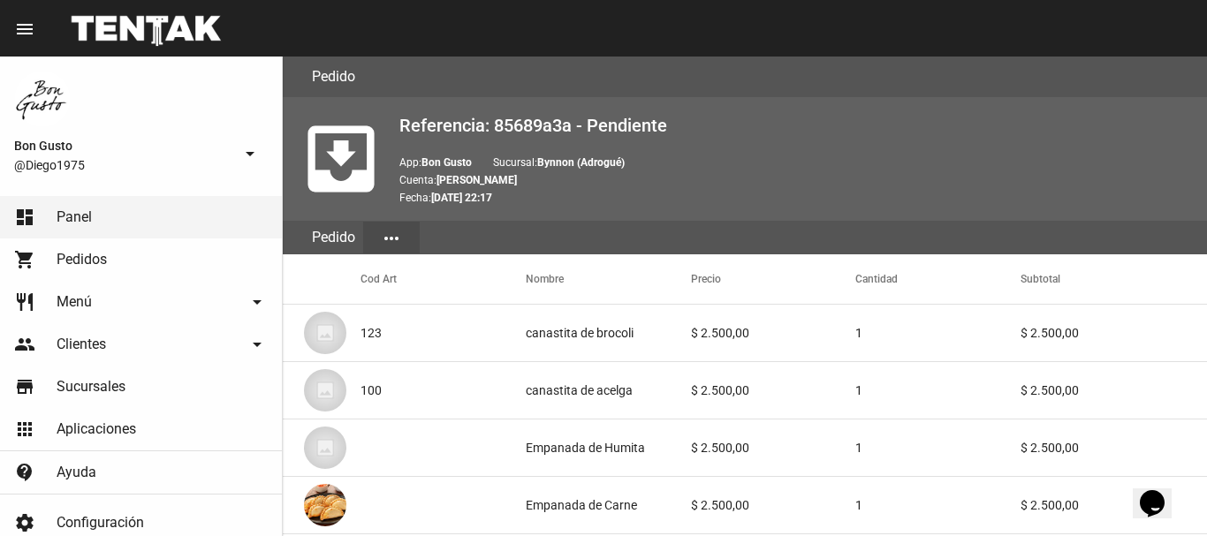
scroll to position [1146, 0]
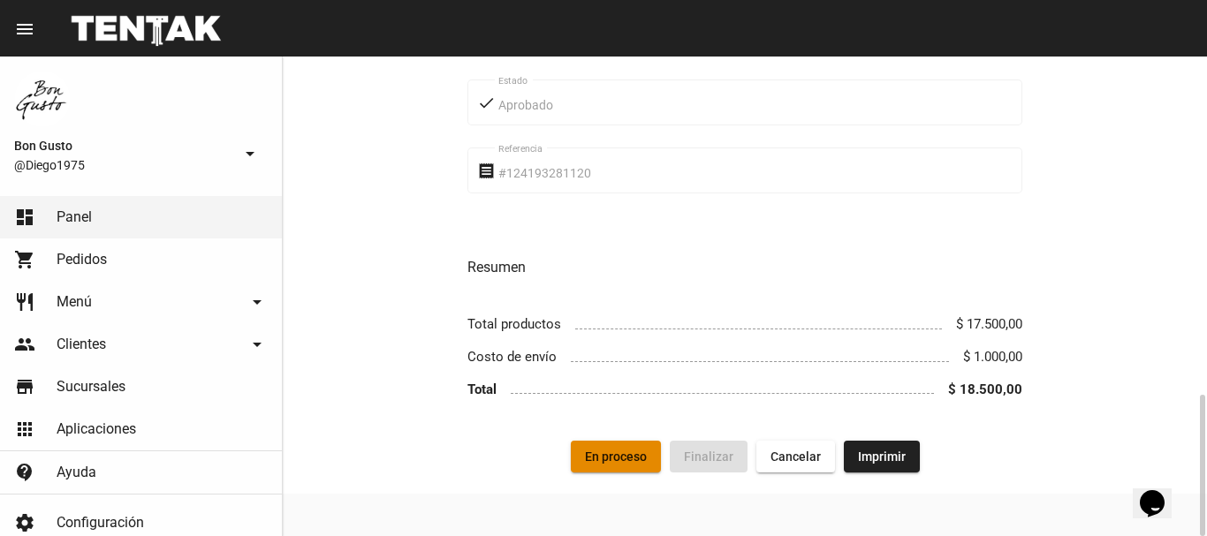
click at [636, 472] on button "En proceso" at bounding box center [616, 457] width 90 height 32
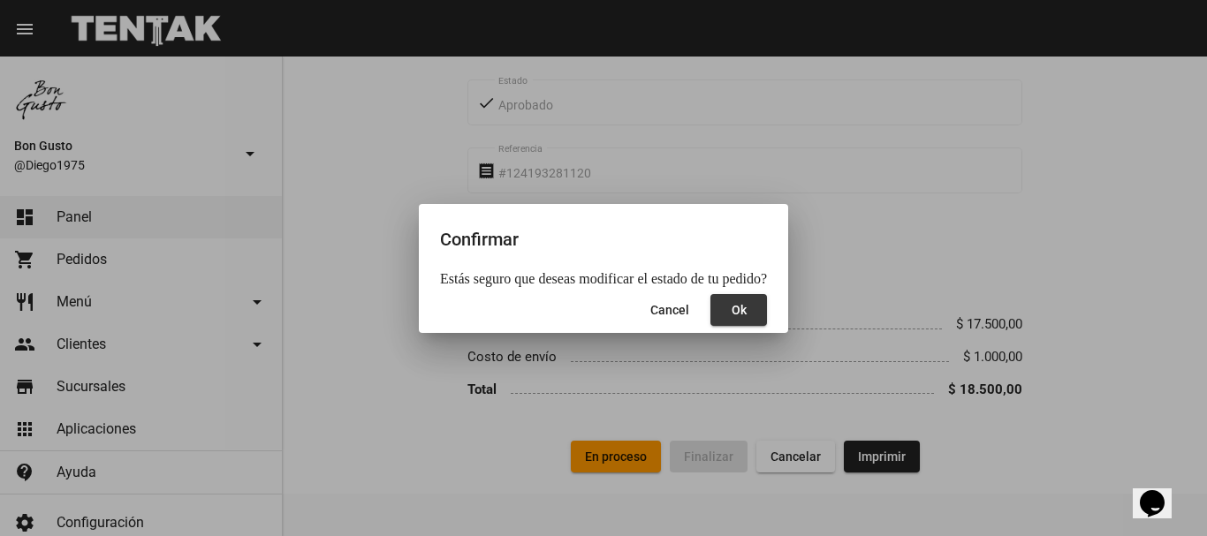
click at [733, 312] on span "Ok" at bounding box center [739, 310] width 15 height 14
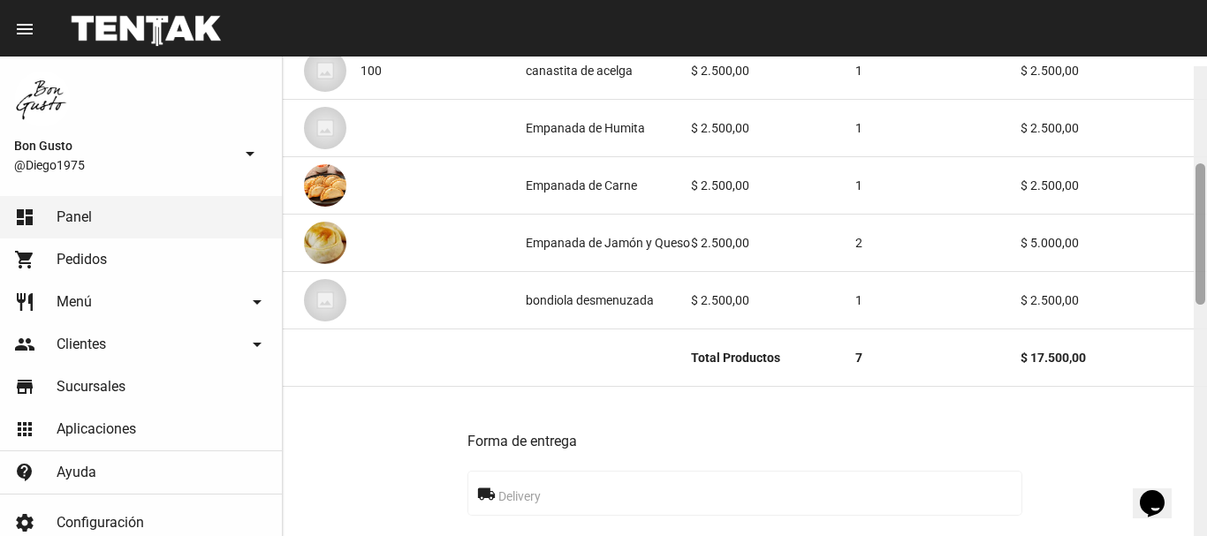
scroll to position [335, 0]
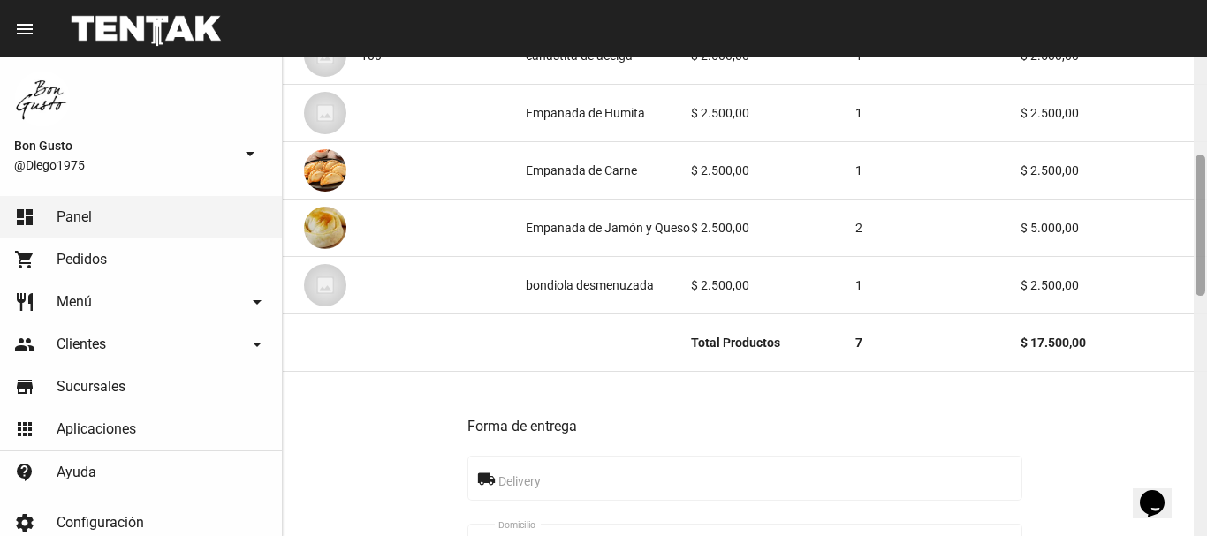
drag, startPoint x: 1199, startPoint y: 143, endPoint x: 1174, endPoint y: 242, distance: 102.0
click at [1174, 242] on div "Pedido move_to_inbox Referencia: 85689a3a - En Proceso App: Bon Gusto Sucursal:…" at bounding box center [745, 297] width 924 height 480
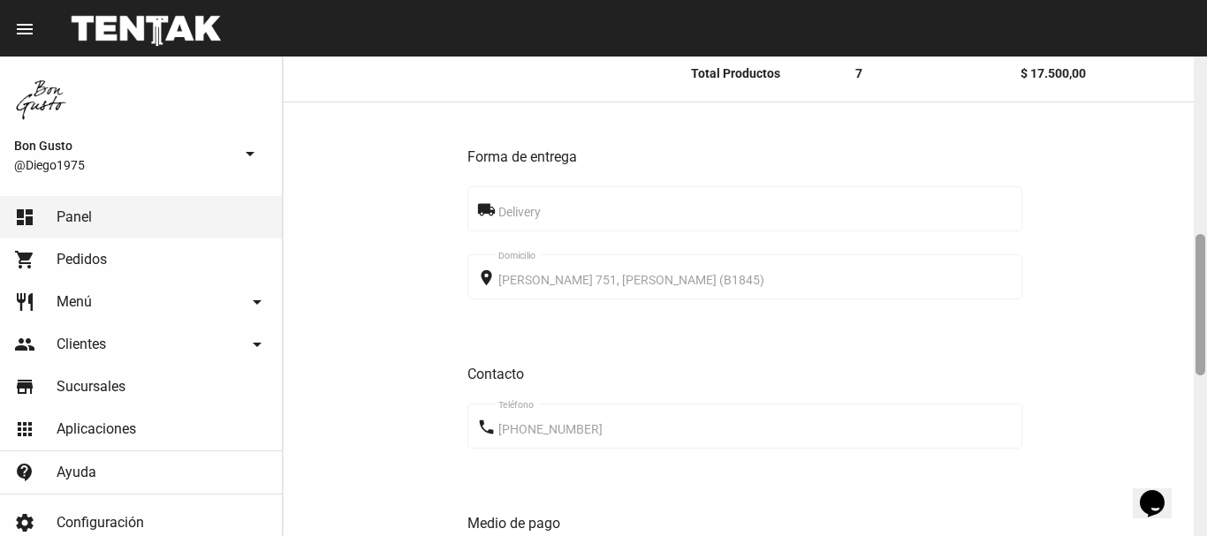
drag, startPoint x: 1201, startPoint y: 215, endPoint x: 1185, endPoint y: 296, distance: 82.8
click at [1185, 296] on div "Pedido move_to_inbox Referencia: 85689a3a - En Proceso App: Bon Gusto Sucursal:…" at bounding box center [745, 297] width 924 height 480
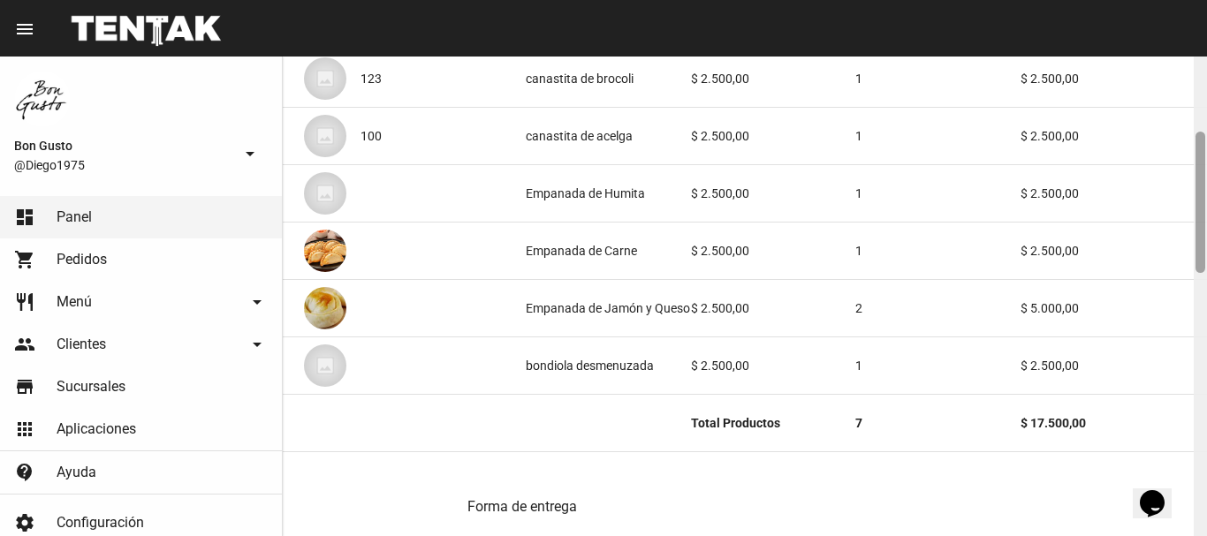
scroll to position [276, 0]
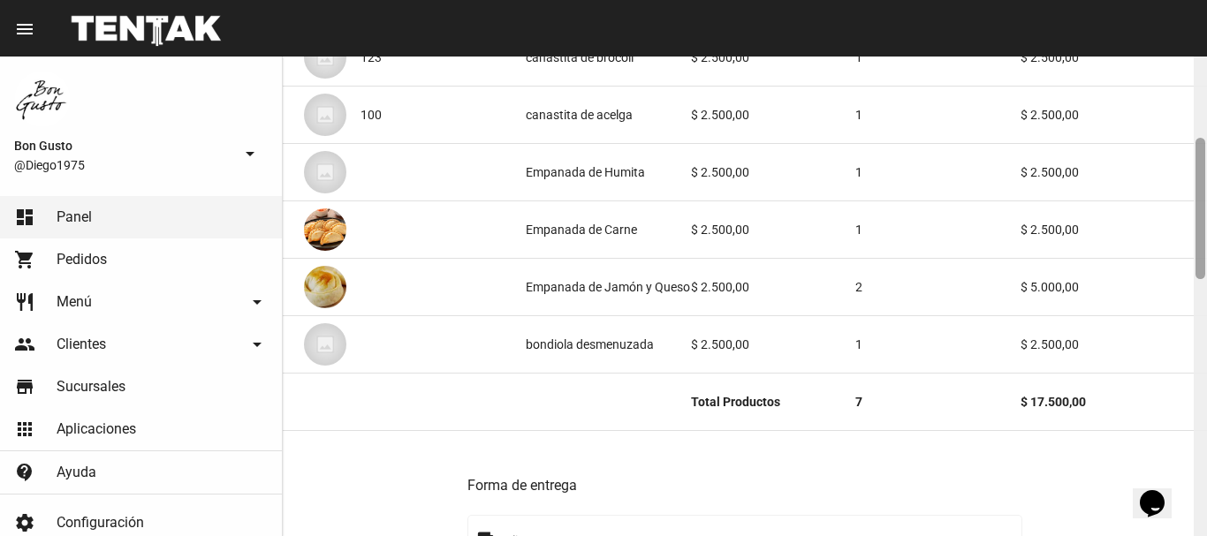
drag, startPoint x: 1196, startPoint y: 81, endPoint x: 1163, endPoint y: 162, distance: 87.1
click at [1204, 163] on div at bounding box center [1201, 208] width 10 height 141
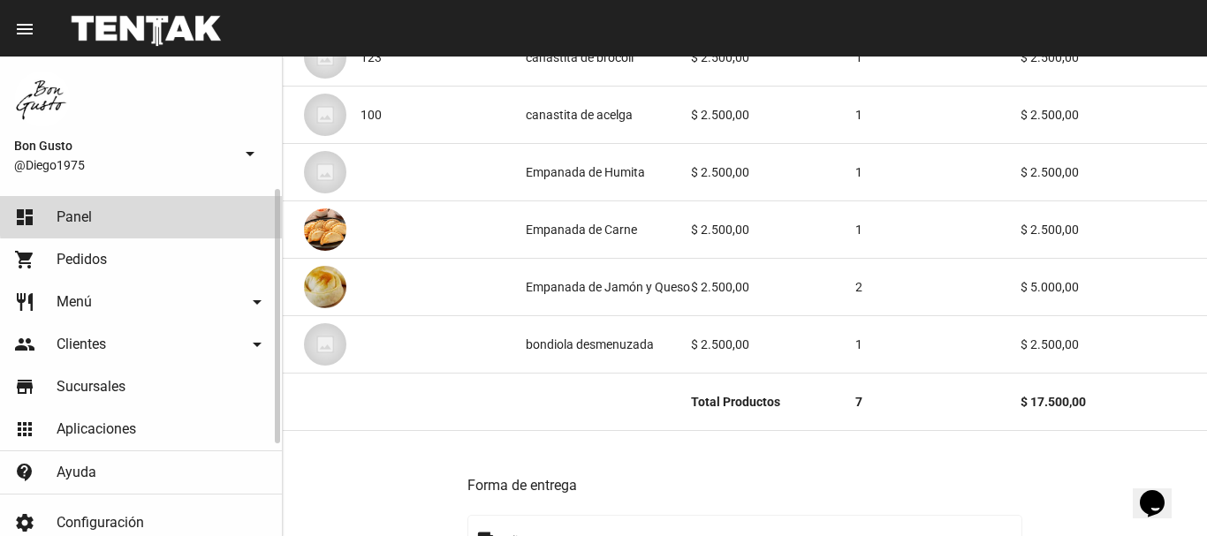
click at [239, 206] on link "dashboard Panel" at bounding box center [141, 217] width 282 height 42
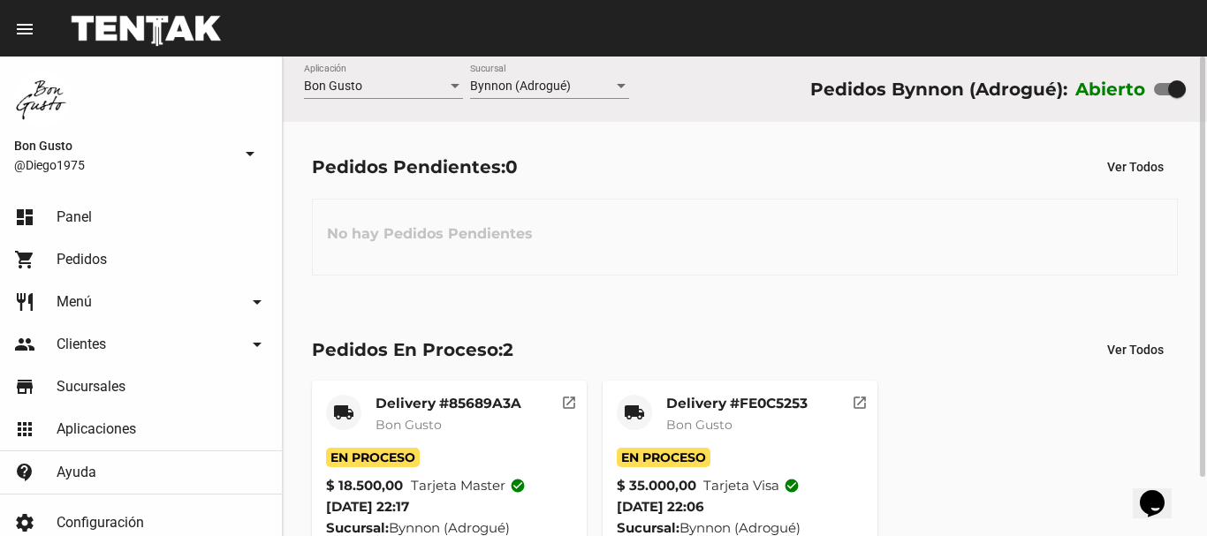
scroll to position [67, 0]
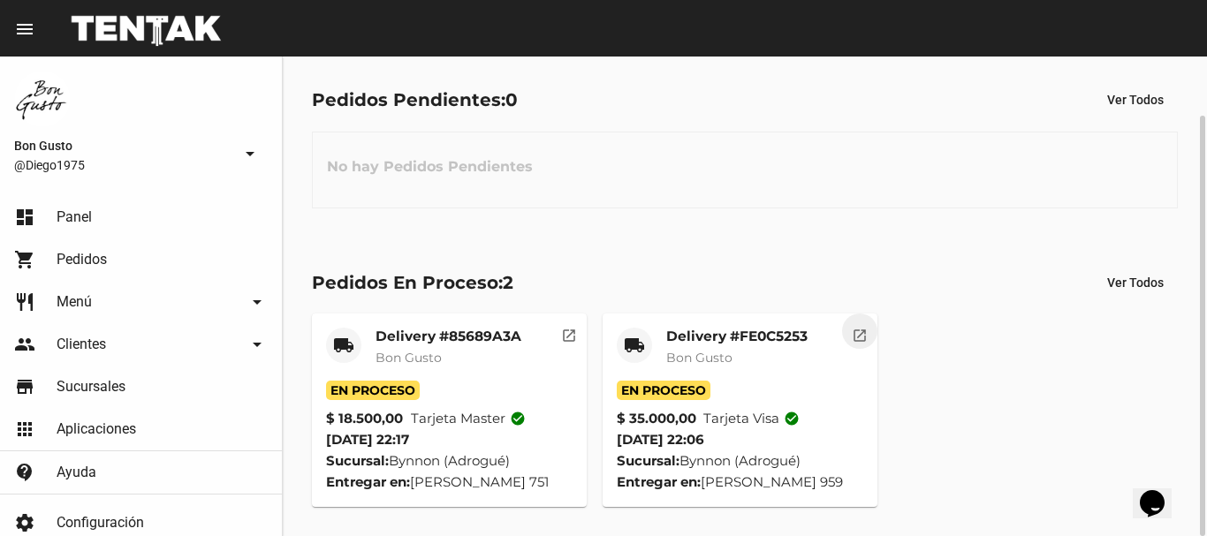
click at [871, 332] on button "open_in_new" at bounding box center [859, 331] width 35 height 35
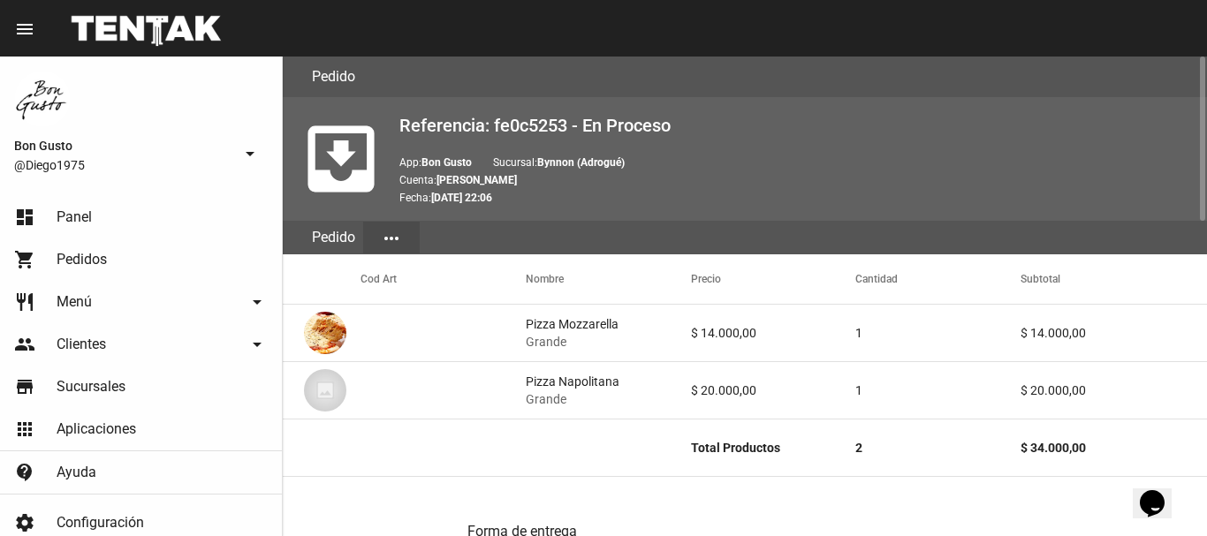
scroll to position [916, 0]
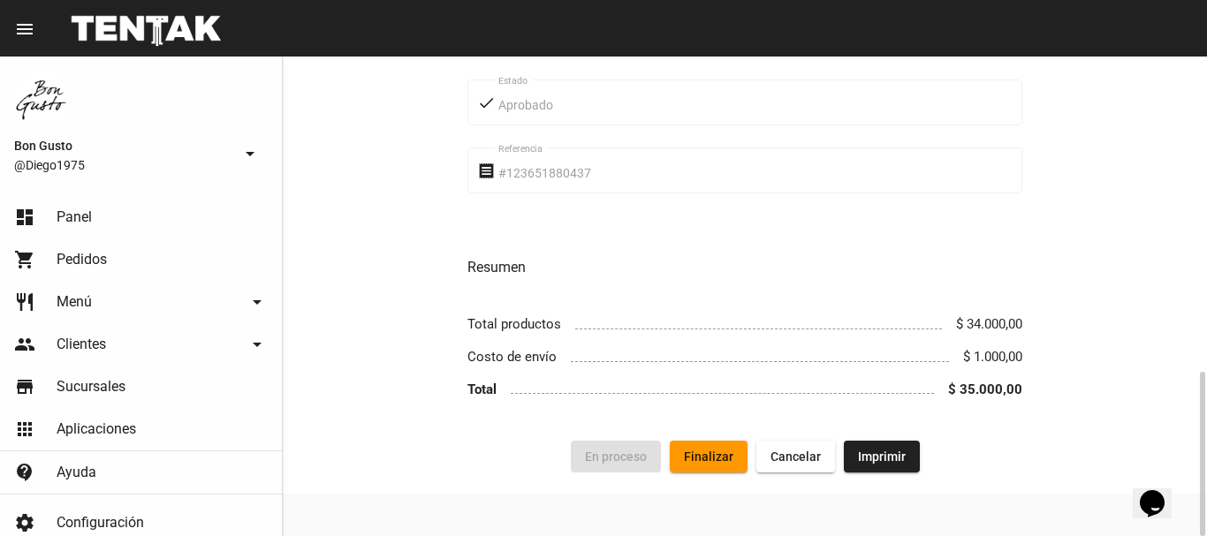
click at [713, 455] on span "Finalizar" at bounding box center [708, 457] width 49 height 14
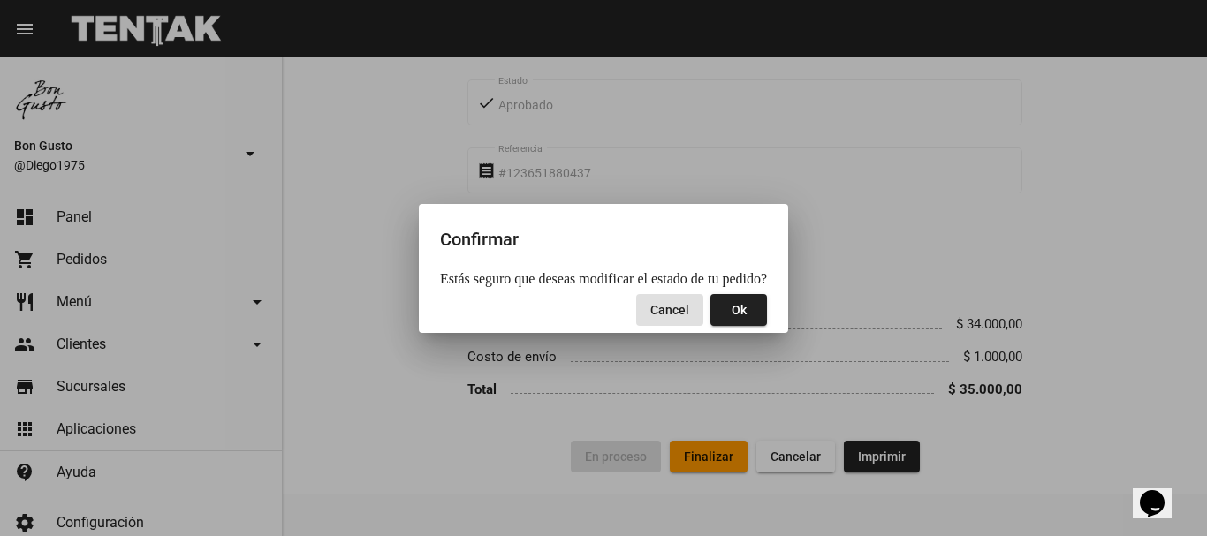
click at [738, 319] on button "Ok" at bounding box center [738, 310] width 57 height 32
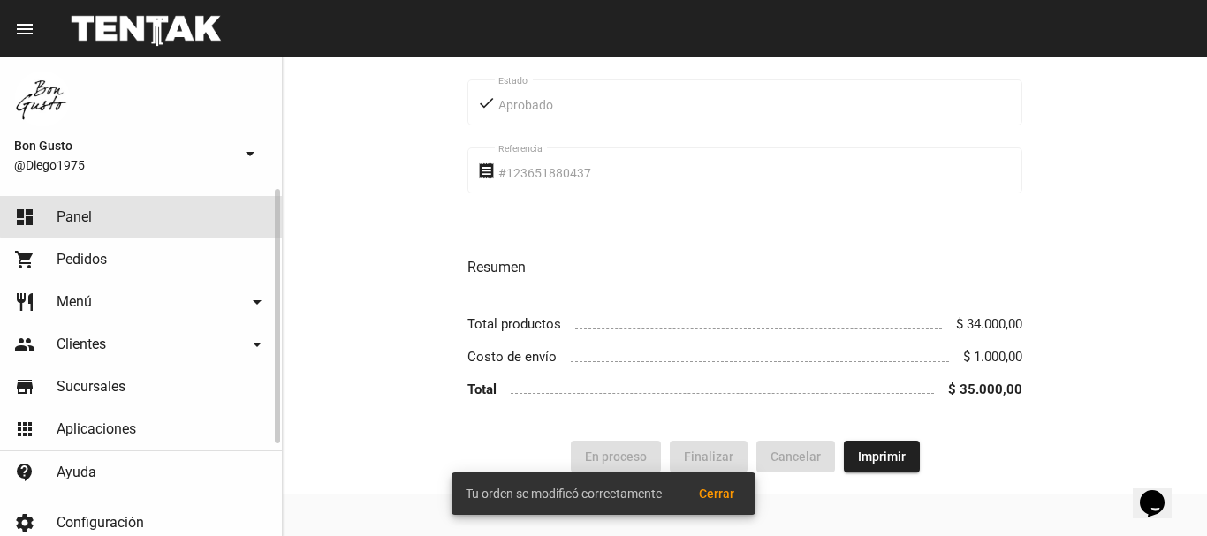
click at [159, 213] on link "dashboard Panel" at bounding box center [141, 217] width 282 height 42
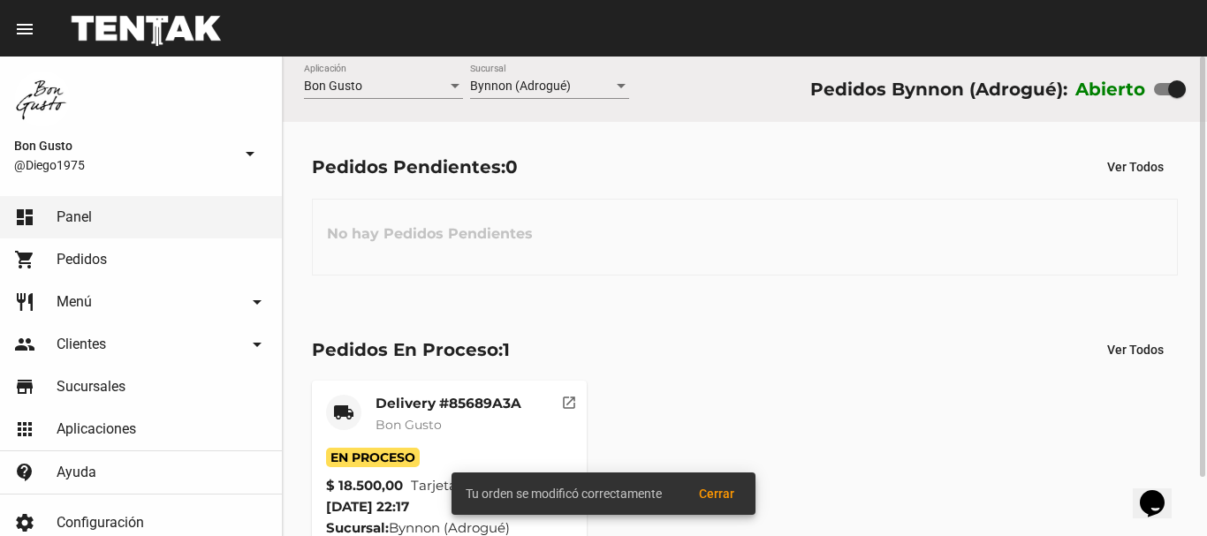
scroll to position [67, 0]
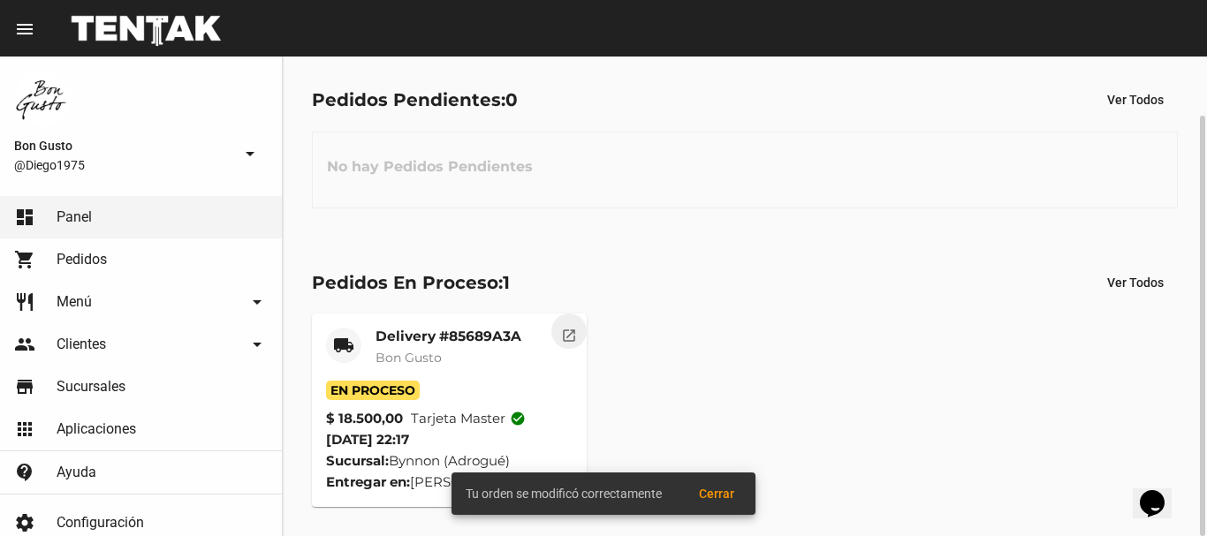
click at [565, 337] on mat-icon "open_in_new" at bounding box center [569, 333] width 16 height 16
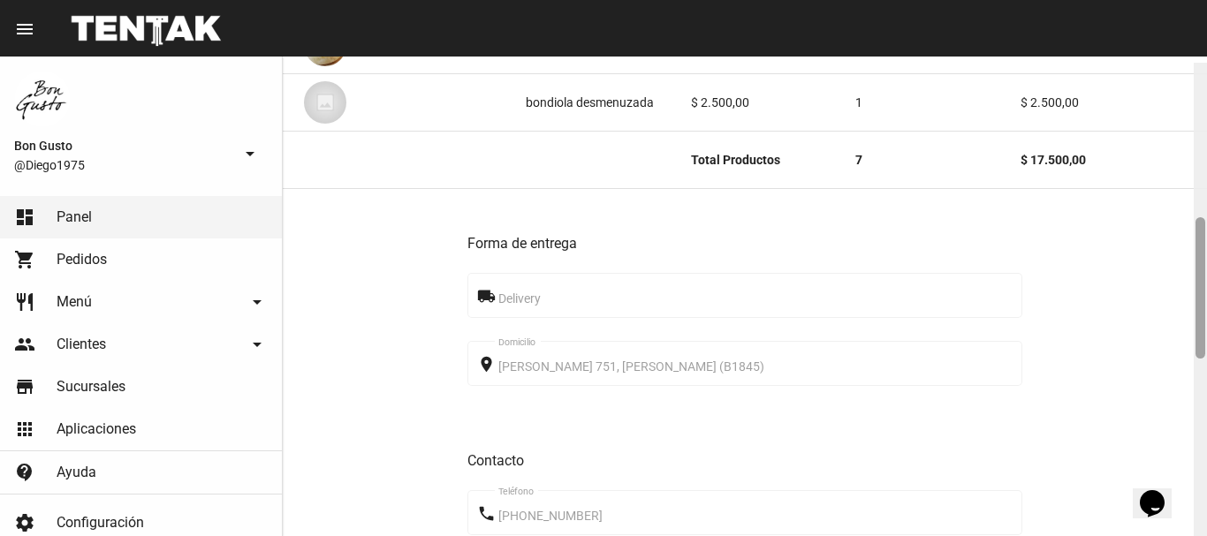
scroll to position [524, 0]
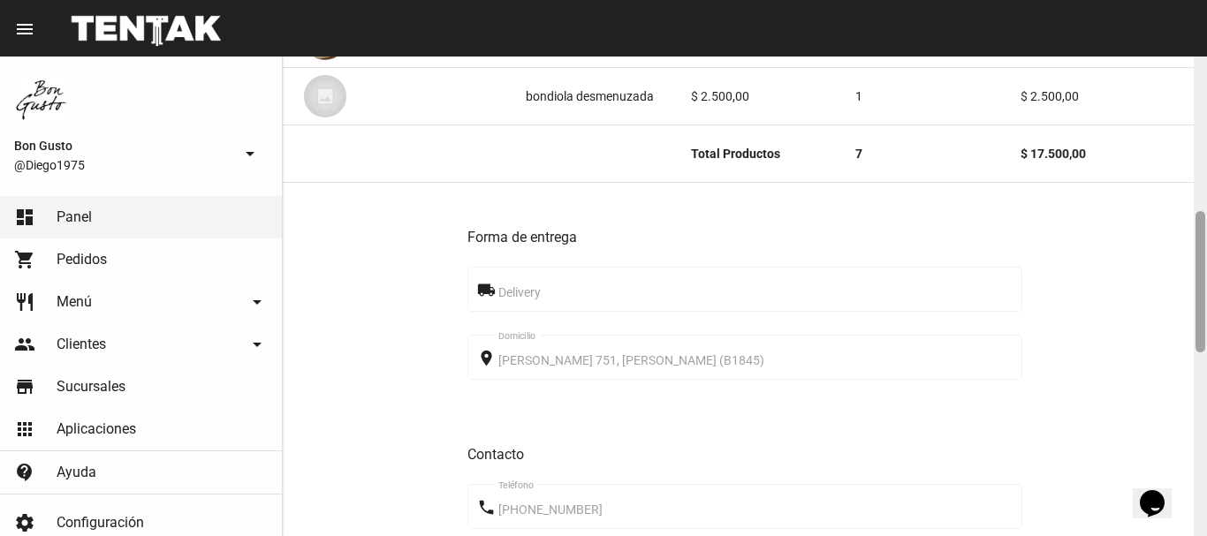
drag, startPoint x: 1199, startPoint y: 139, endPoint x: 1199, endPoint y: 293, distance: 154.6
click at [1199, 293] on div at bounding box center [1201, 281] width 10 height 141
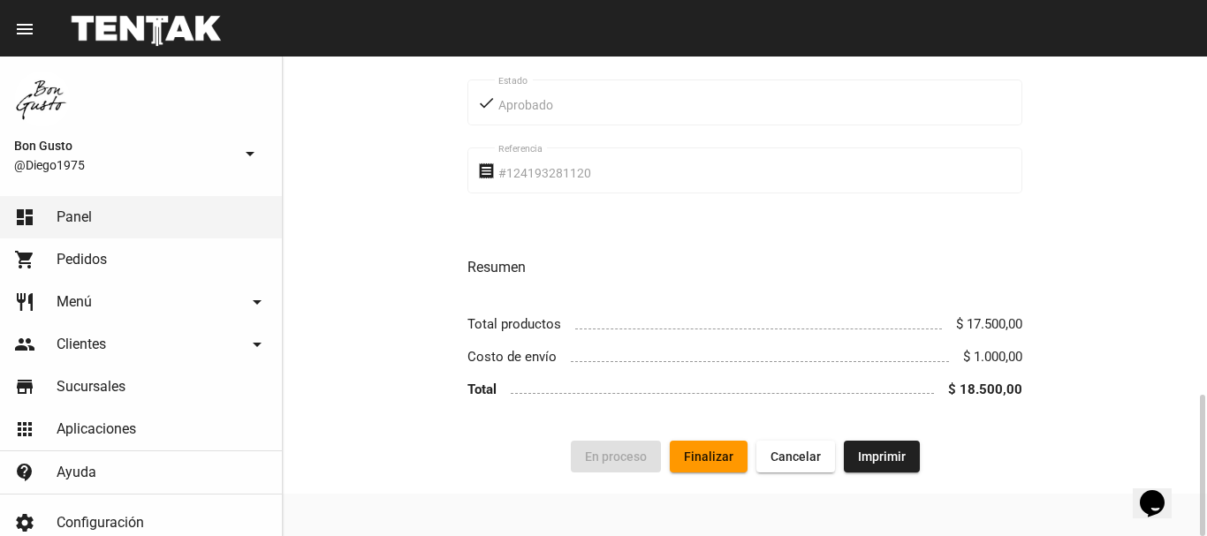
scroll to position [0, 0]
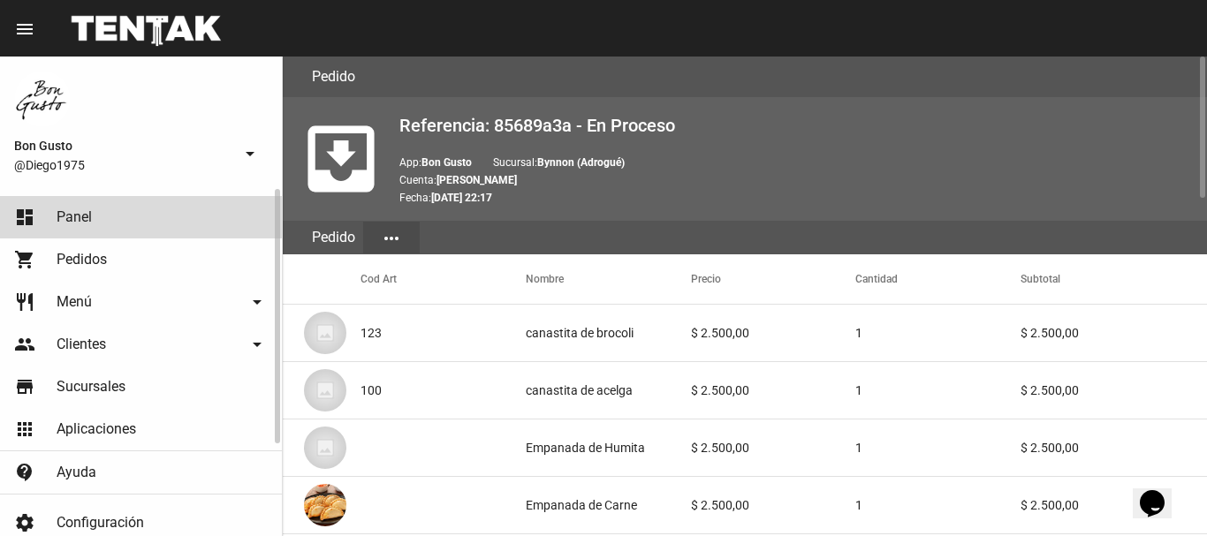
click at [111, 221] on link "dashboard Panel" at bounding box center [141, 217] width 282 height 42
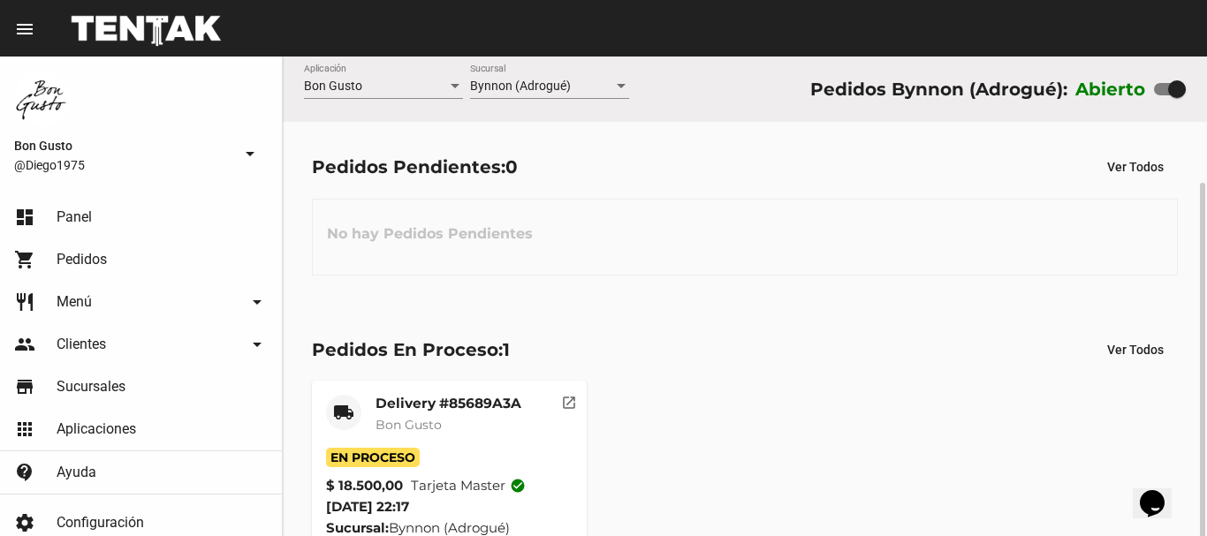
scroll to position [67, 0]
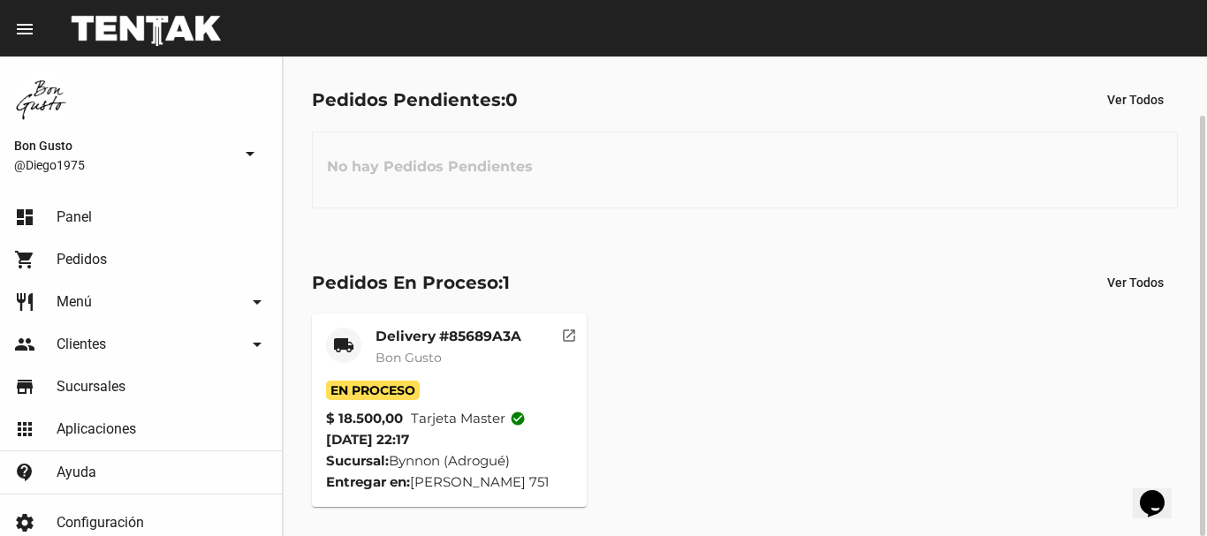
click at [581, 341] on button "open_in_new" at bounding box center [568, 331] width 35 height 35
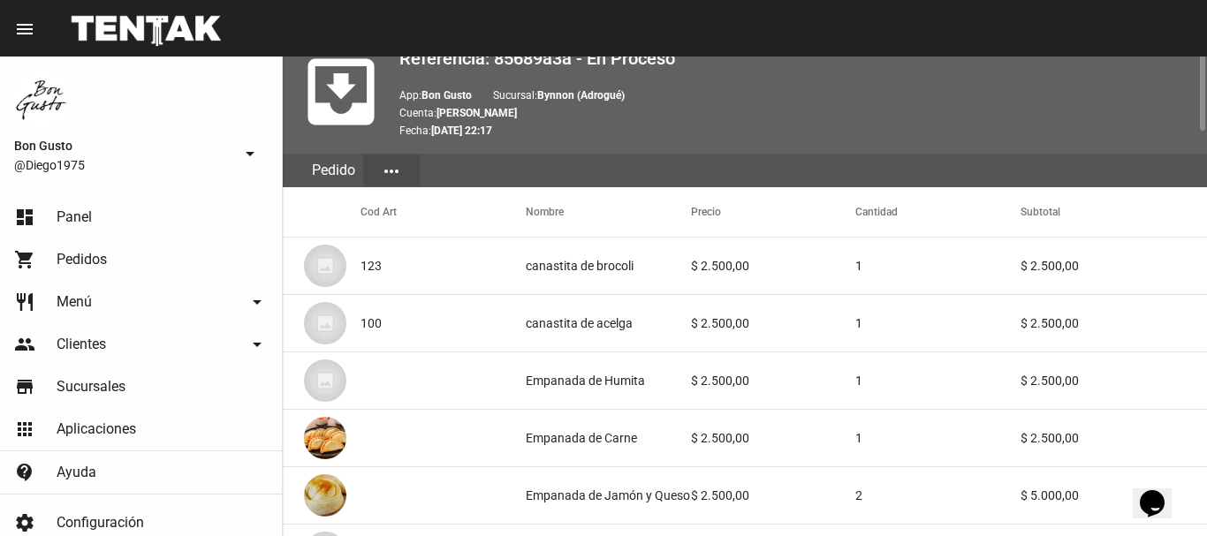
scroll to position [1146, 0]
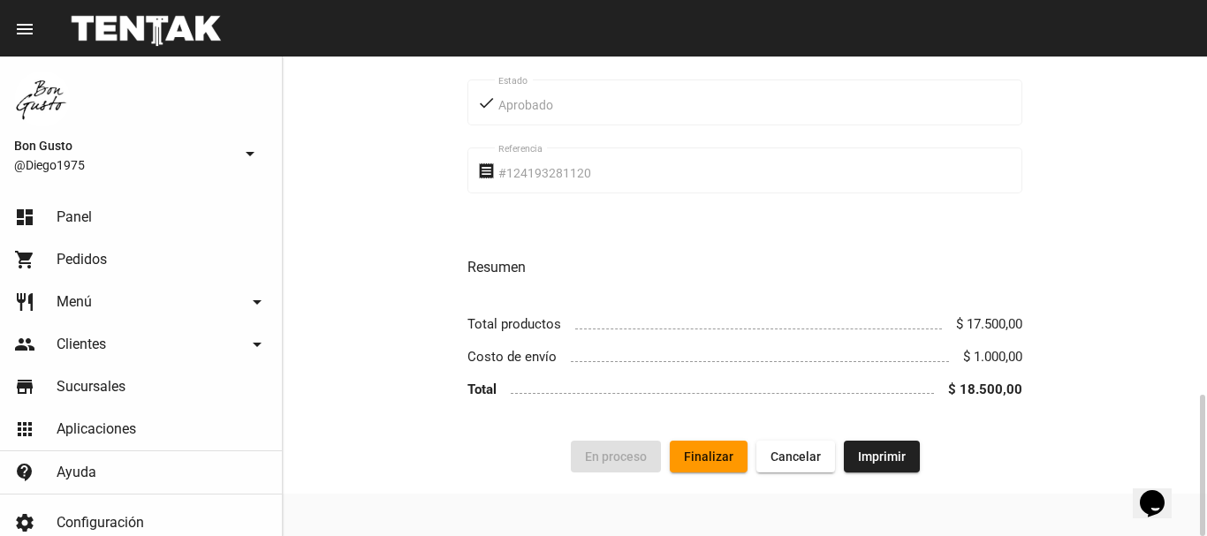
click at [687, 466] on button "Finalizar" at bounding box center [709, 457] width 78 height 32
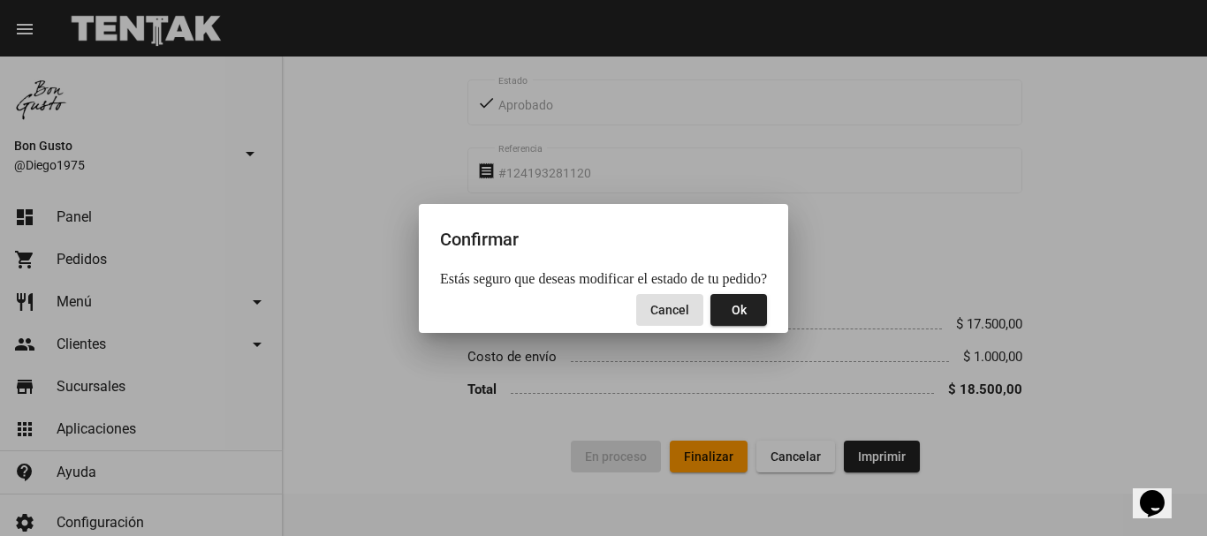
click at [734, 308] on span "Ok" at bounding box center [739, 310] width 15 height 14
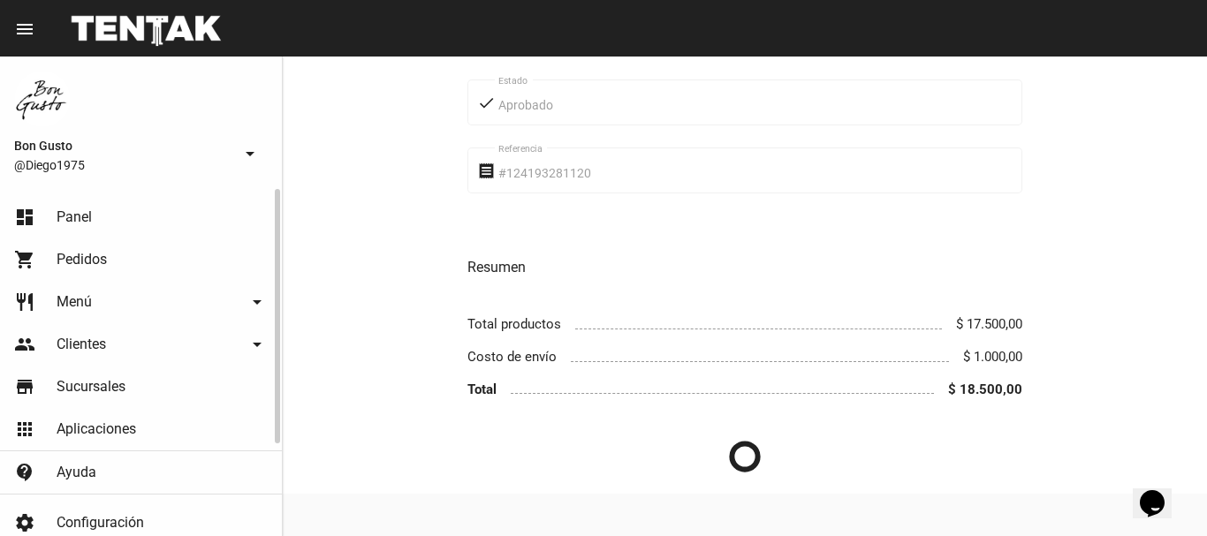
click at [122, 251] on link "shopping_cart Pedidos" at bounding box center [141, 260] width 282 height 42
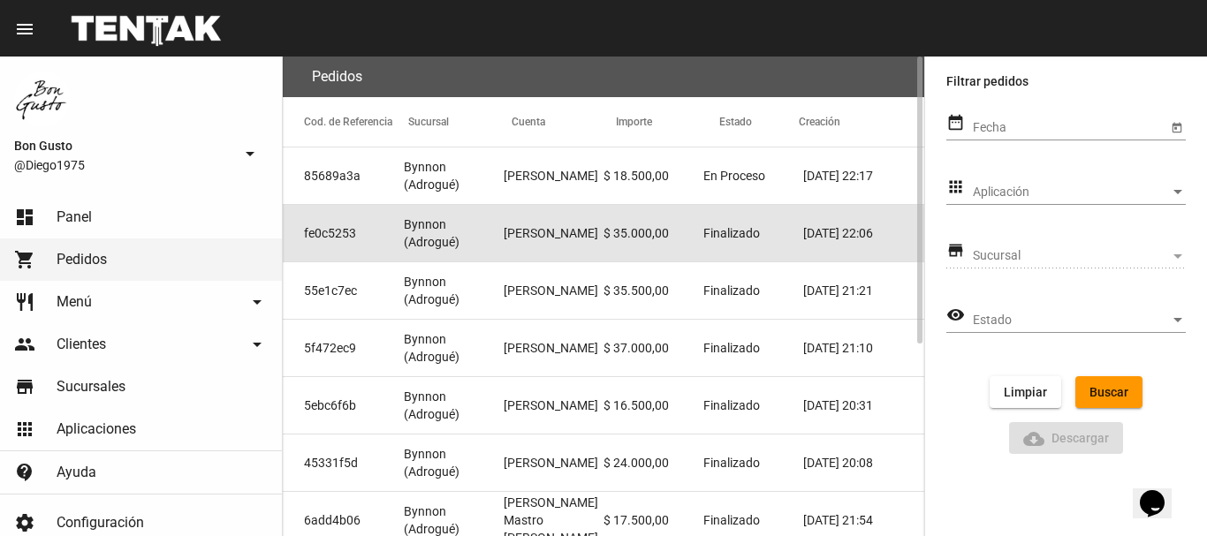
click at [580, 241] on mat-cell "[PERSON_NAME]" at bounding box center [554, 233] width 100 height 57
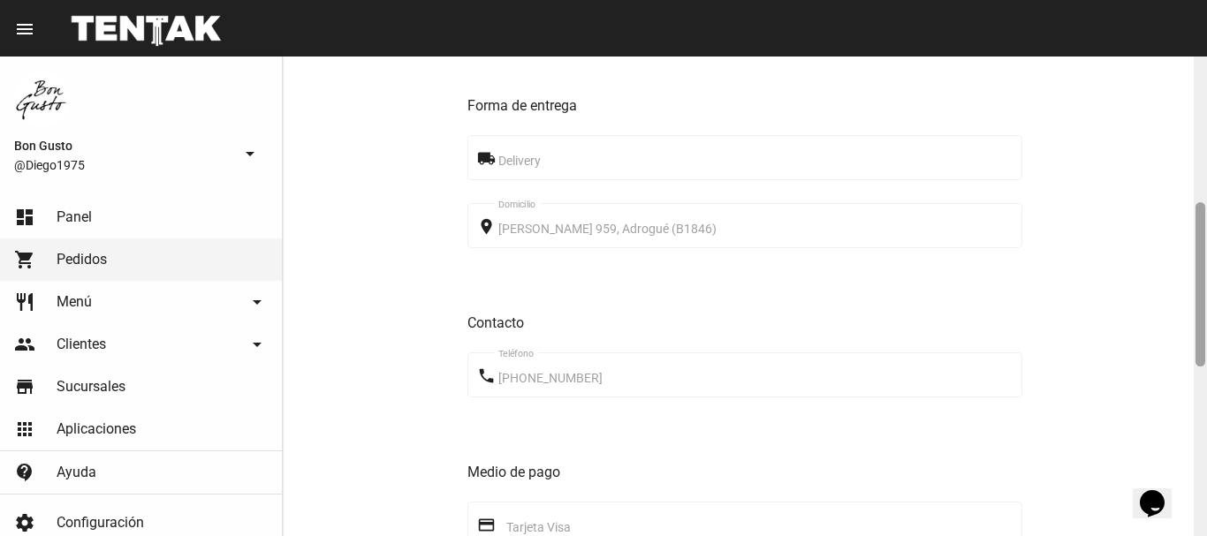
scroll to position [429, 0]
drag, startPoint x: 1199, startPoint y: 188, endPoint x: 1206, endPoint y: 336, distance: 147.7
click at [1206, 336] on div at bounding box center [1200, 297] width 13 height 480
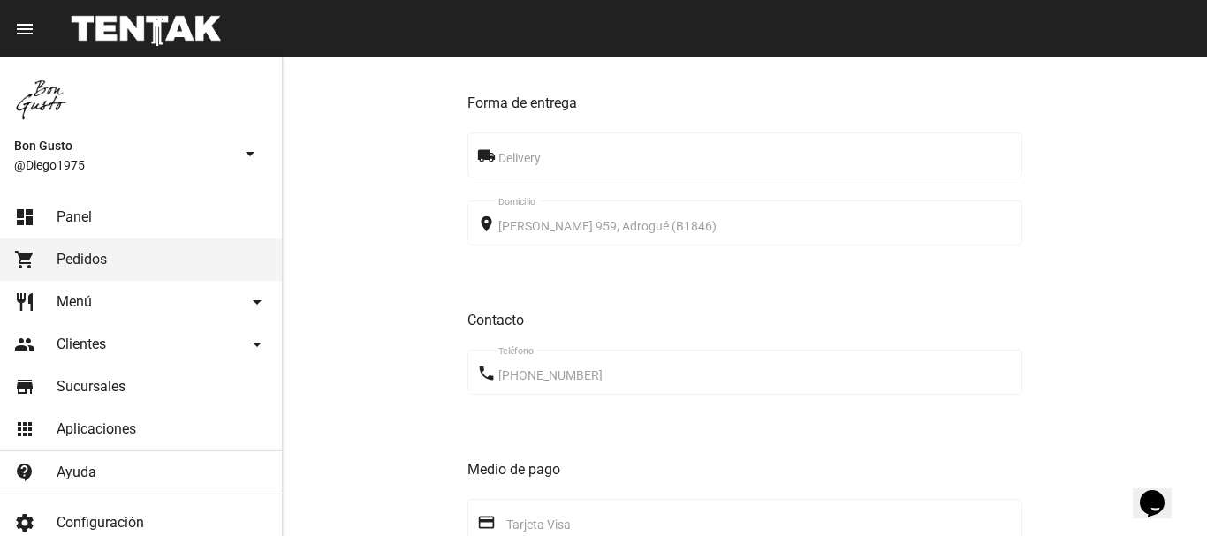
scroll to position [916, 0]
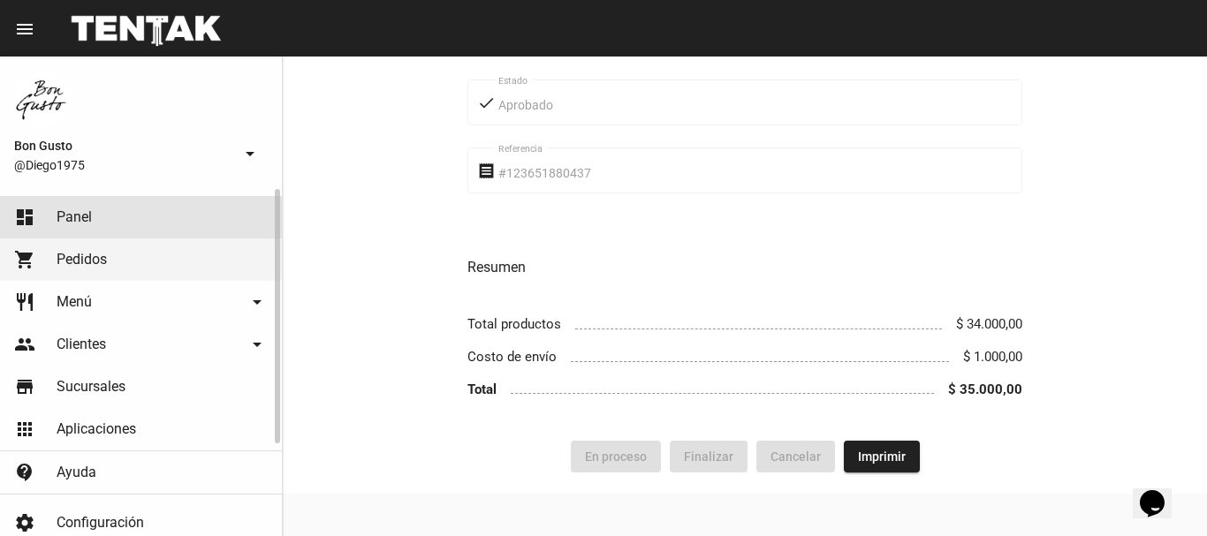
click at [102, 219] on link "dashboard Panel" at bounding box center [141, 217] width 282 height 42
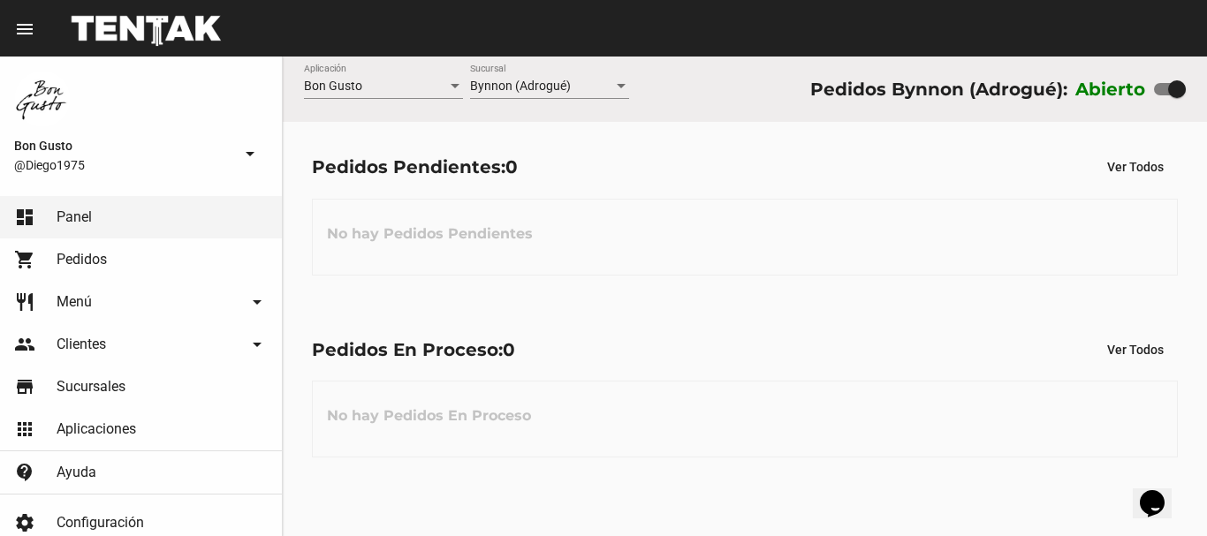
click at [1206, 483] on div "Pedidos En Proceso: 0 Ver Todos No hay Pedidos En Proceso" at bounding box center [745, 396] width 924 height 182
click at [1166, 86] on div at bounding box center [1170, 89] width 32 height 12
click at [1163, 95] on input "checkbox" at bounding box center [1162, 95] width 1 height 1
click at [1173, 93] on div at bounding box center [1170, 89] width 32 height 12
click at [1163, 95] on input "checkbox" at bounding box center [1162, 95] width 1 height 1
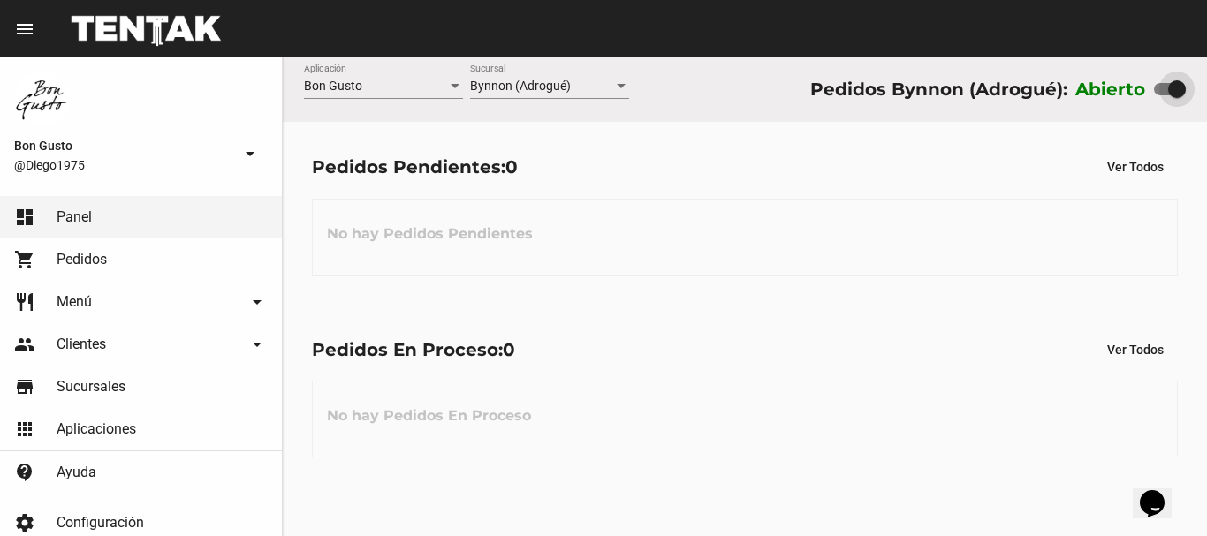
click at [1165, 90] on div at bounding box center [1170, 89] width 32 height 12
click at [1163, 95] on input "checkbox" at bounding box center [1162, 95] width 1 height 1
checkbox input "false"
